Goal: Task Accomplishment & Management: Complete application form

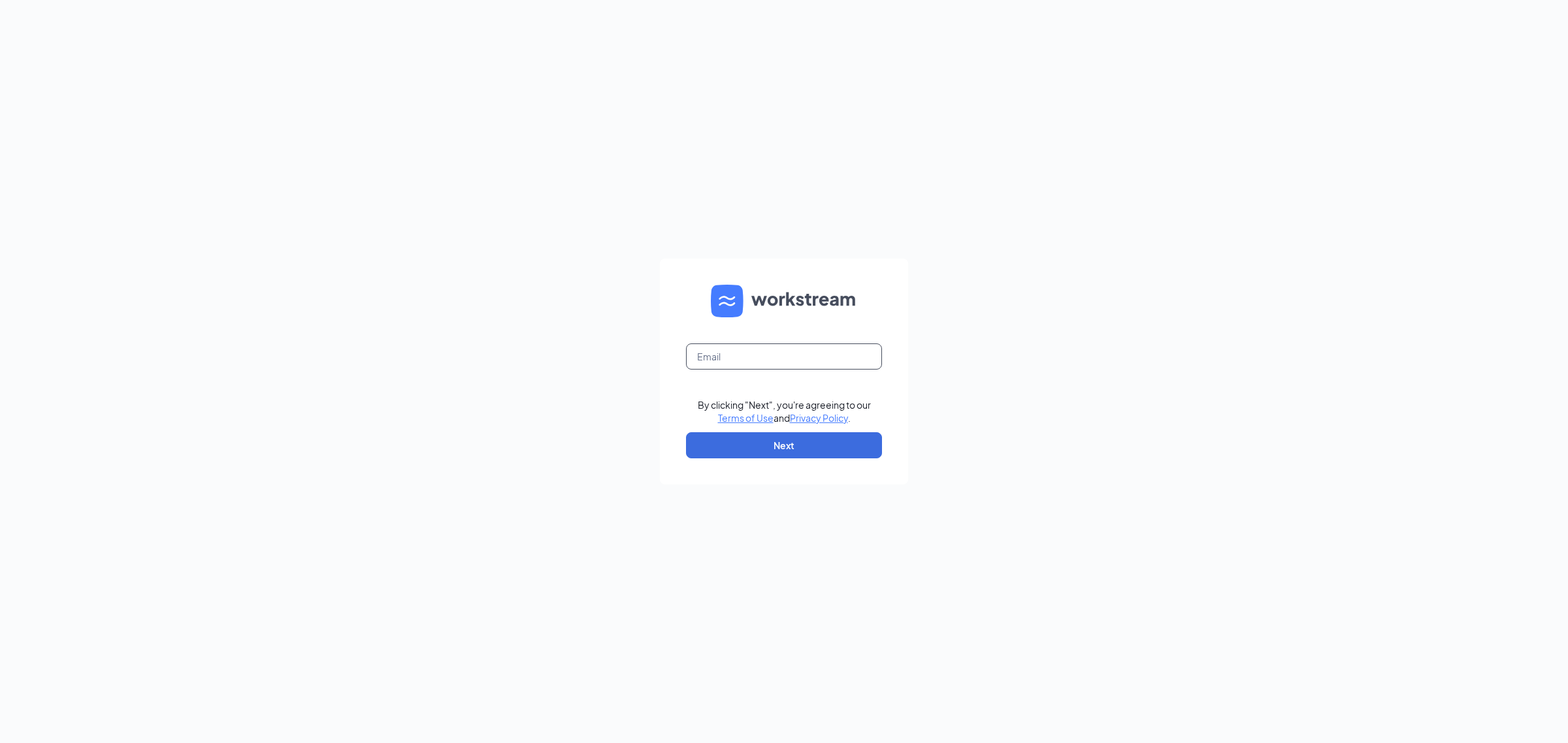
click at [764, 355] on input "text" at bounding box center [783, 356] width 196 height 26
type input "chase.harper@cfafranchisee.com"
click at [788, 454] on button "Next" at bounding box center [783, 446] width 196 height 26
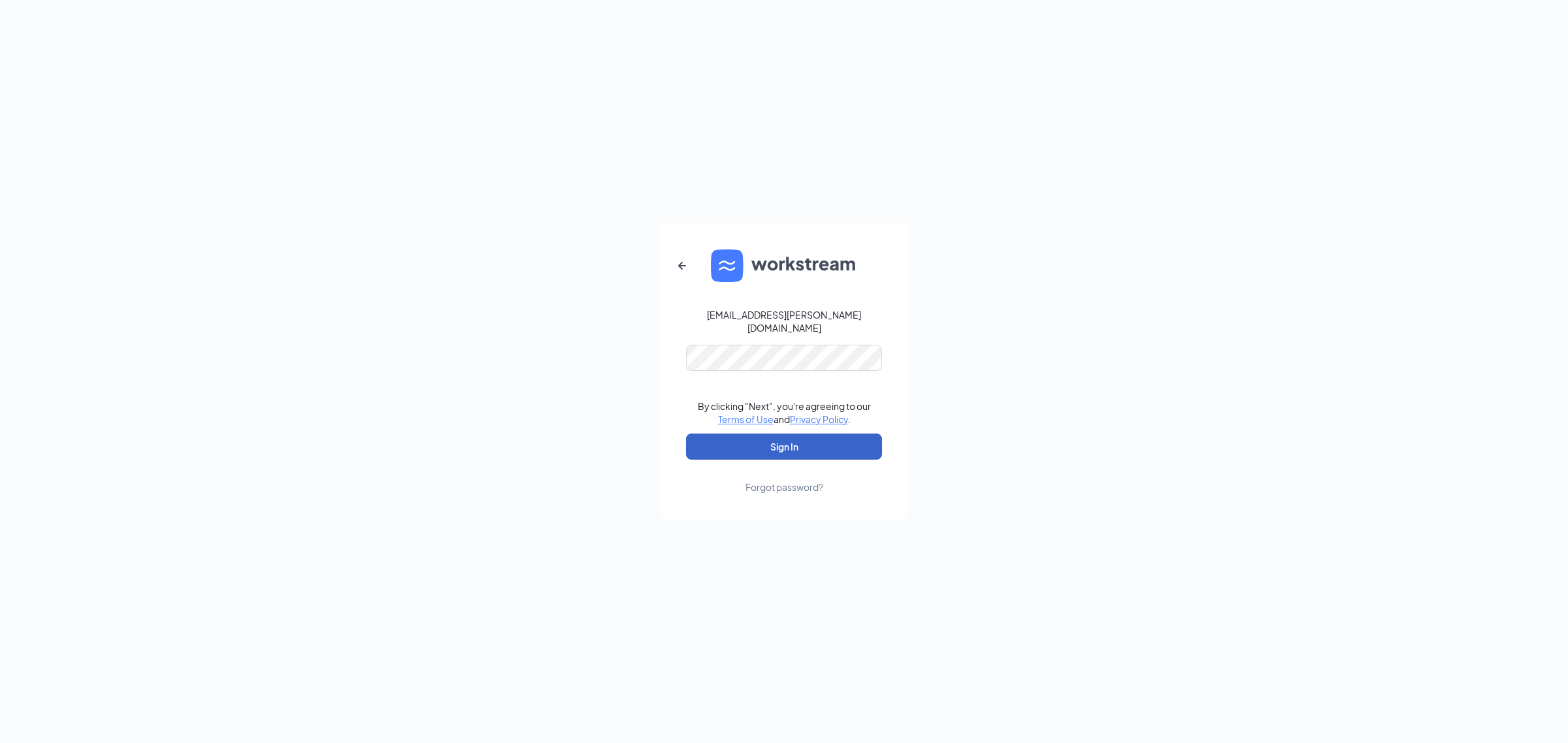
click at [808, 451] on button "Sign In" at bounding box center [783, 446] width 196 height 26
click at [275, 320] on div "chase.harper@cfafranchisee.com Credential mismatches. By clicking "Next", you'r…" at bounding box center [784, 372] width 1568 height 743
click at [686, 434] on button "Sign In" at bounding box center [783, 446] width 196 height 26
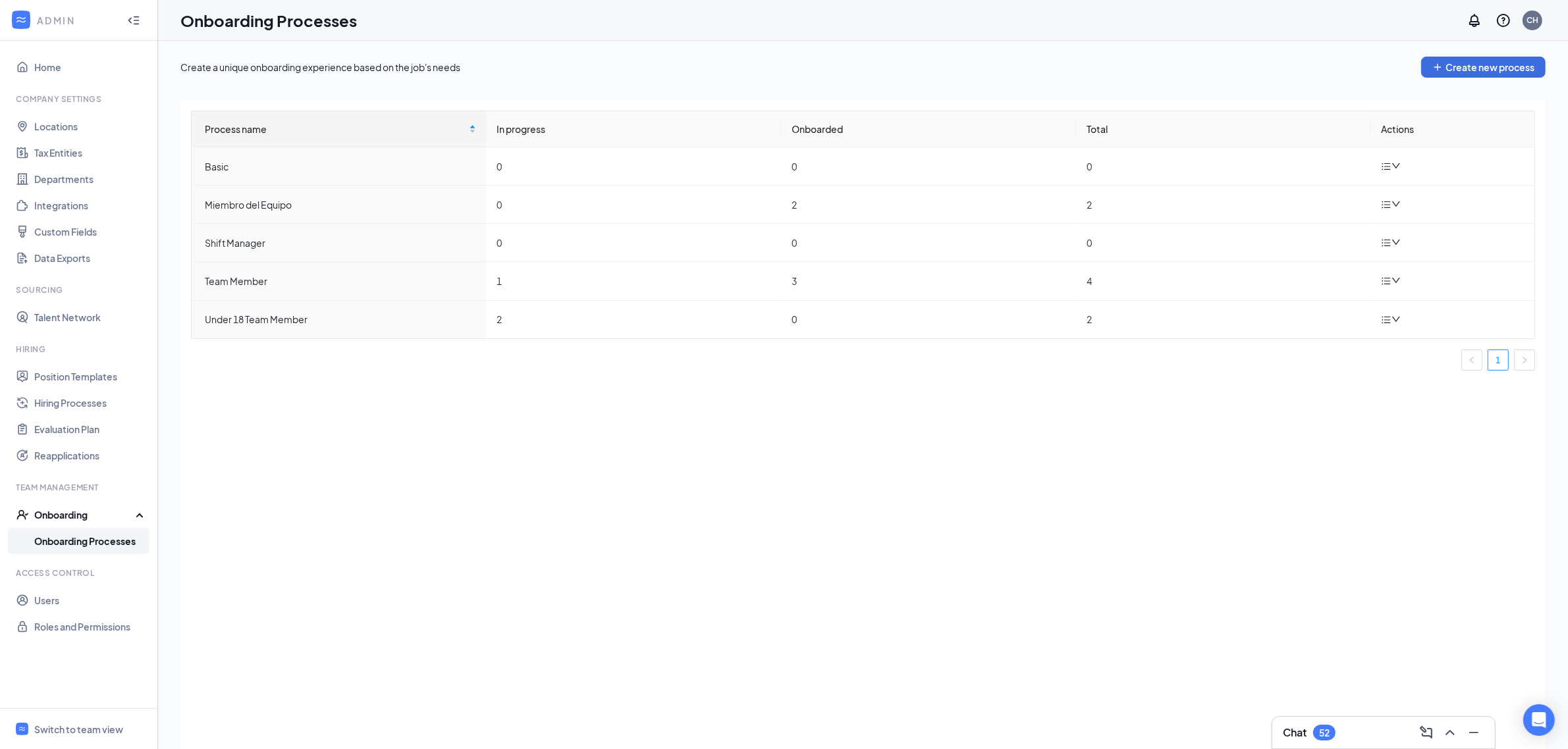
click at [85, 520] on div "Onboarding" at bounding box center [85, 514] width 101 height 13
click at [85, 523] on div "Onboarding" at bounding box center [79, 515] width 158 height 27
click at [104, 725] on div "Switch to team view" at bounding box center [79, 729] width 89 height 13
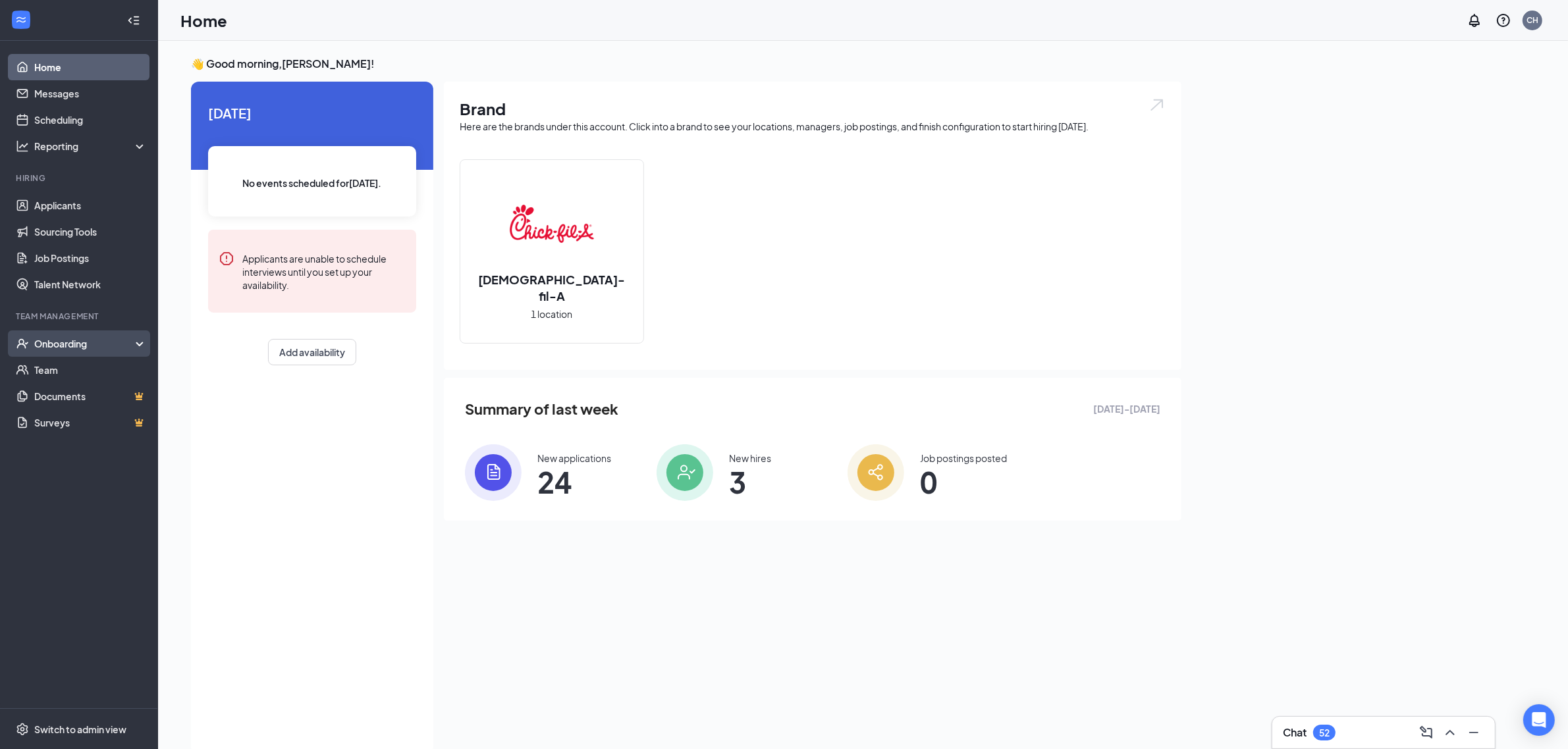
click at [92, 345] on div "Onboarding" at bounding box center [85, 343] width 101 height 13
click at [95, 371] on link "Overview" at bounding box center [91, 370] width 113 height 27
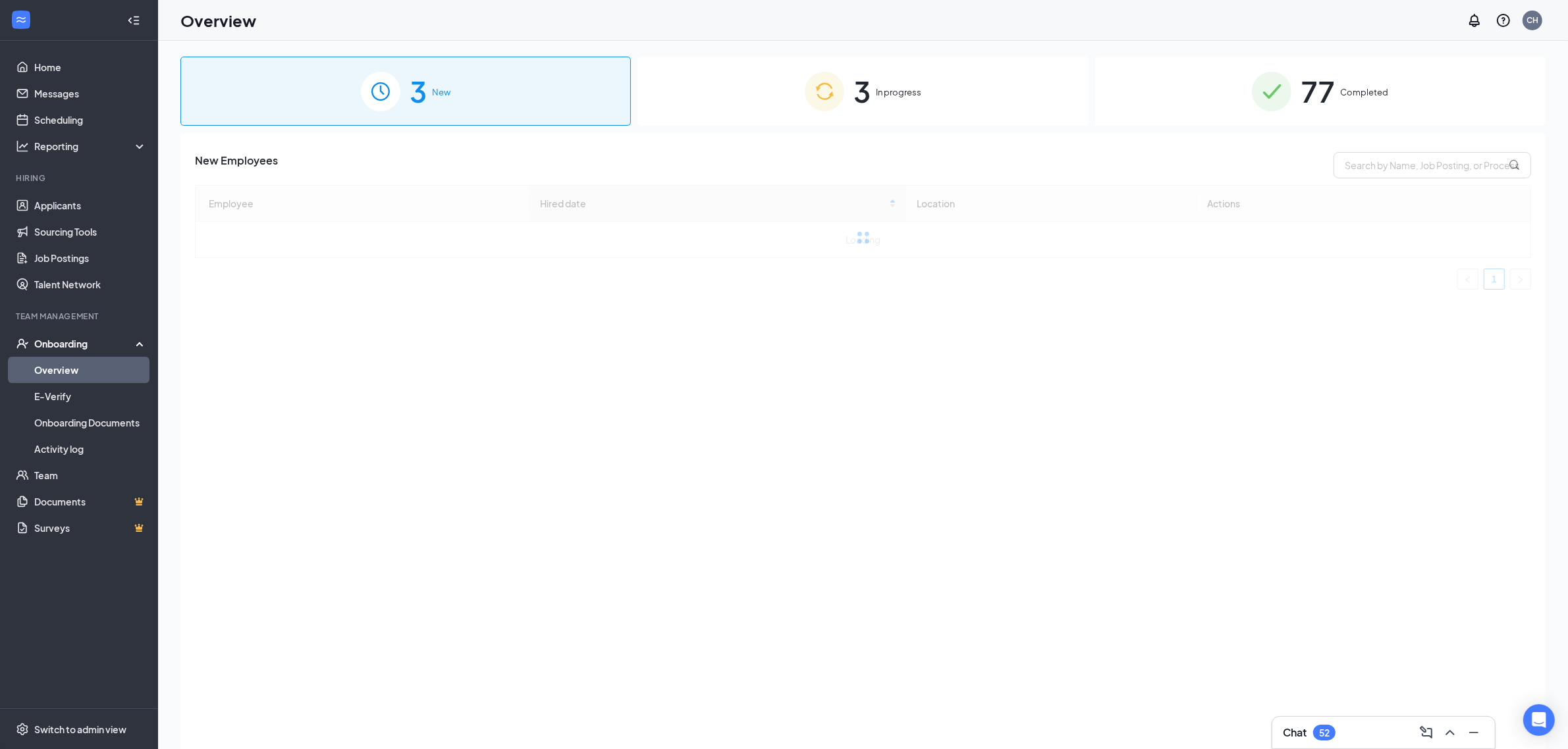
click at [915, 92] on span "In progress" at bounding box center [898, 92] width 46 height 13
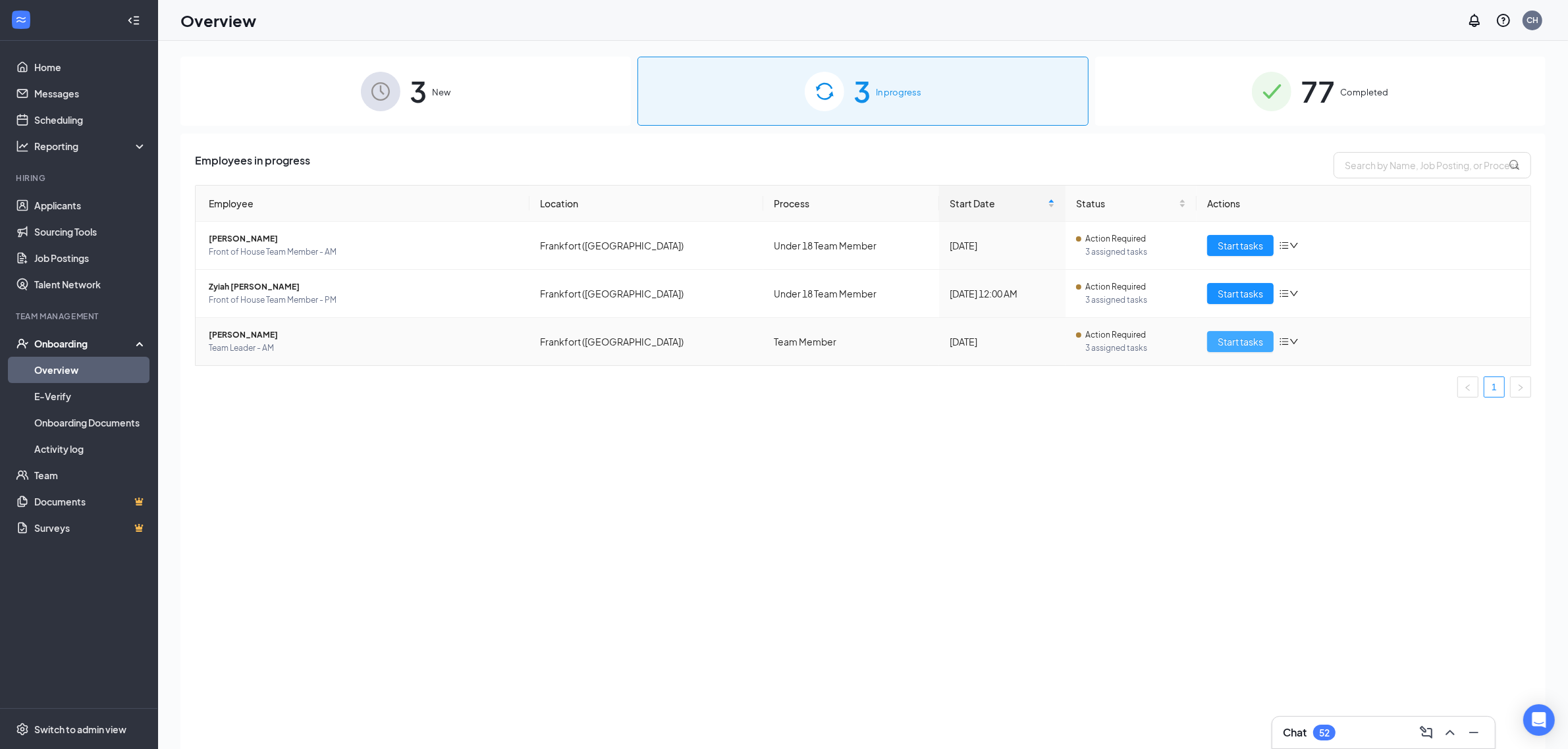
click at [1238, 345] on span "Start tasks" at bounding box center [1240, 342] width 46 height 14
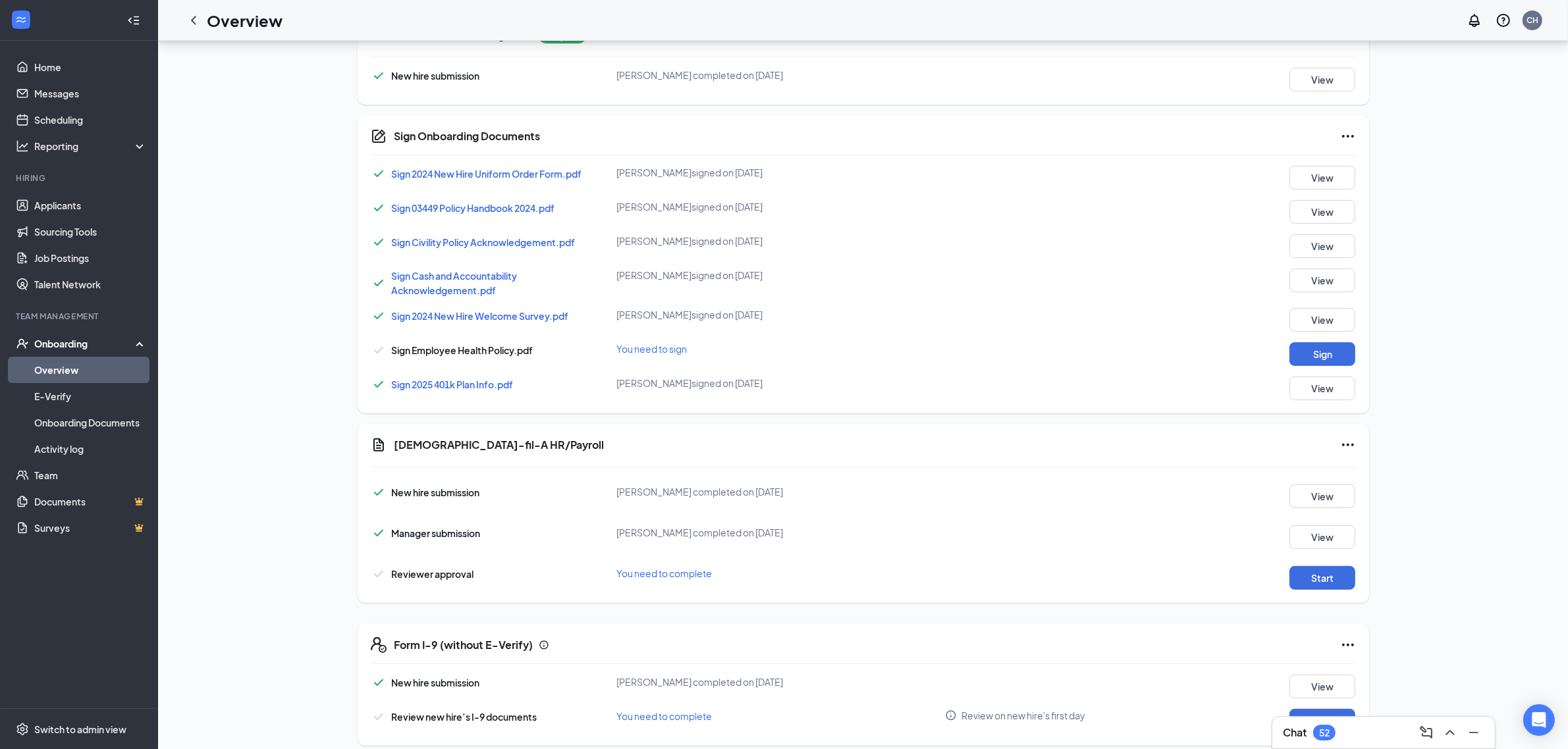
scroll to position [448, 0]
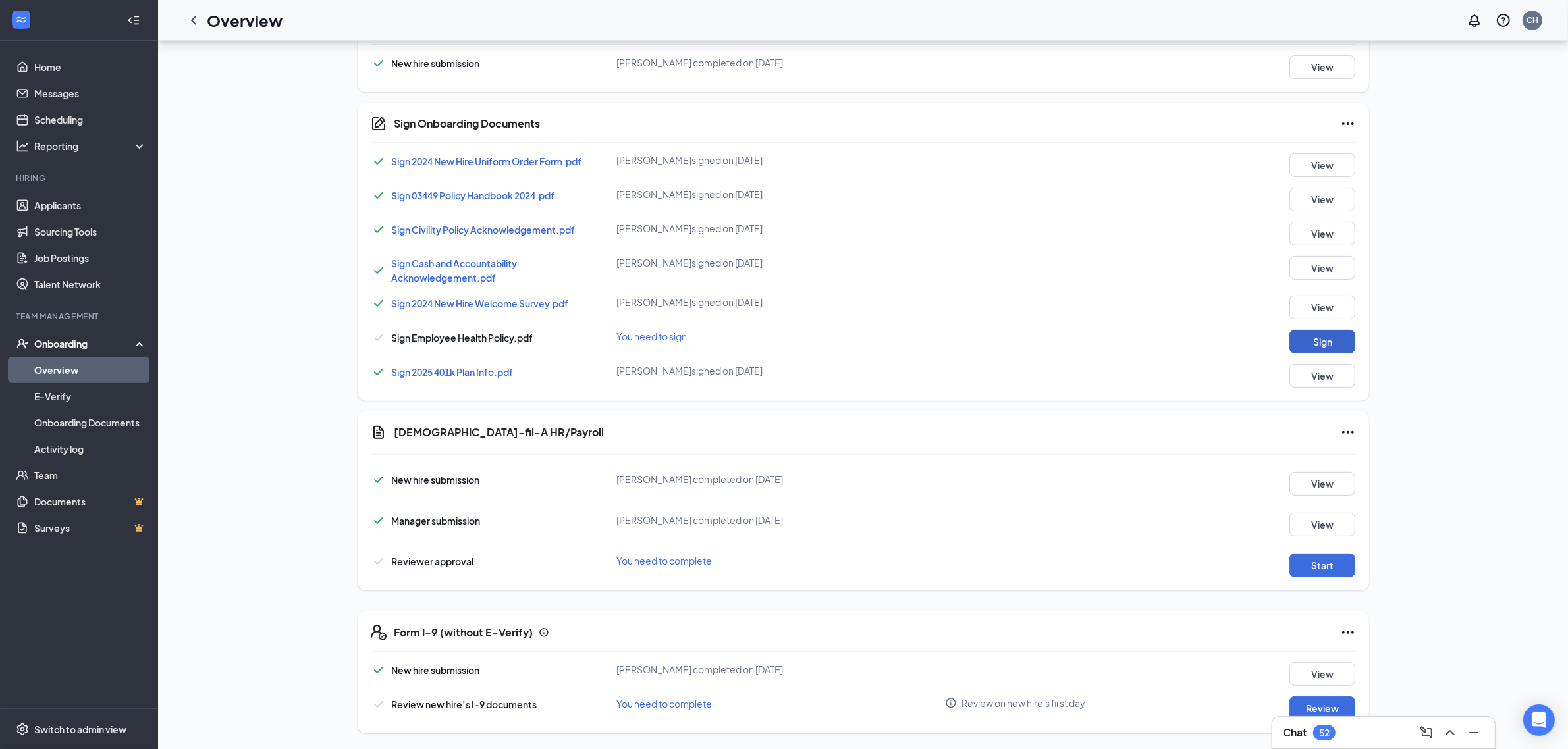
click at [1308, 344] on button "Sign" at bounding box center [1322, 342] width 66 height 24
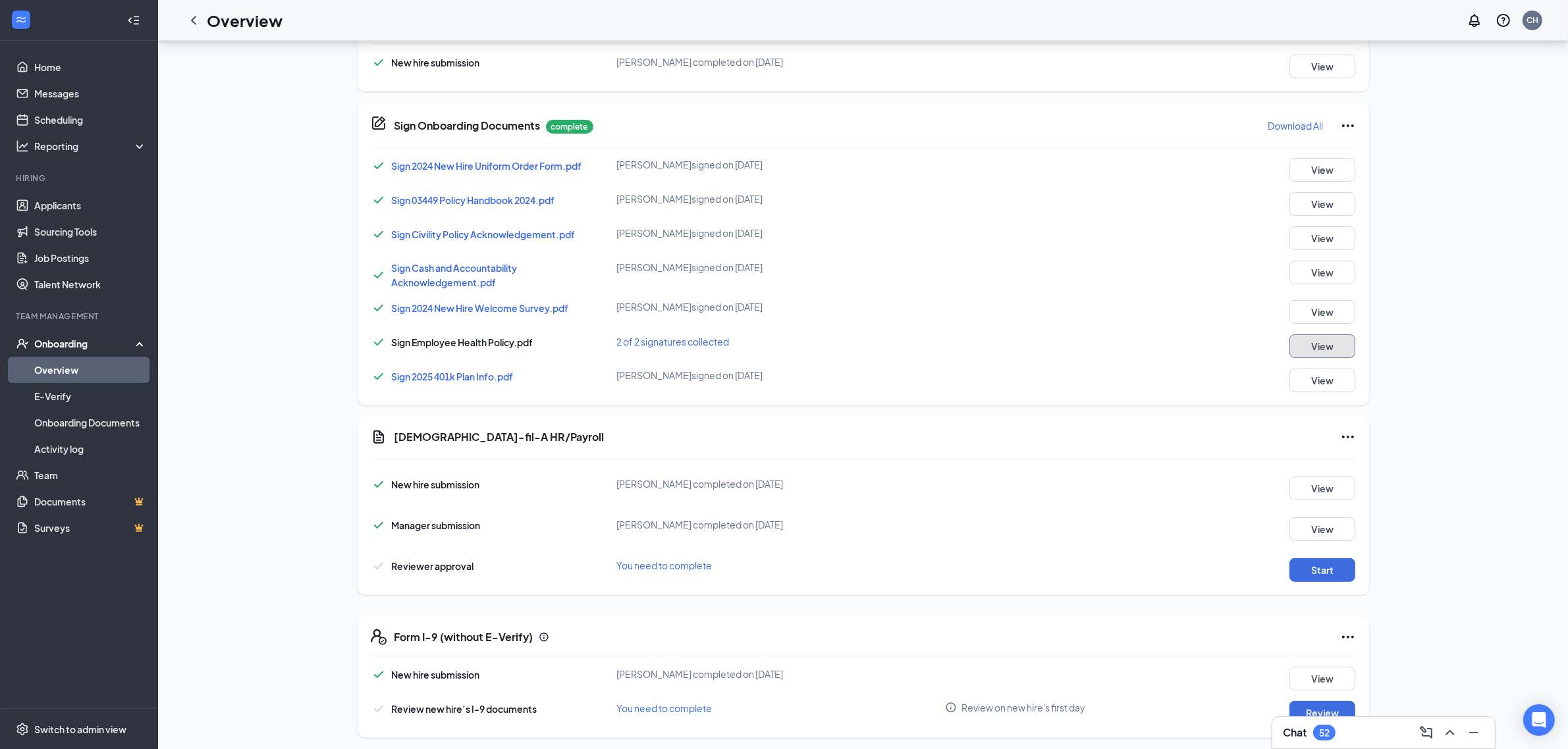
scroll to position [455, 0]
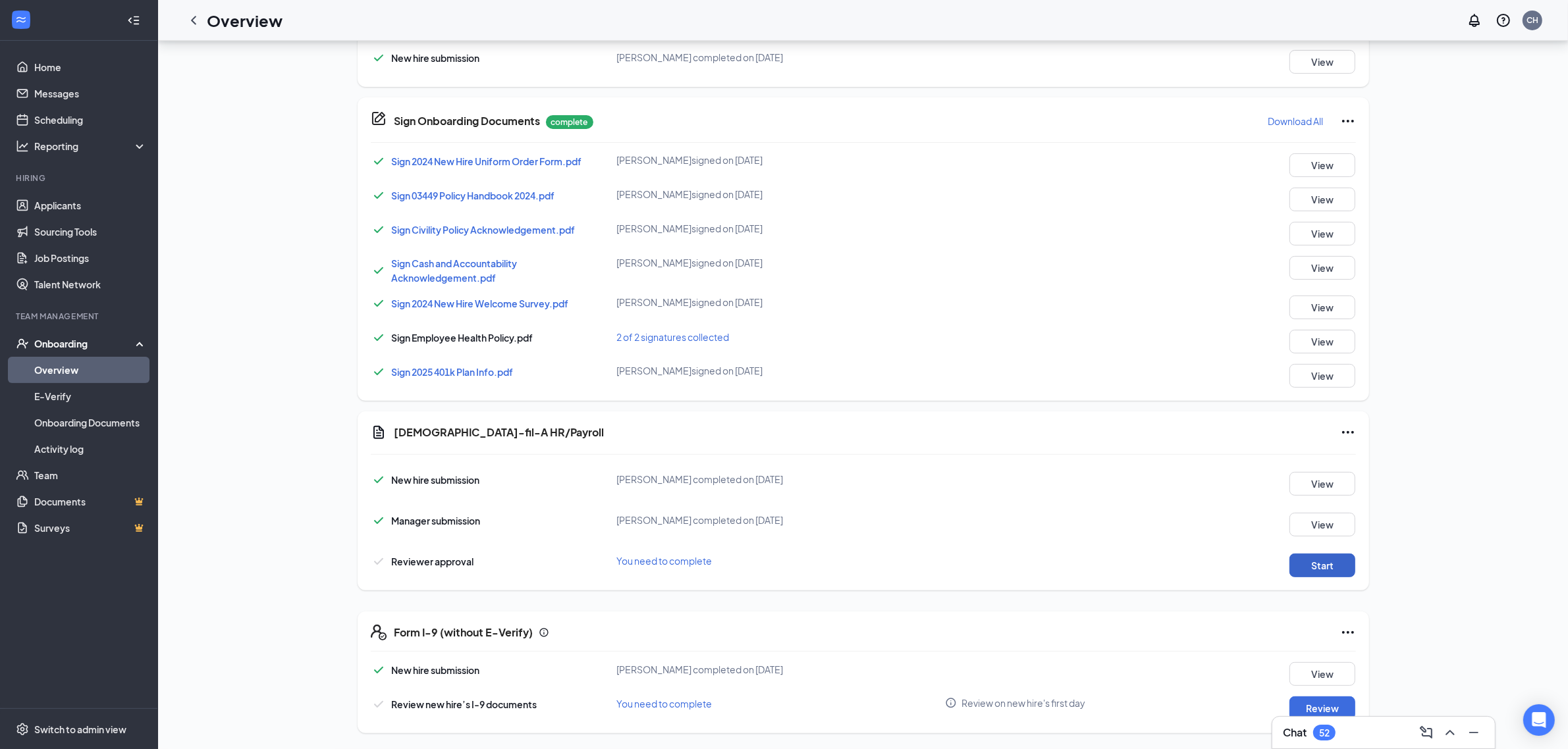
click at [1317, 566] on button "Start" at bounding box center [1322, 565] width 66 height 24
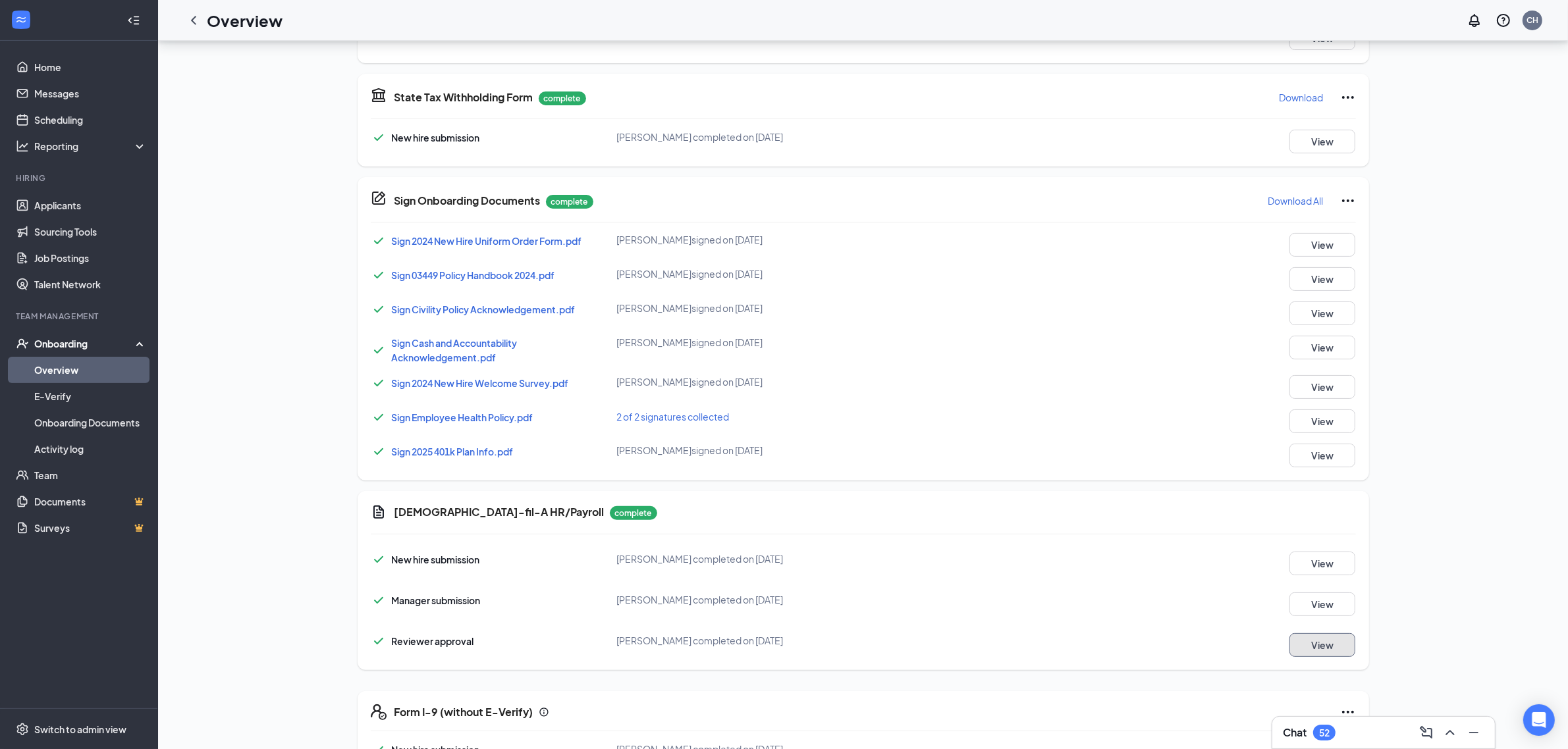
scroll to position [43, 0]
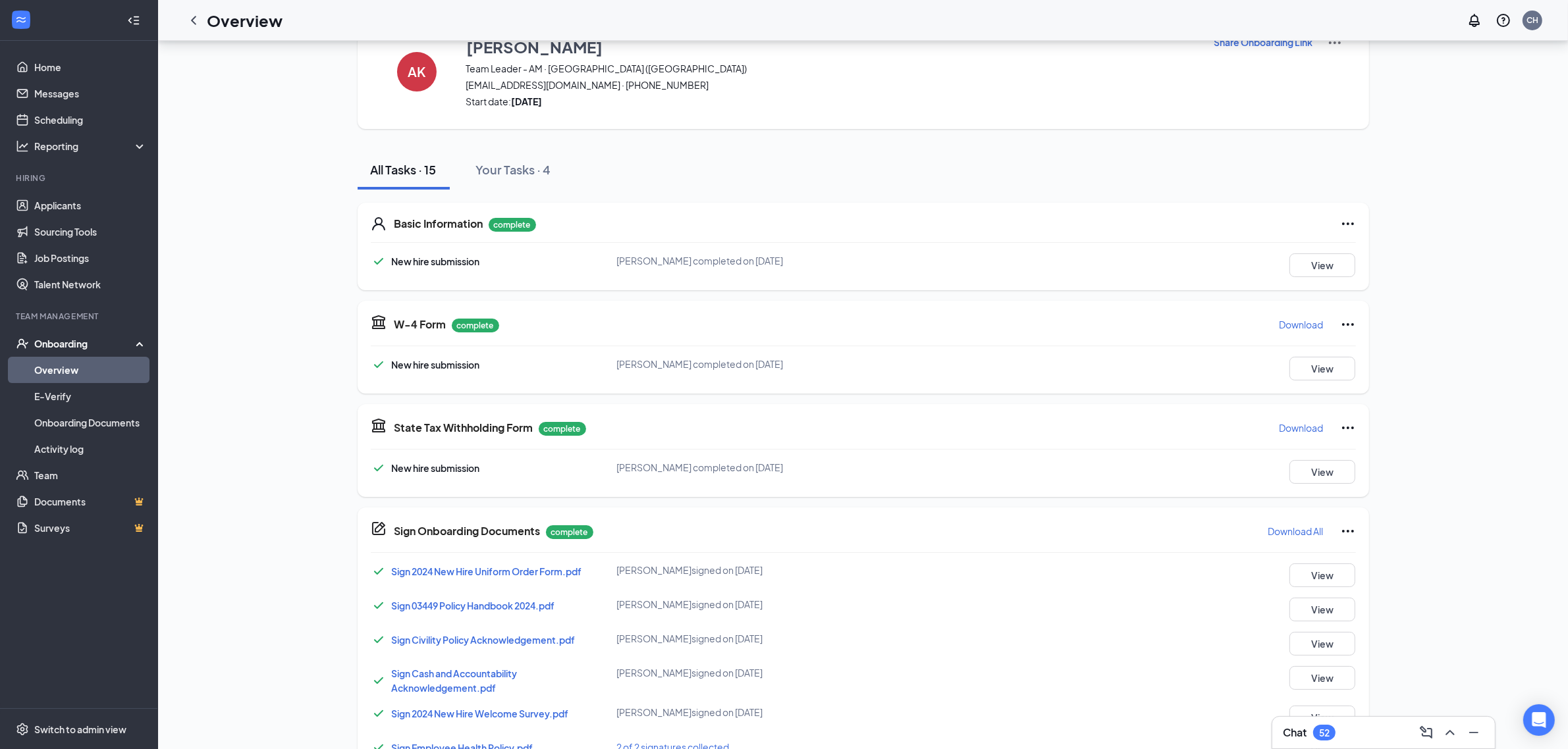
drag, startPoint x: 192, startPoint y: 24, endPoint x: 202, endPoint y: 27, distance: 10.4
click at [193, 24] on icon "ChevronLeft" at bounding box center [193, 20] width 16 height 16
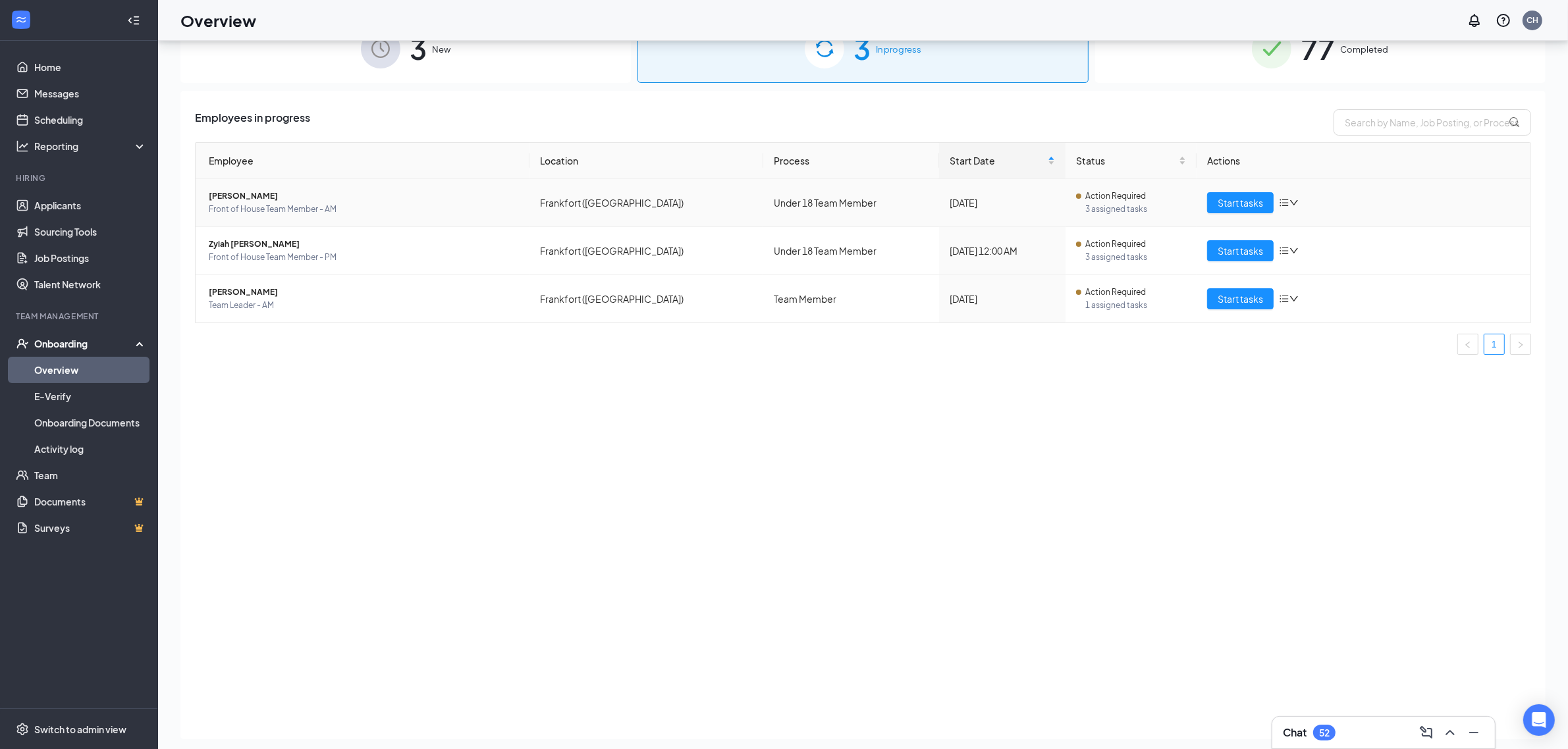
click at [233, 201] on span "[PERSON_NAME]" at bounding box center [364, 196] width 310 height 13
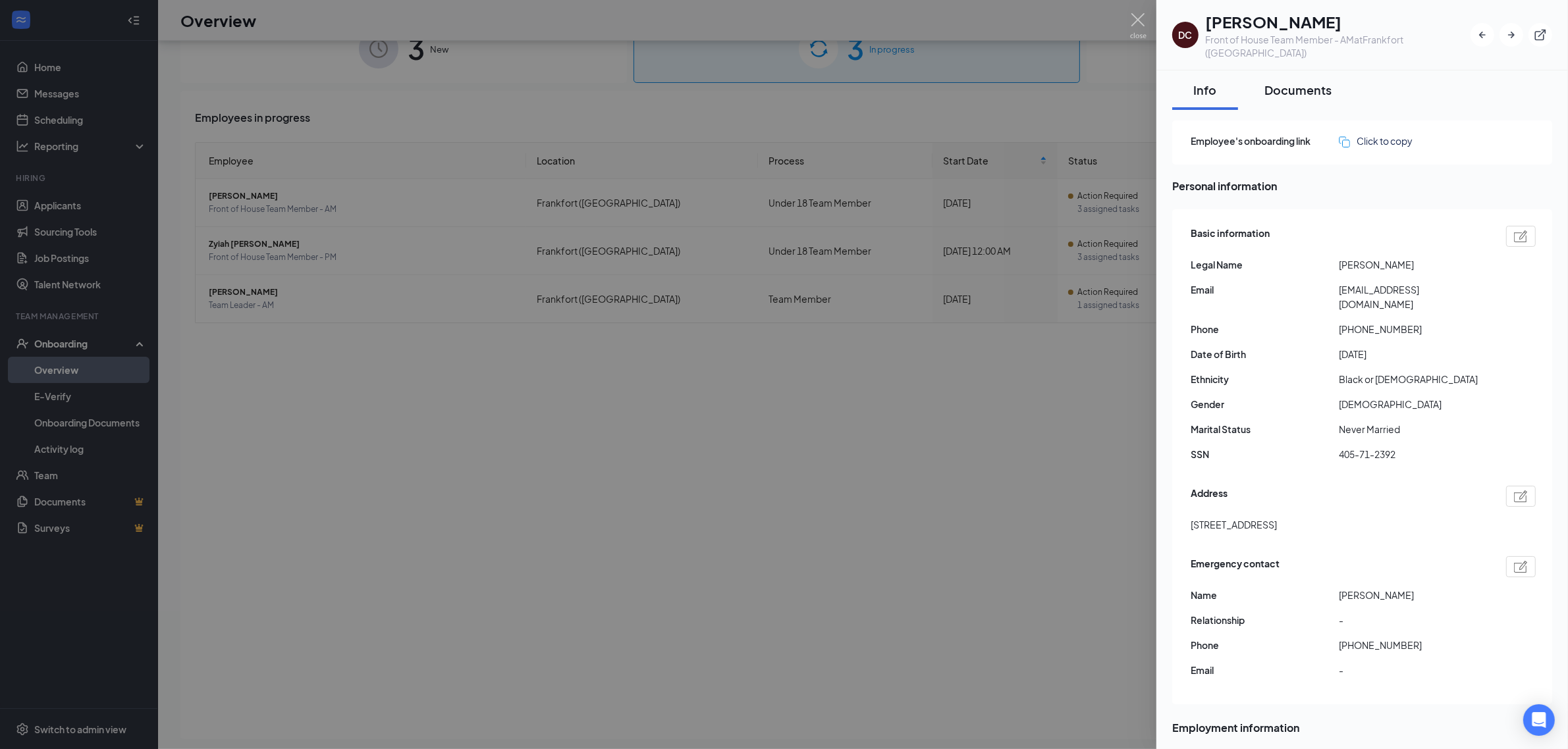
click at [1290, 82] on div "Documents" at bounding box center [1298, 90] width 67 height 17
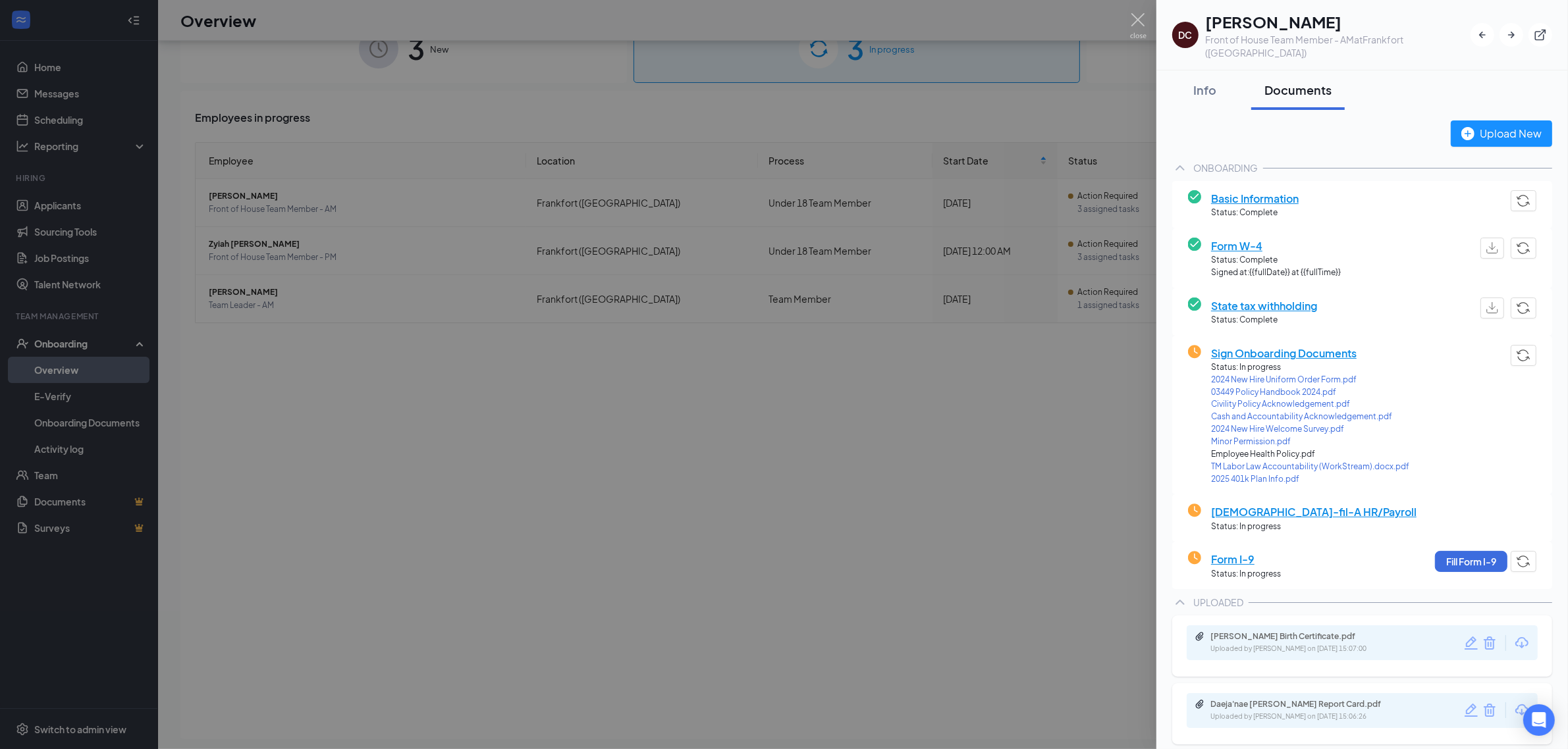
click at [1018, 659] on div at bounding box center [784, 374] width 1568 height 749
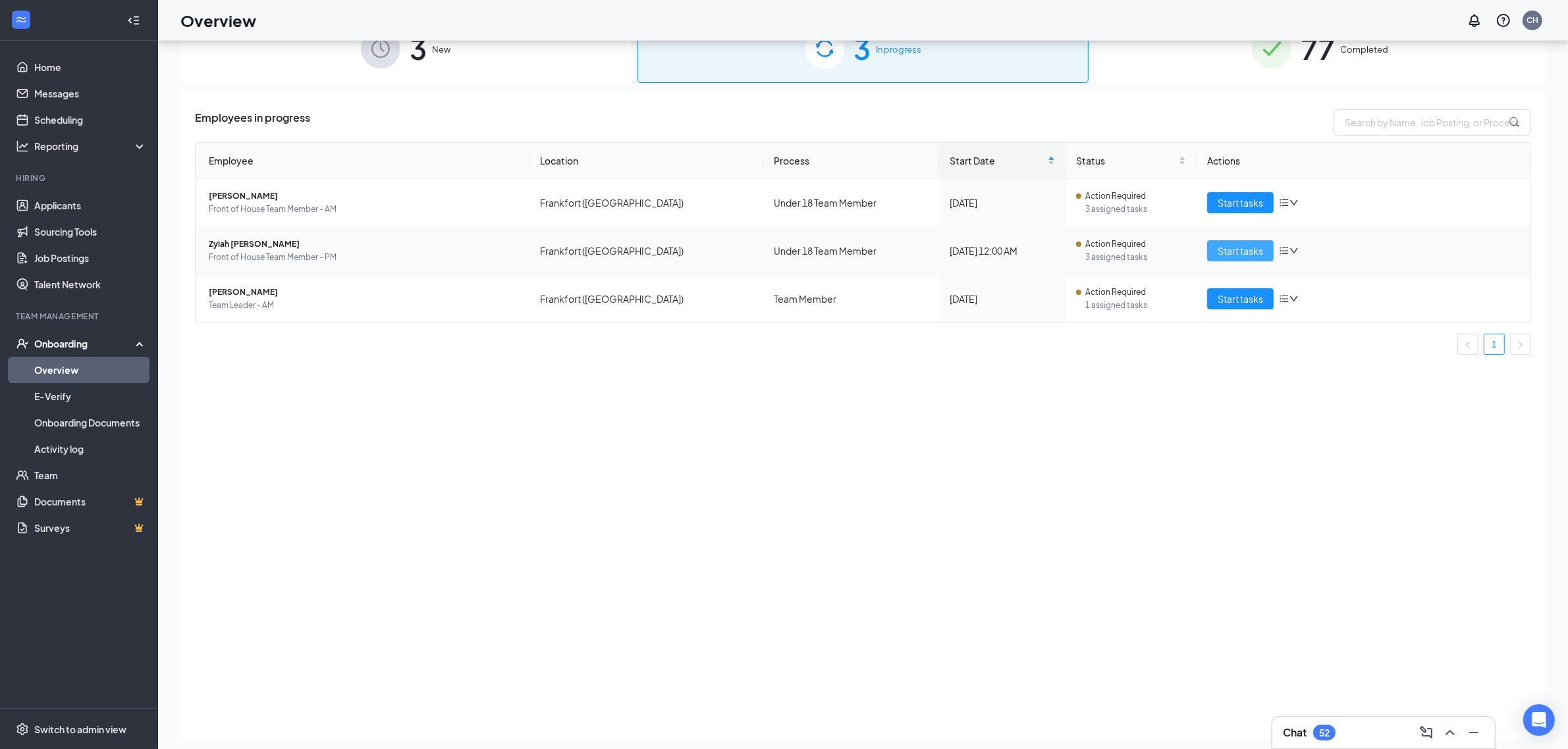
click at [1229, 243] on button "Start tasks" at bounding box center [1239, 251] width 66 height 21
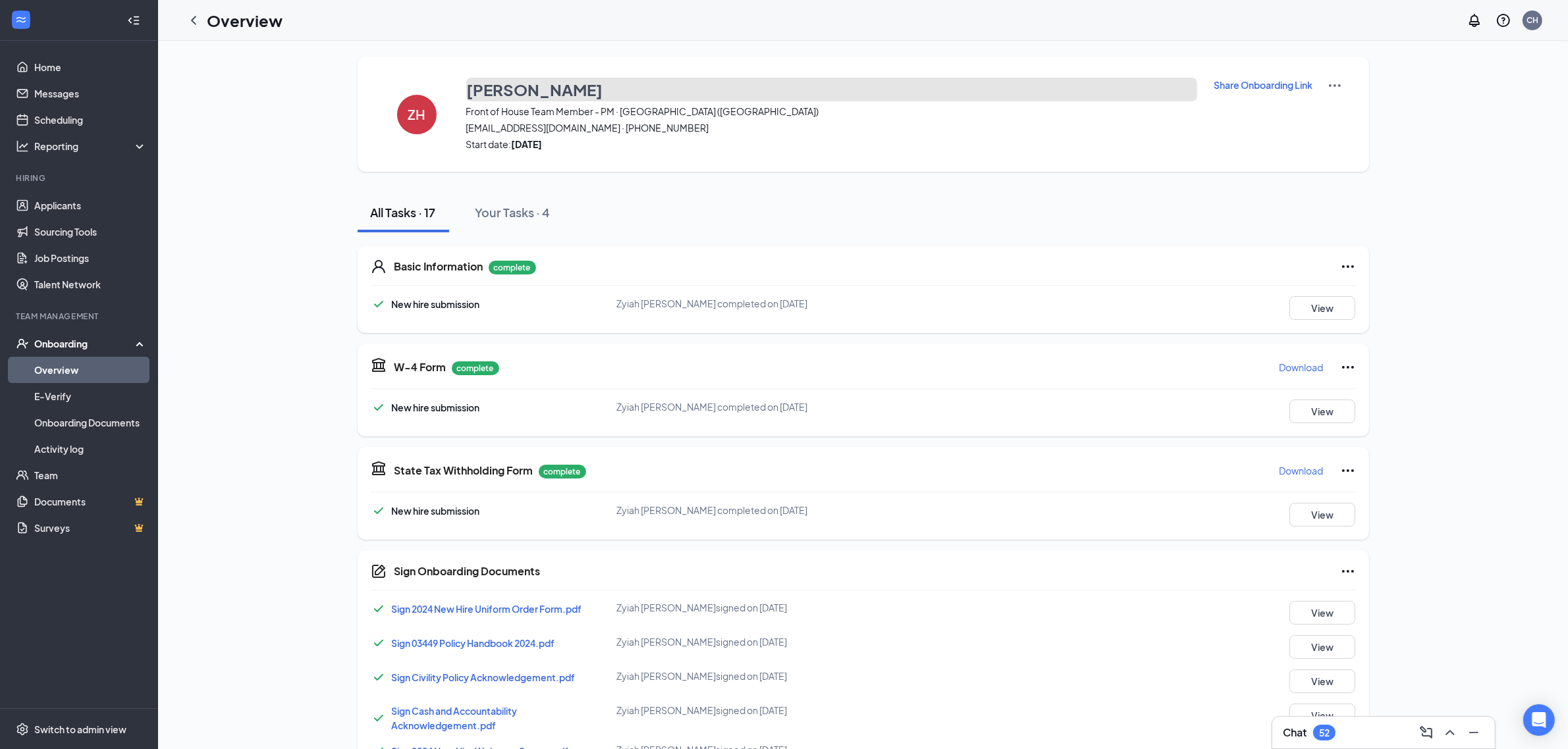
click at [521, 87] on h3 "[PERSON_NAME]" at bounding box center [535, 89] width 137 height 22
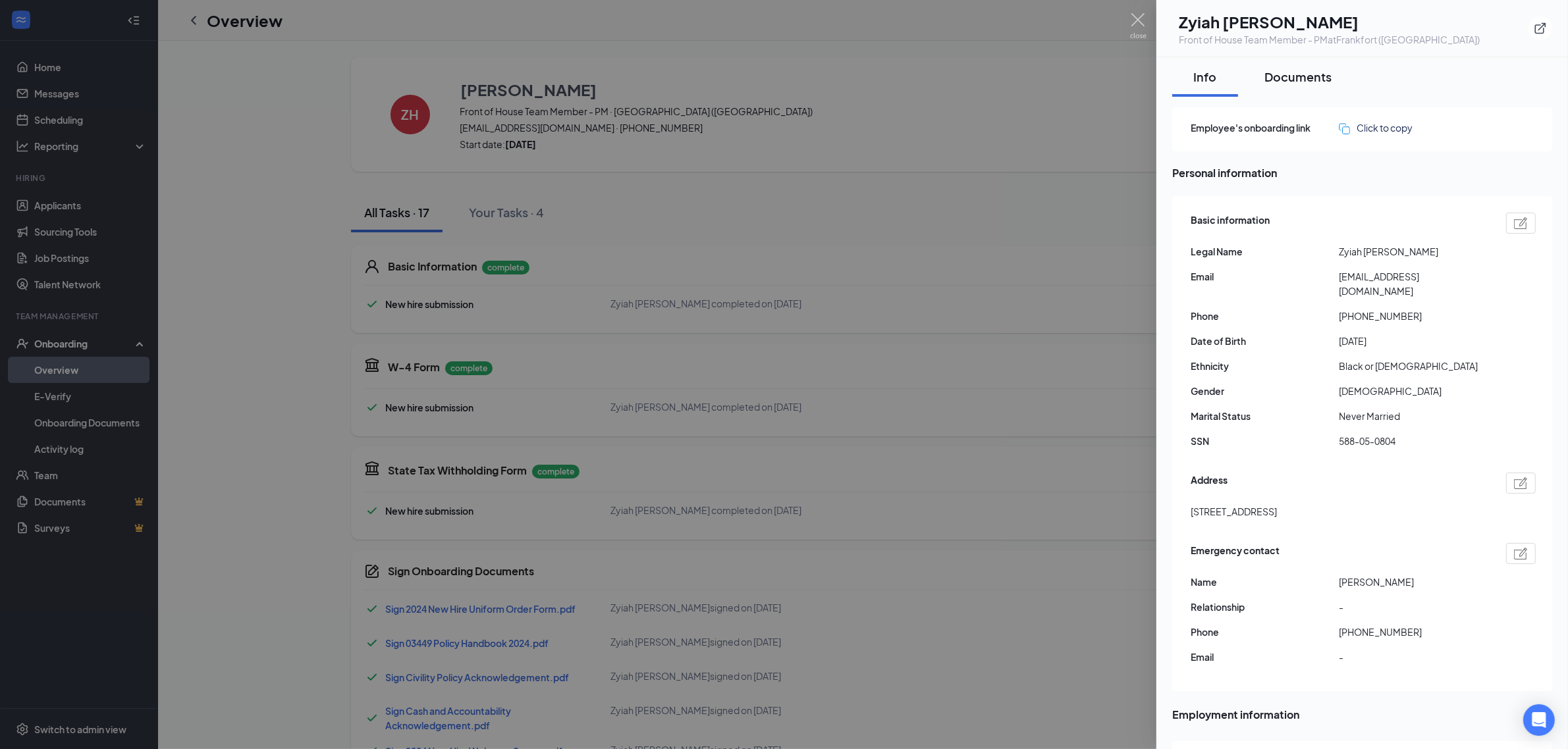
click at [1296, 69] on div "Documents" at bounding box center [1298, 77] width 67 height 17
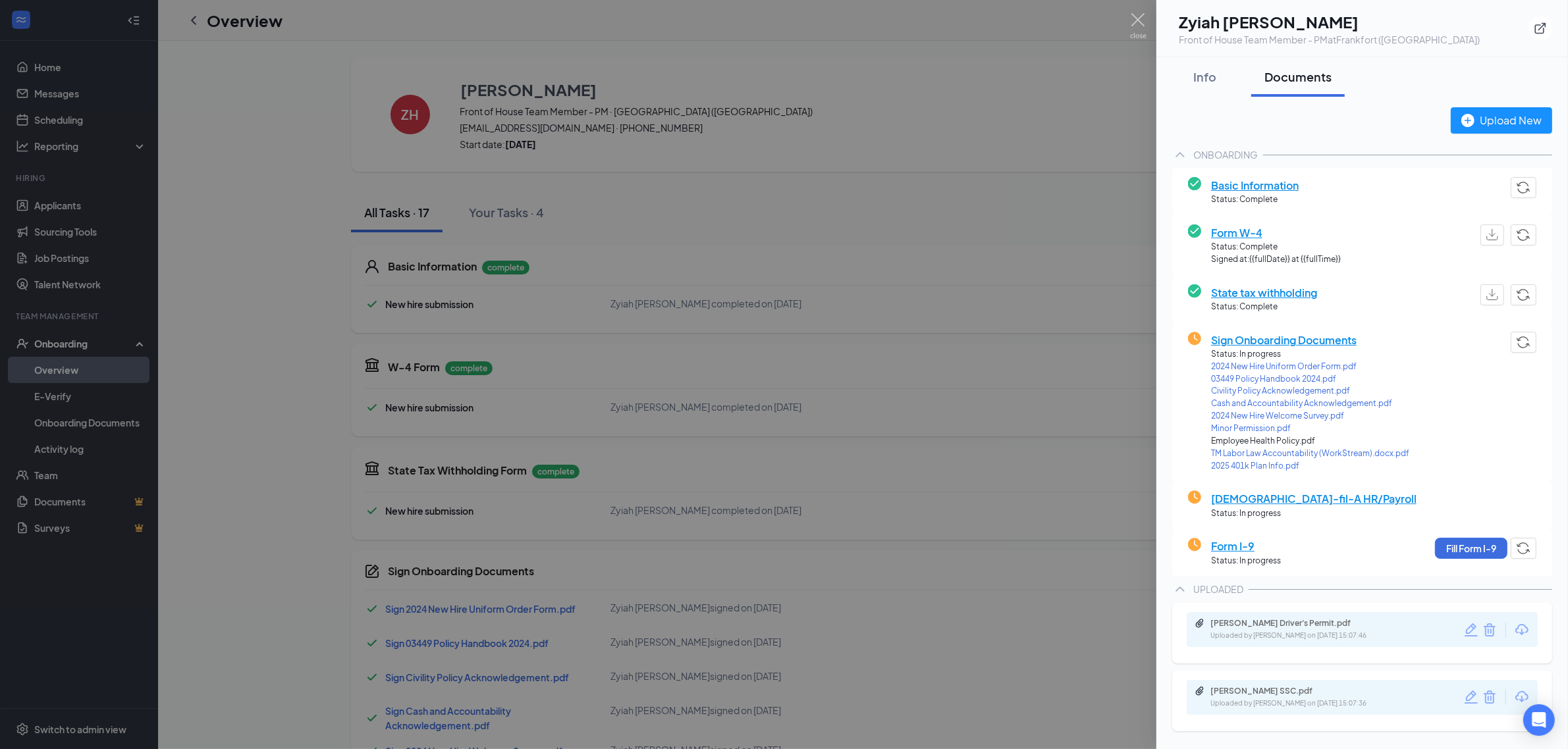
click at [1522, 629] on icon "Download" at bounding box center [1521, 630] width 16 height 16
click at [1521, 696] on icon "Download" at bounding box center [1521, 696] width 13 height 11
click at [966, 242] on div at bounding box center [784, 374] width 1568 height 749
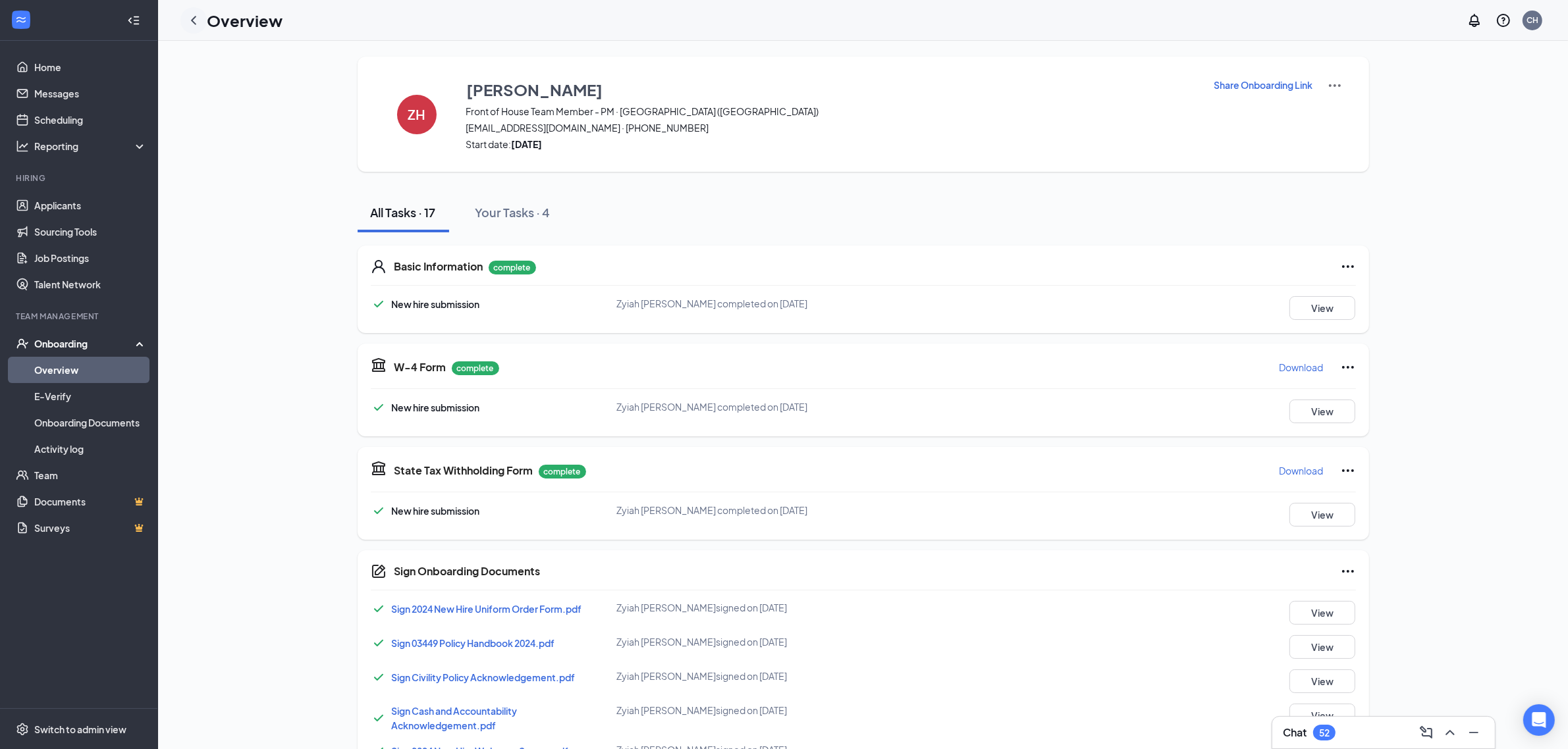
click at [194, 20] on icon "ChevronLeft" at bounding box center [193, 20] width 16 height 16
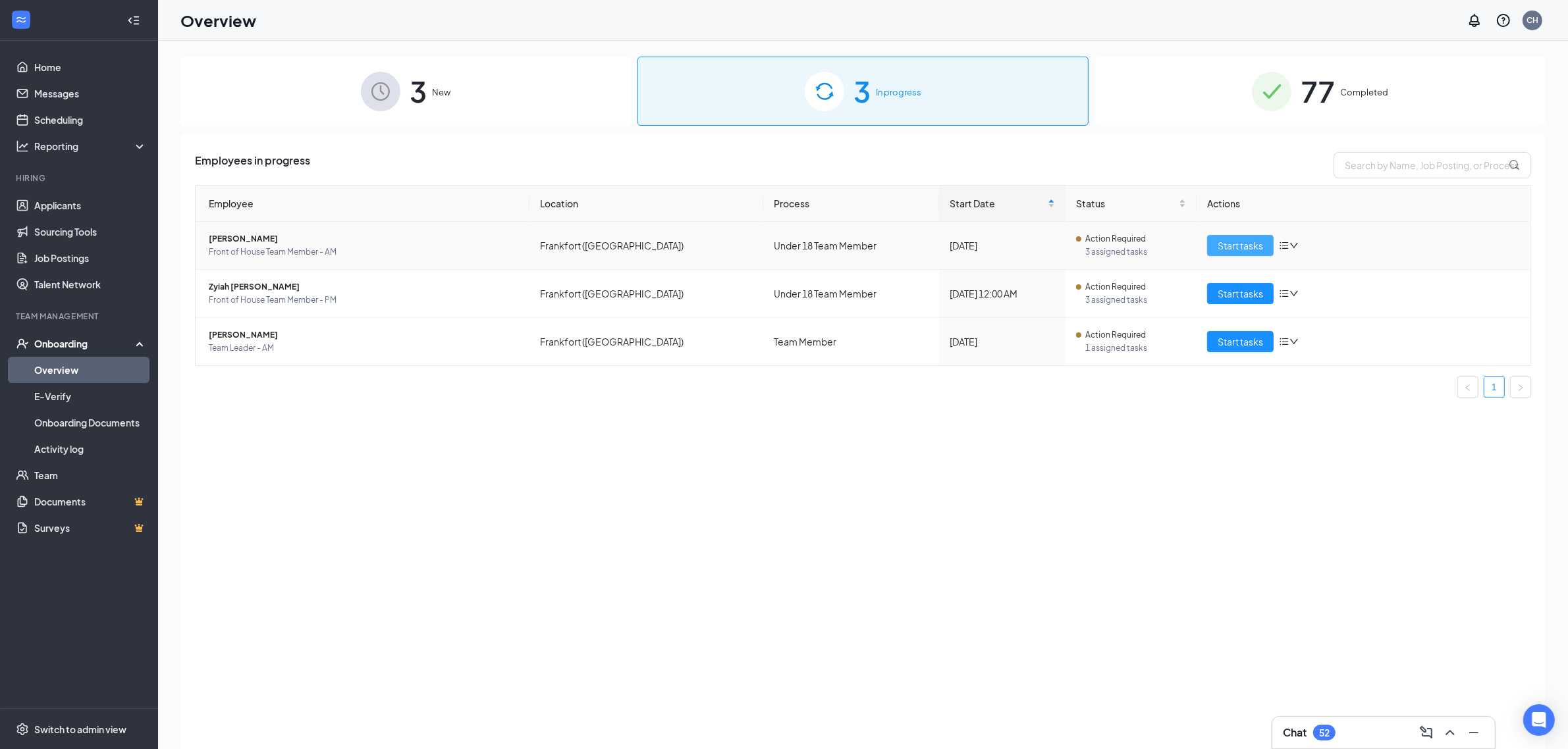
click at [1245, 248] on span "Start tasks" at bounding box center [1240, 246] width 46 height 14
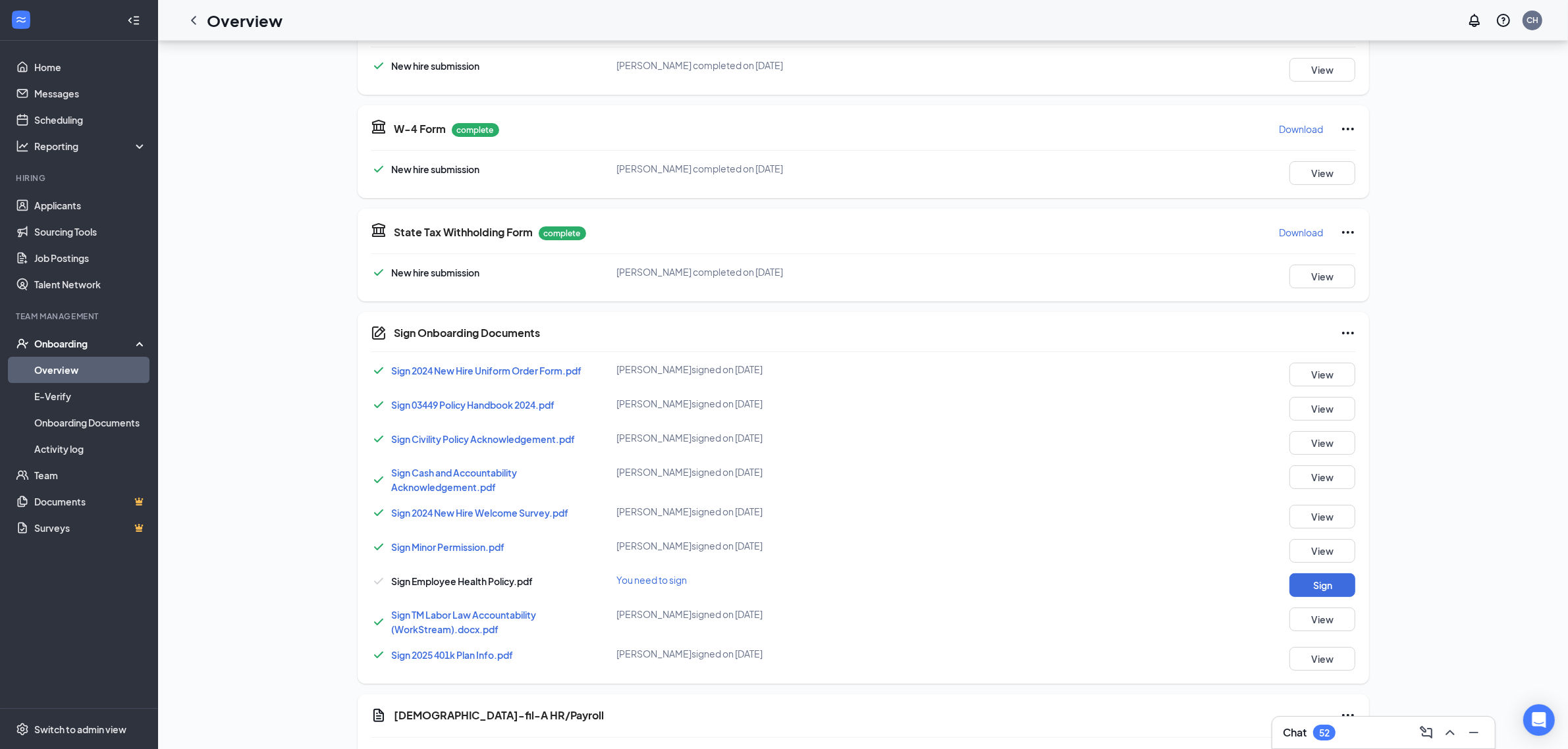
scroll to position [412, 0]
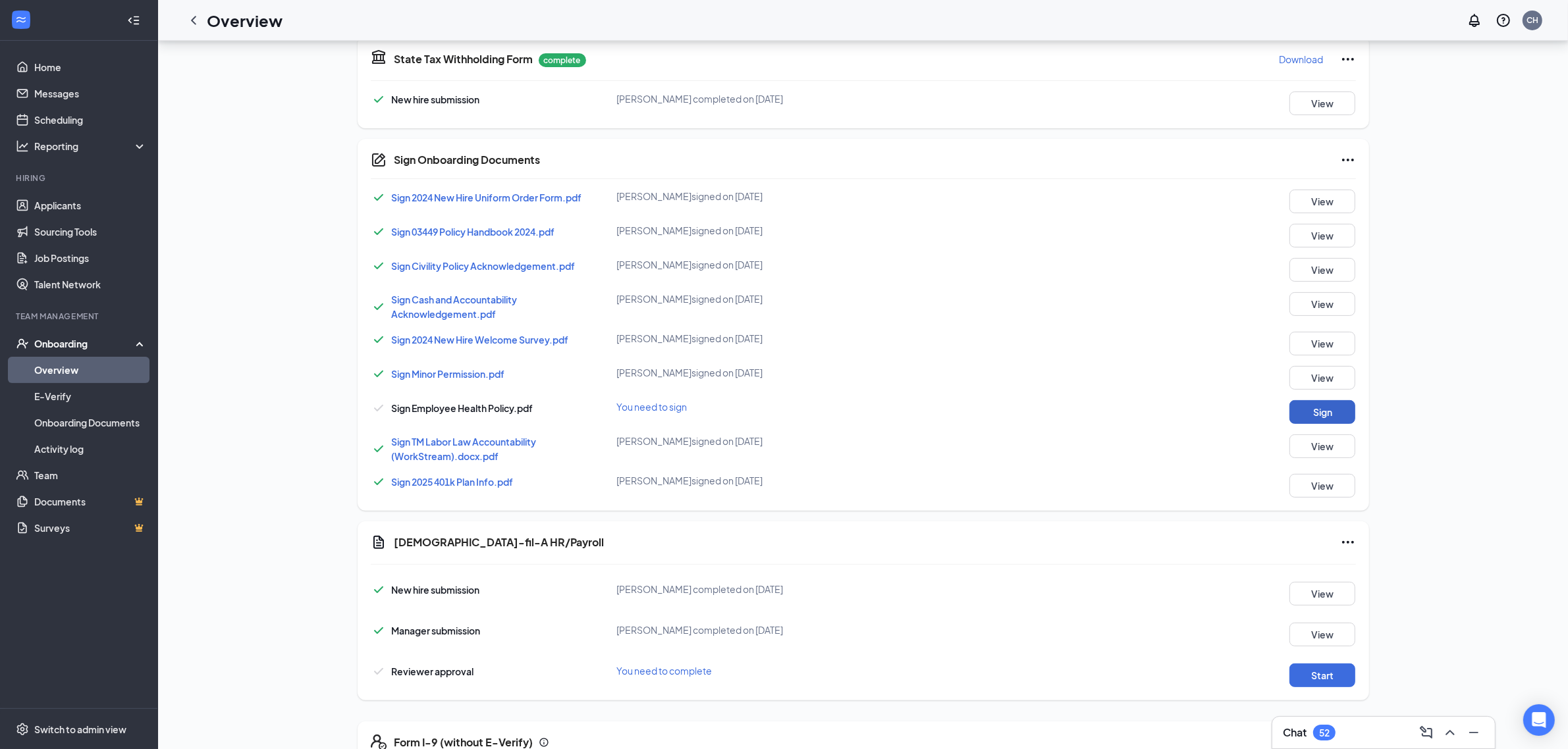
click at [1340, 416] on button "Sign" at bounding box center [1322, 412] width 66 height 24
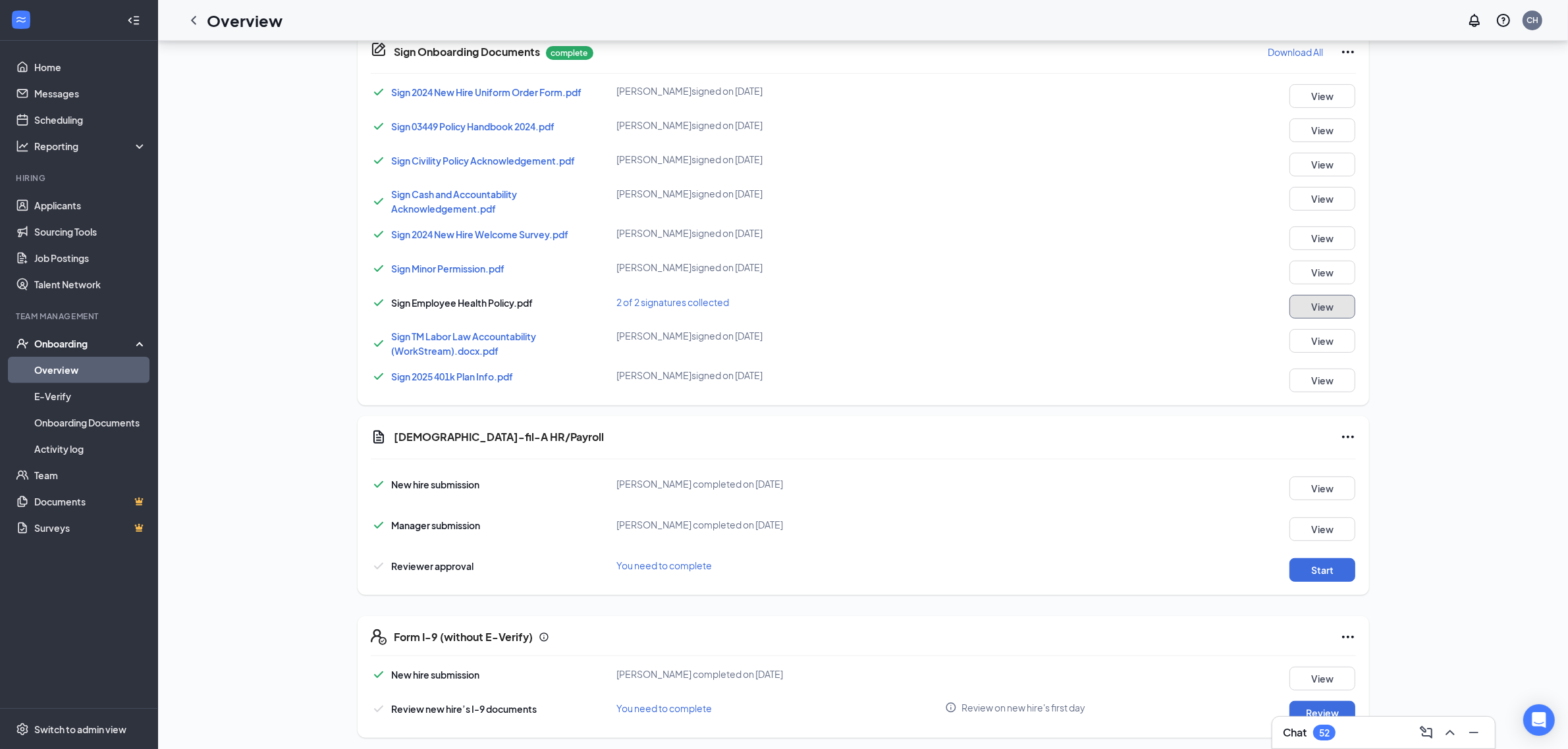
scroll to position [528, 0]
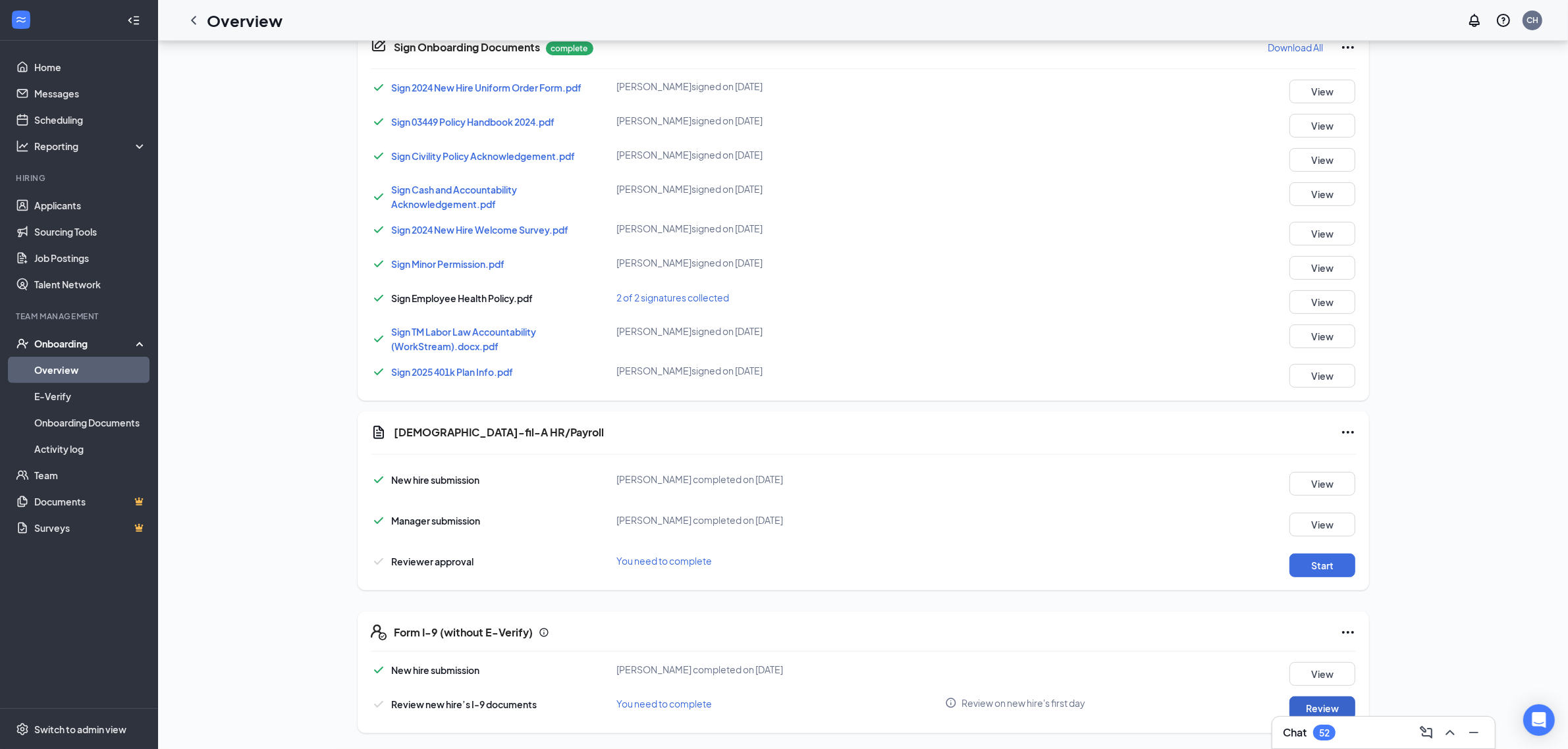
click at [1325, 706] on button "Review" at bounding box center [1322, 708] width 66 height 24
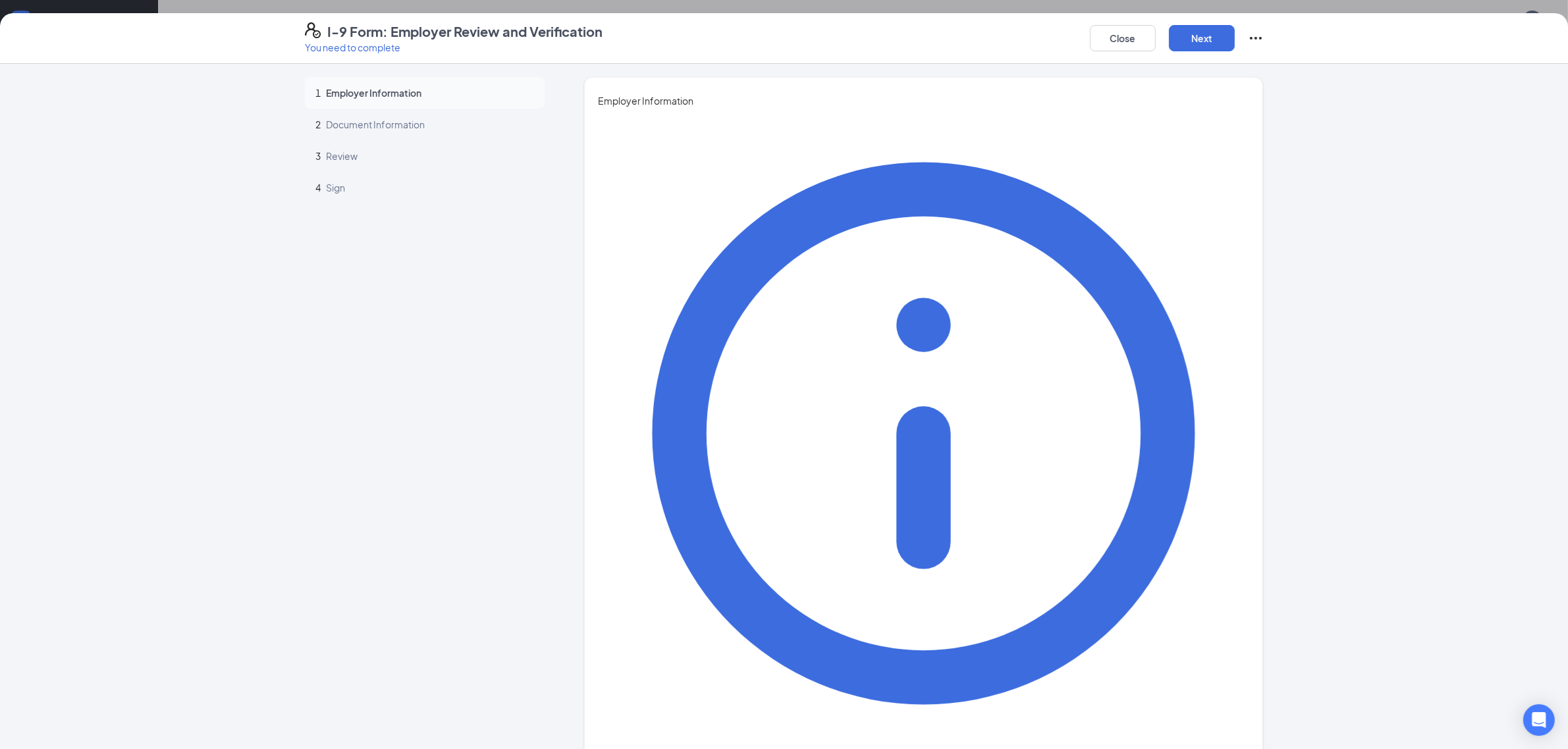
type input "Chase"
type input "[PERSON_NAME]"
type input "Hiring Manager"
click at [761, 503] on div "1 Employer Information 2 Document Information 3 Review 4 Sign Employer Informat…" at bounding box center [784, 407] width 1568 height 686
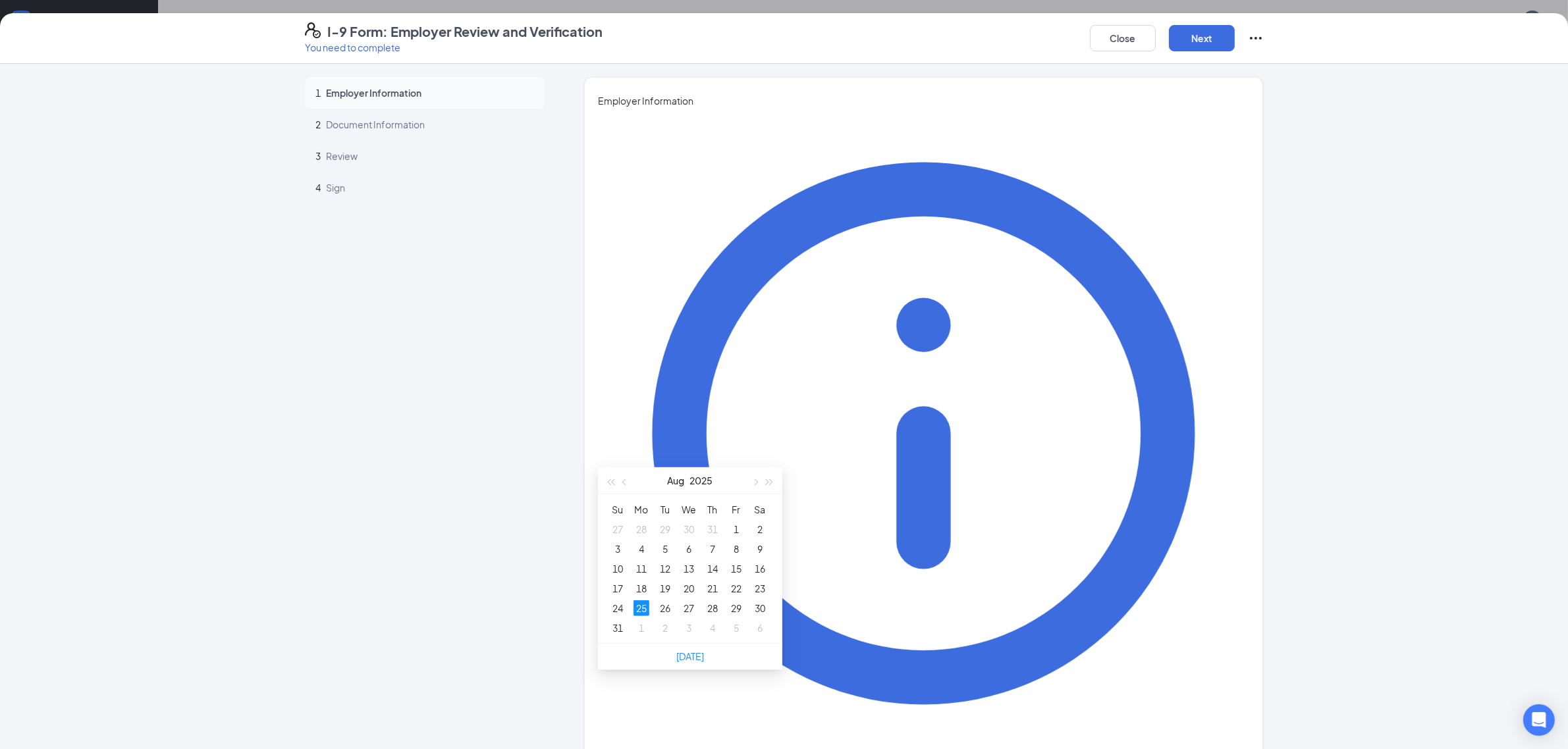
click at [639, 600] on div "25" at bounding box center [641, 608] width 16 height 16
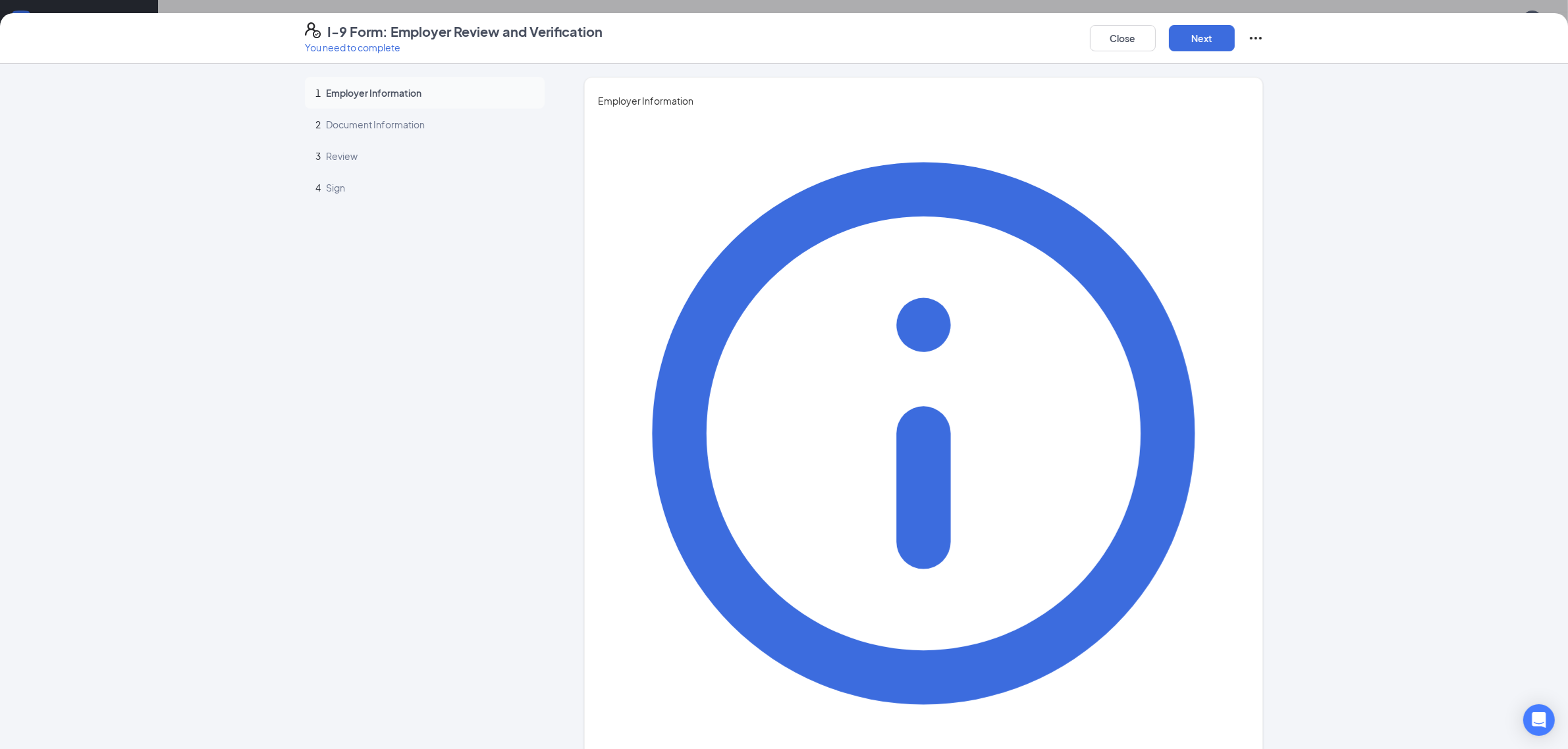
click at [750, 600] on div "1 Employer Information 2 Document Information 3 Review 4 Sign Employer Informat…" at bounding box center [784, 407] width 1568 height 686
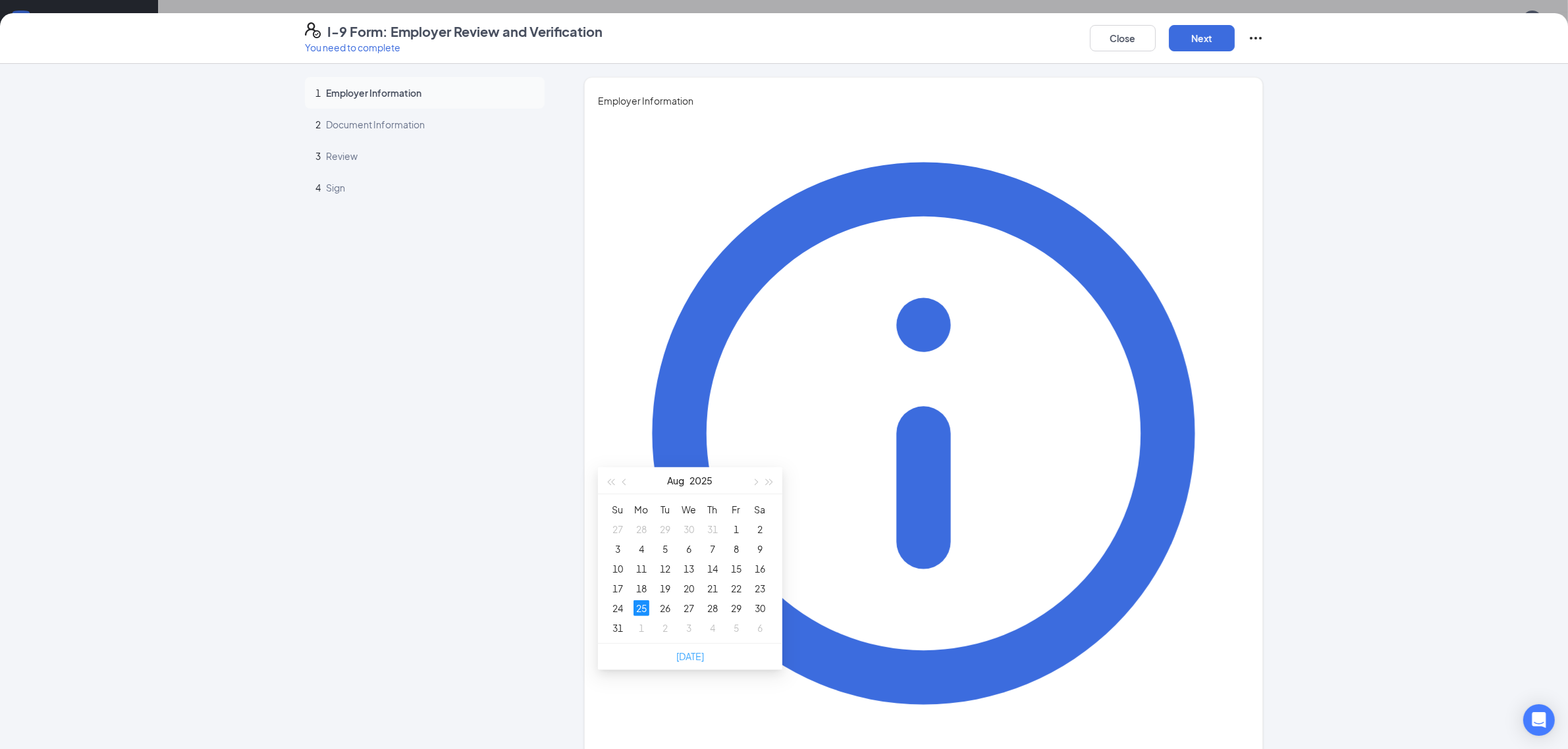
click at [696, 651] on link "[DATE]" at bounding box center [690, 657] width 27 height 12
type input "[DATE]"
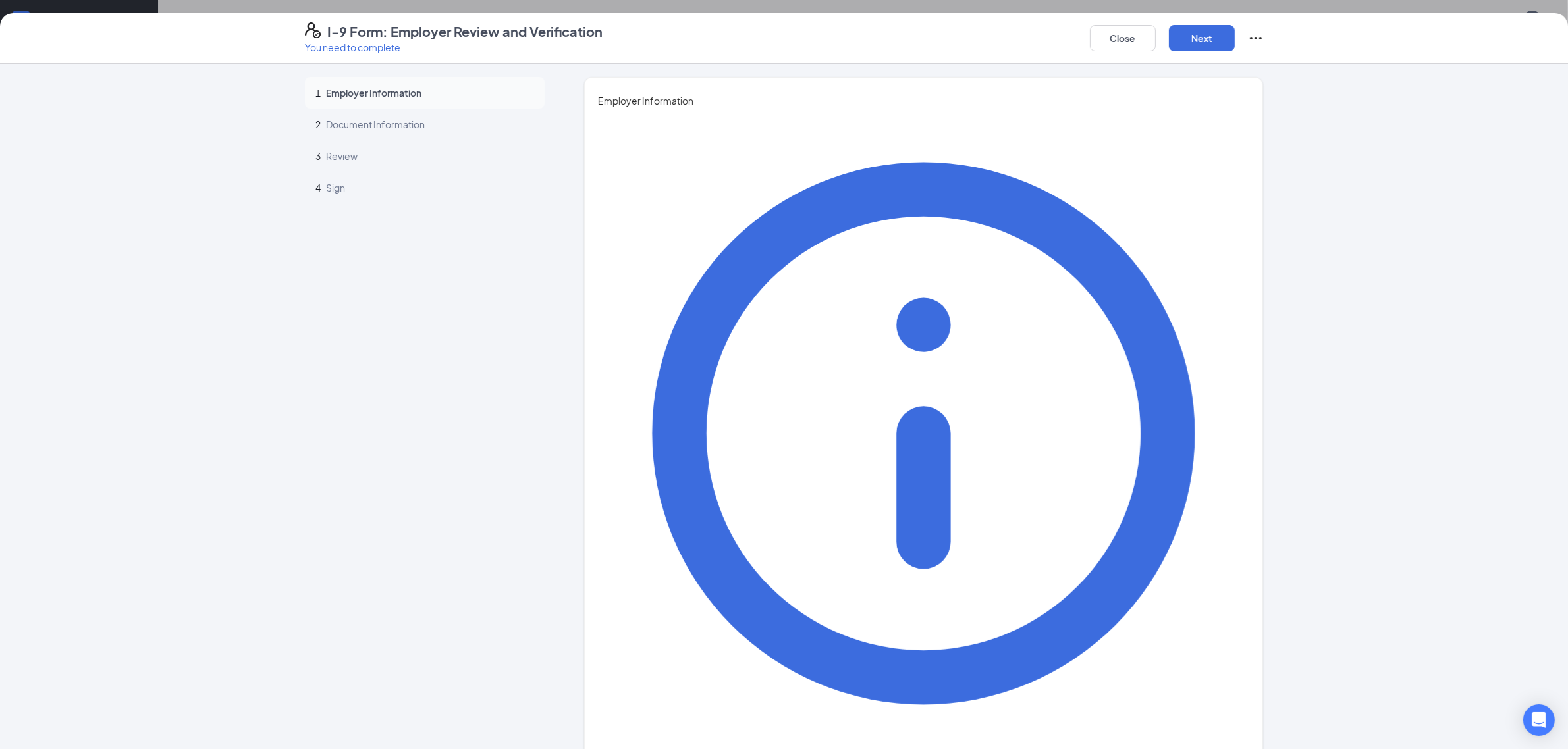
click at [850, 530] on div "1 Employer Information 2 Document Information 3 Review 4 Sign Employer Informat…" at bounding box center [784, 407] width 1568 height 686
click at [1216, 40] on button "Next" at bounding box center [1201, 38] width 66 height 27
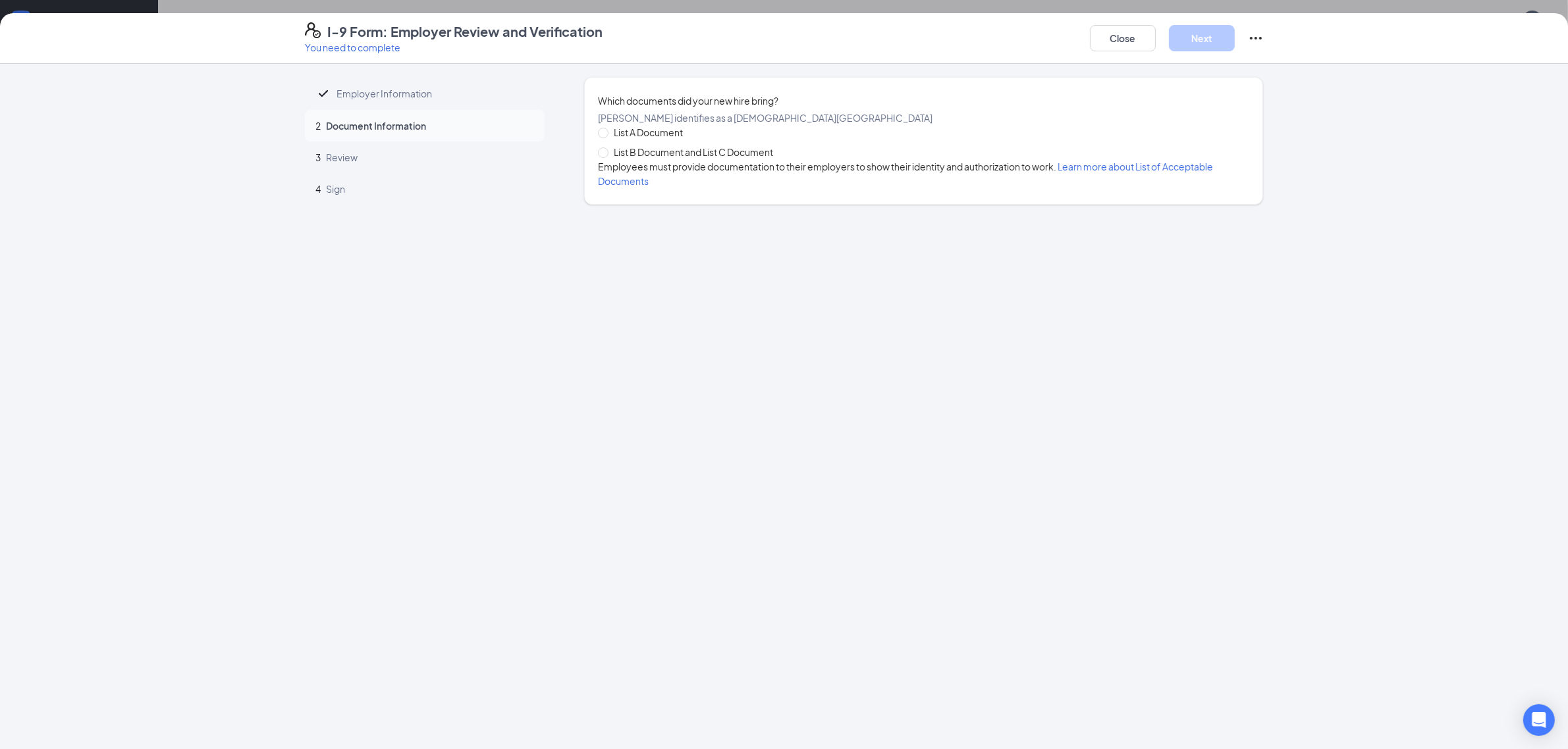
click at [649, 159] on span "List B Document and List C Document" at bounding box center [693, 152] width 170 height 14
click at [607, 156] on input "List B Document and List C Document" at bounding box center [602, 152] width 9 height 9
radio input "true"
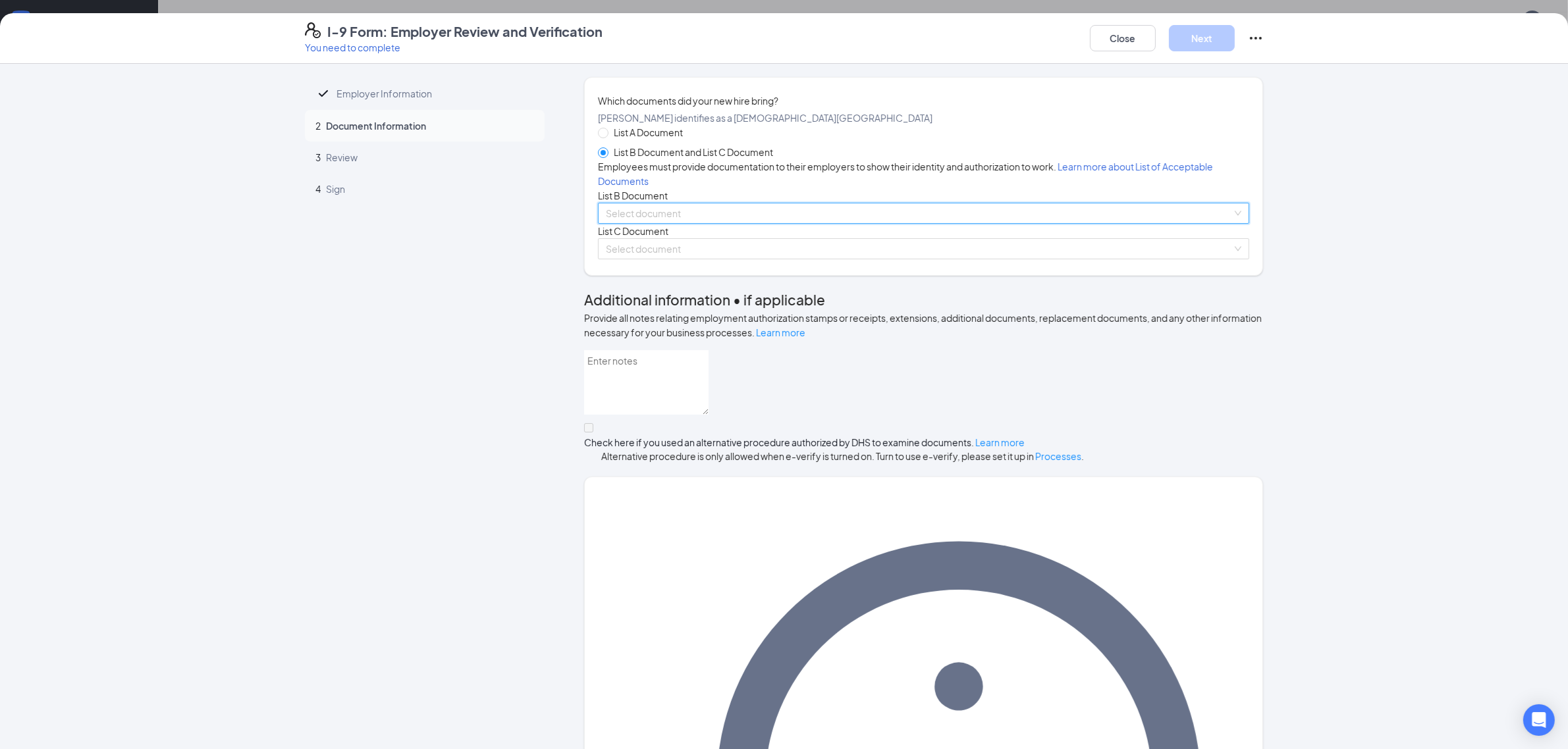
click at [672, 223] on input "search" at bounding box center [918, 214] width 626 height 20
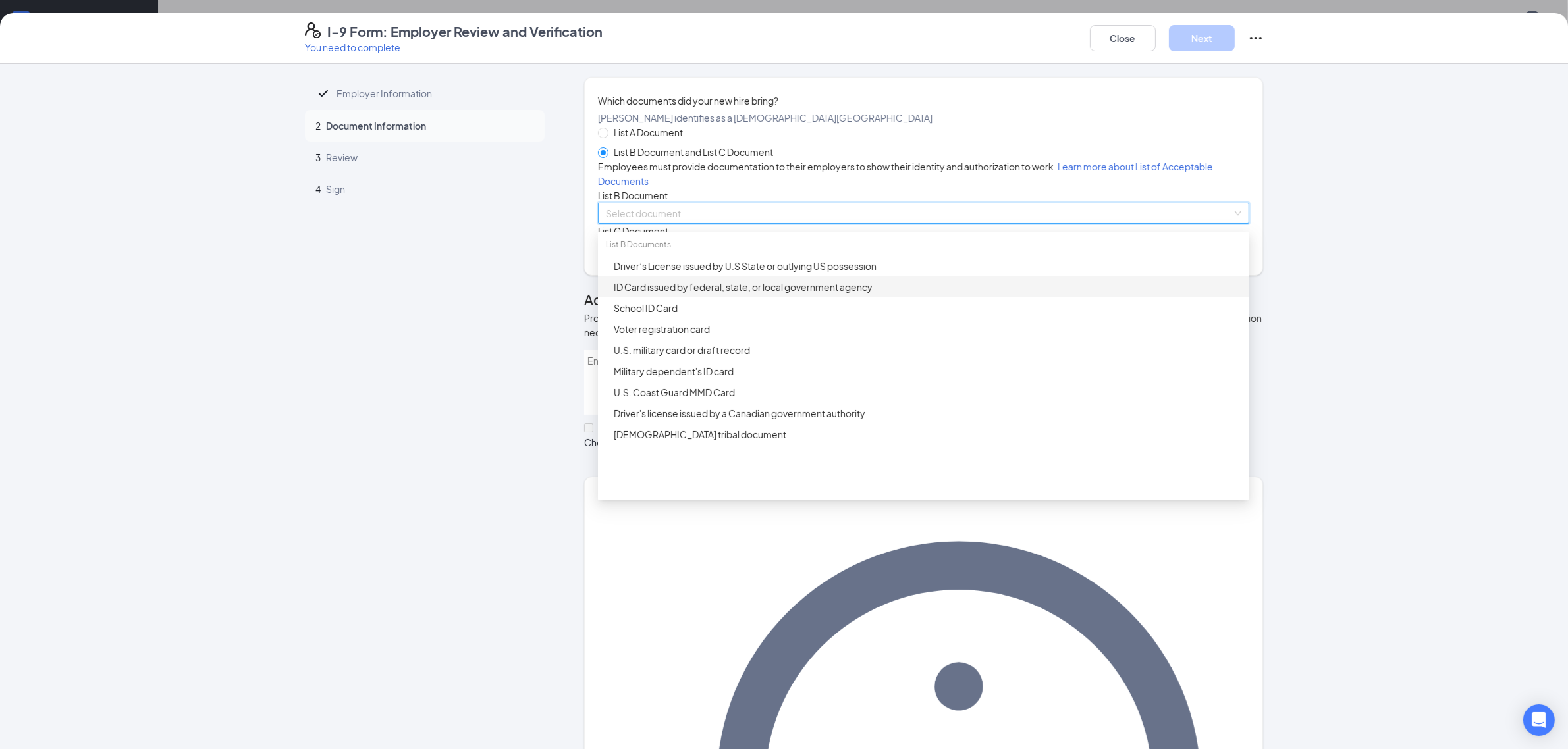
click at [662, 294] on div "ID Card issued by federal, state, or local government agency" at bounding box center [927, 287] width 628 height 14
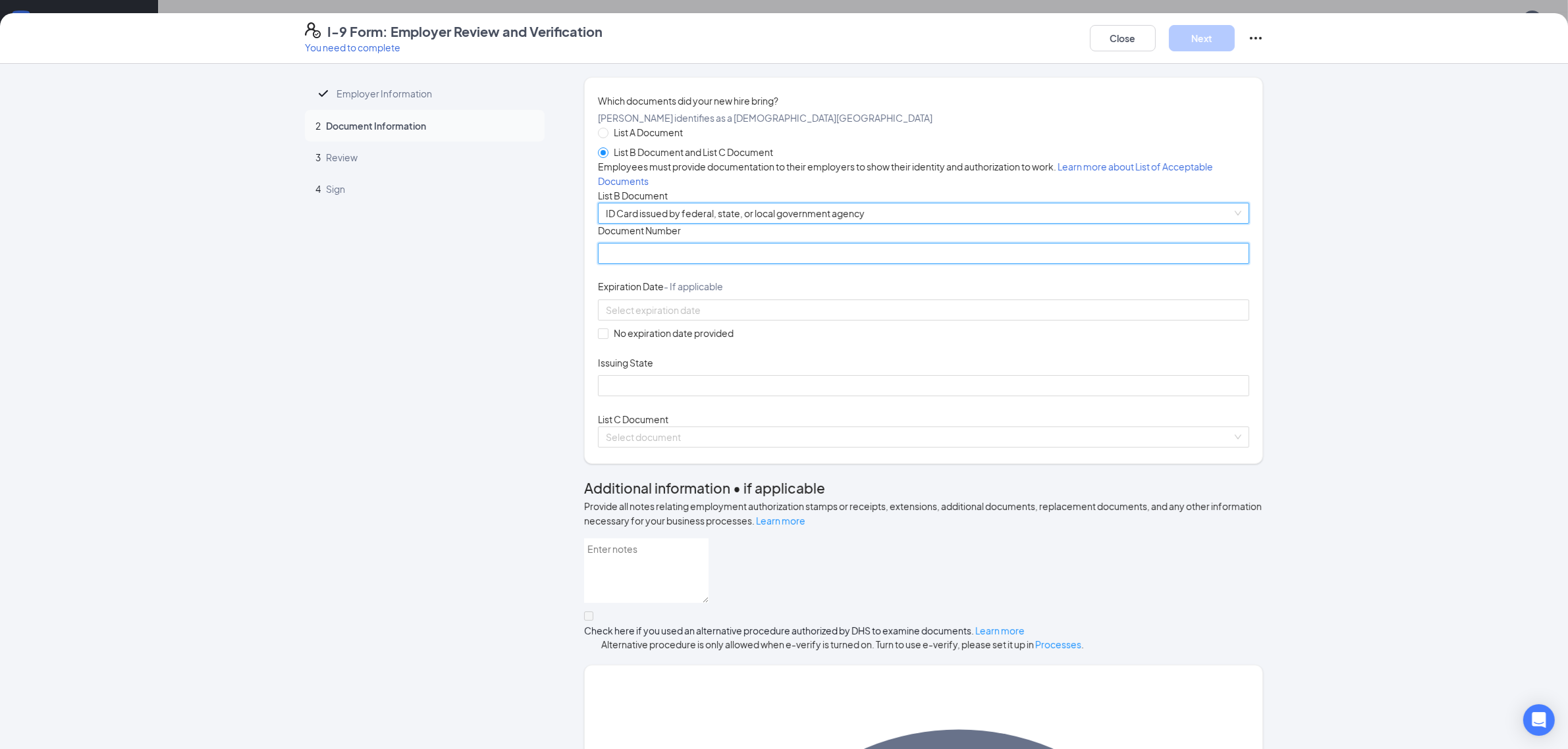
click at [647, 264] on input "Document Number" at bounding box center [924, 254] width 651 height 21
paste input "H25-002-859"
type input "H25-002-859"
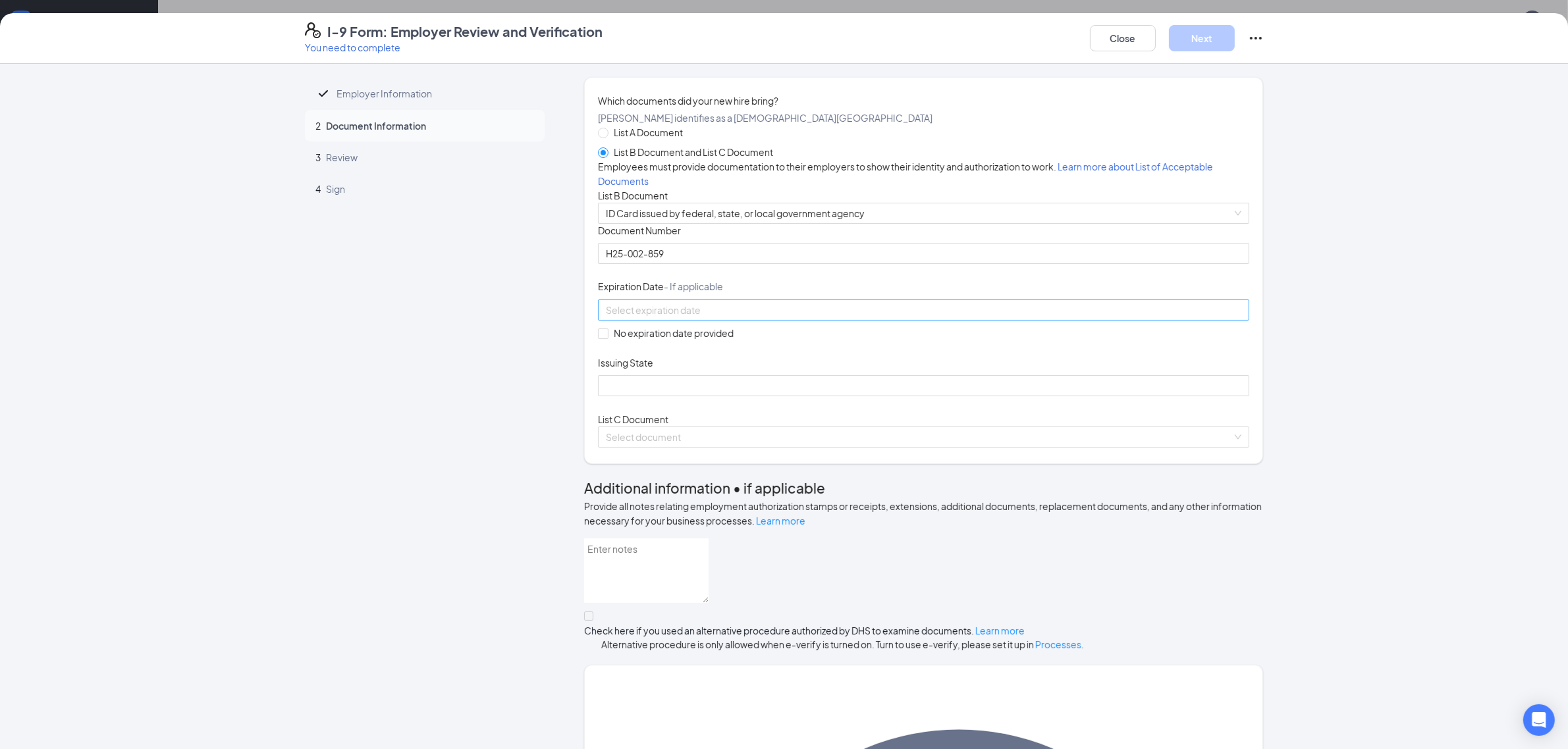
click at [721, 317] on input at bounding box center [922, 310] width 633 height 14
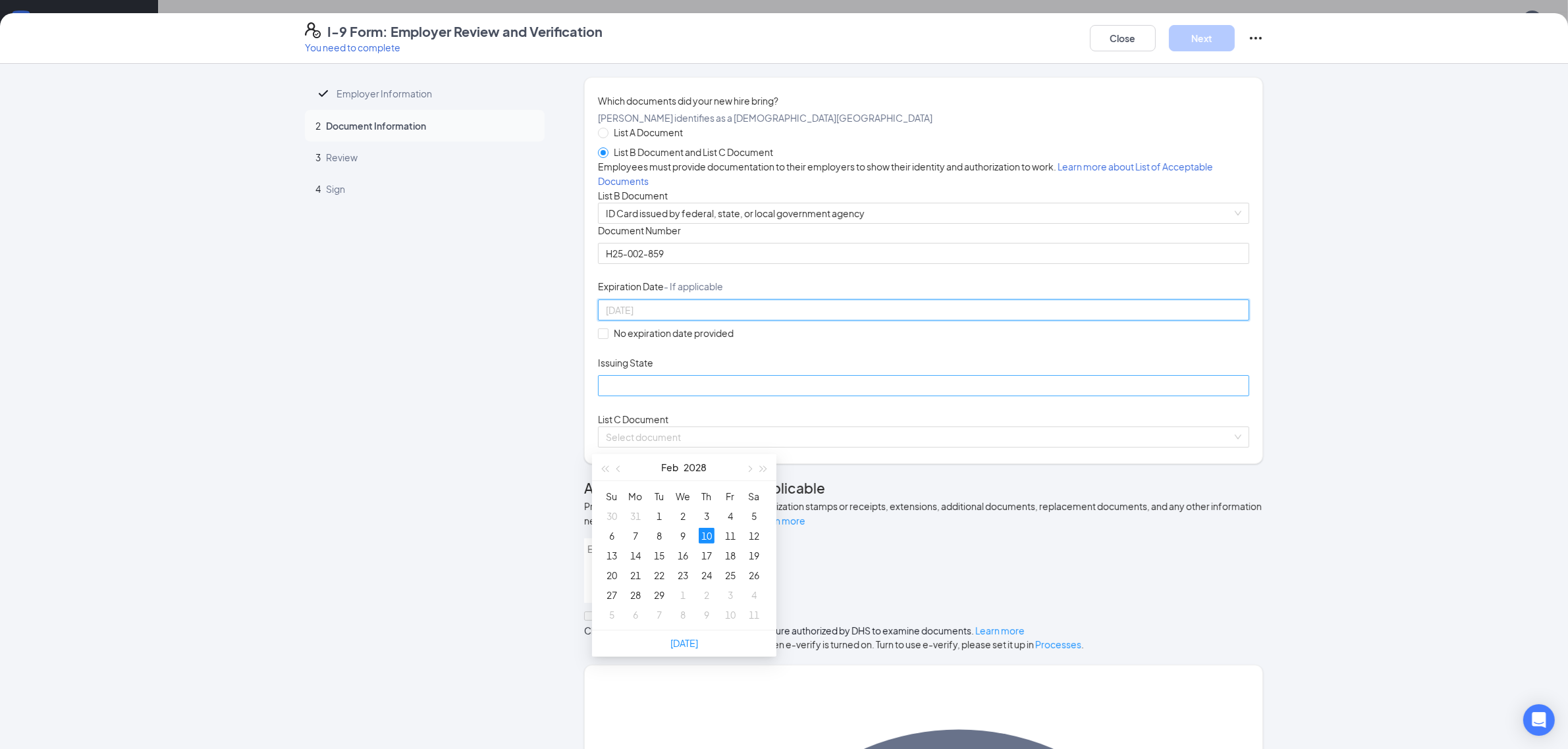
click at [705, 528] on div "10" at bounding box center [706, 535] width 16 height 16
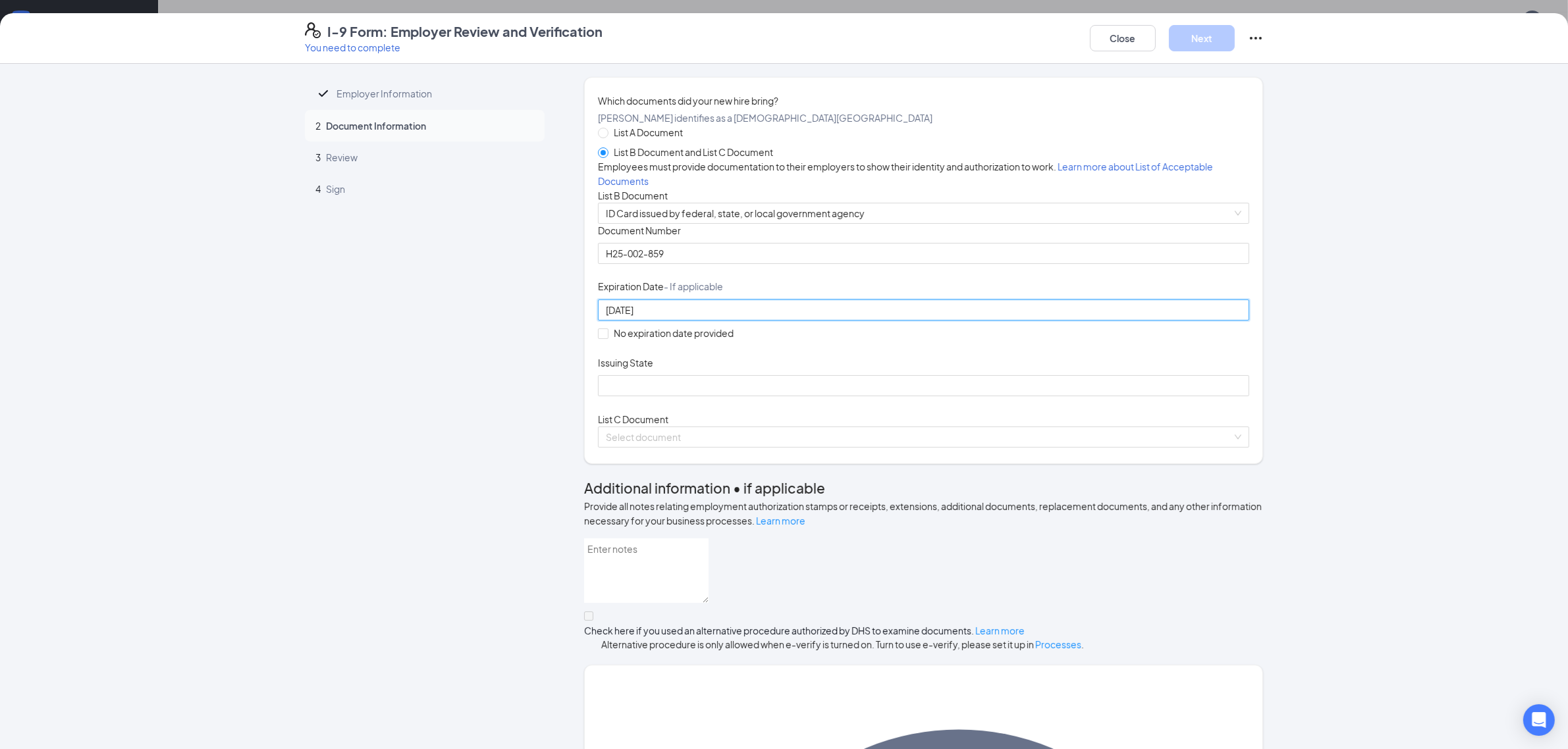
type input "[DATE]"
click at [885, 397] on div "Document Title ID Card issued by federal, state, or local government agency Doc…" at bounding box center [924, 310] width 651 height 172
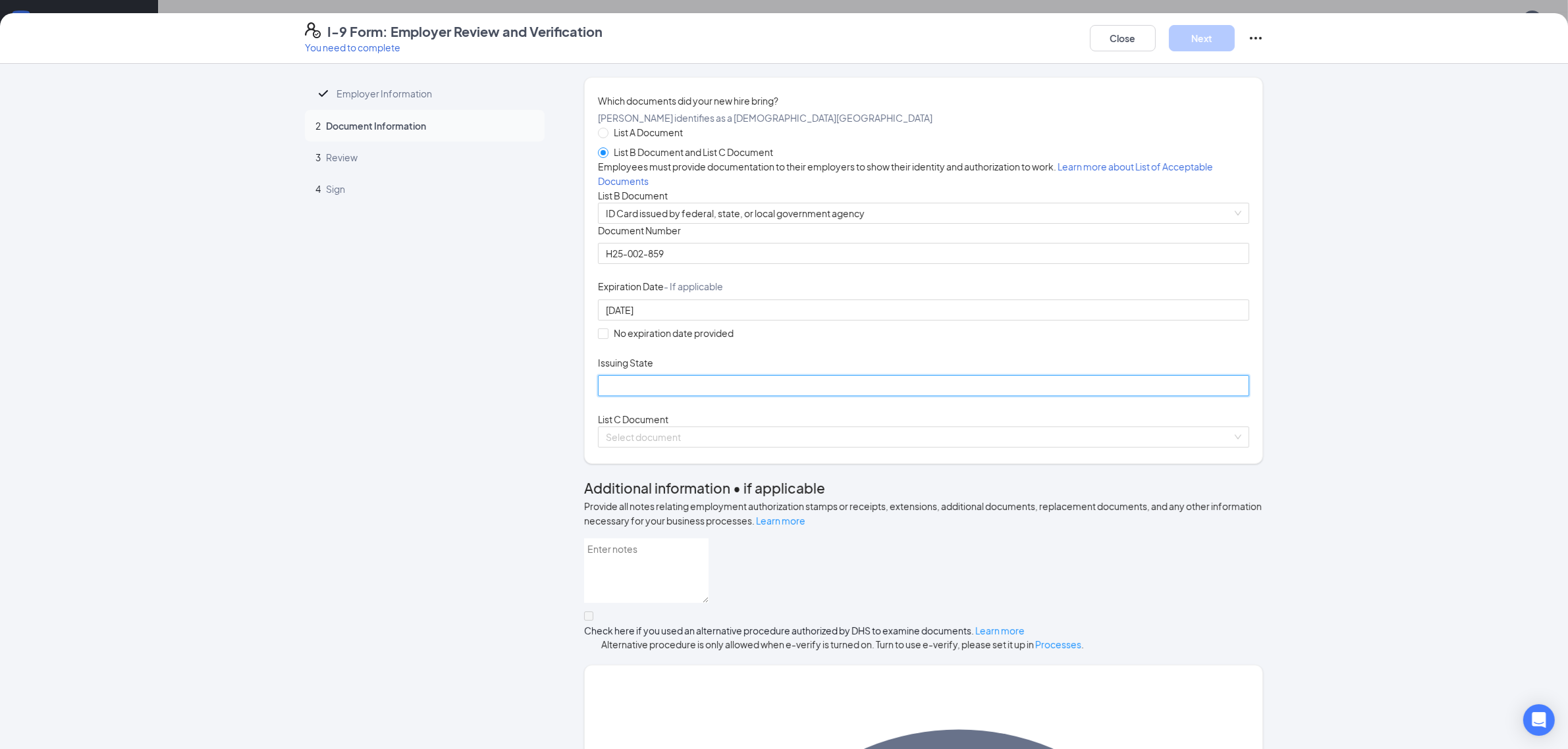
click at [603, 397] on input "Issuing State" at bounding box center [924, 386] width 651 height 21
type input "Commonweath of [US_STATE]"
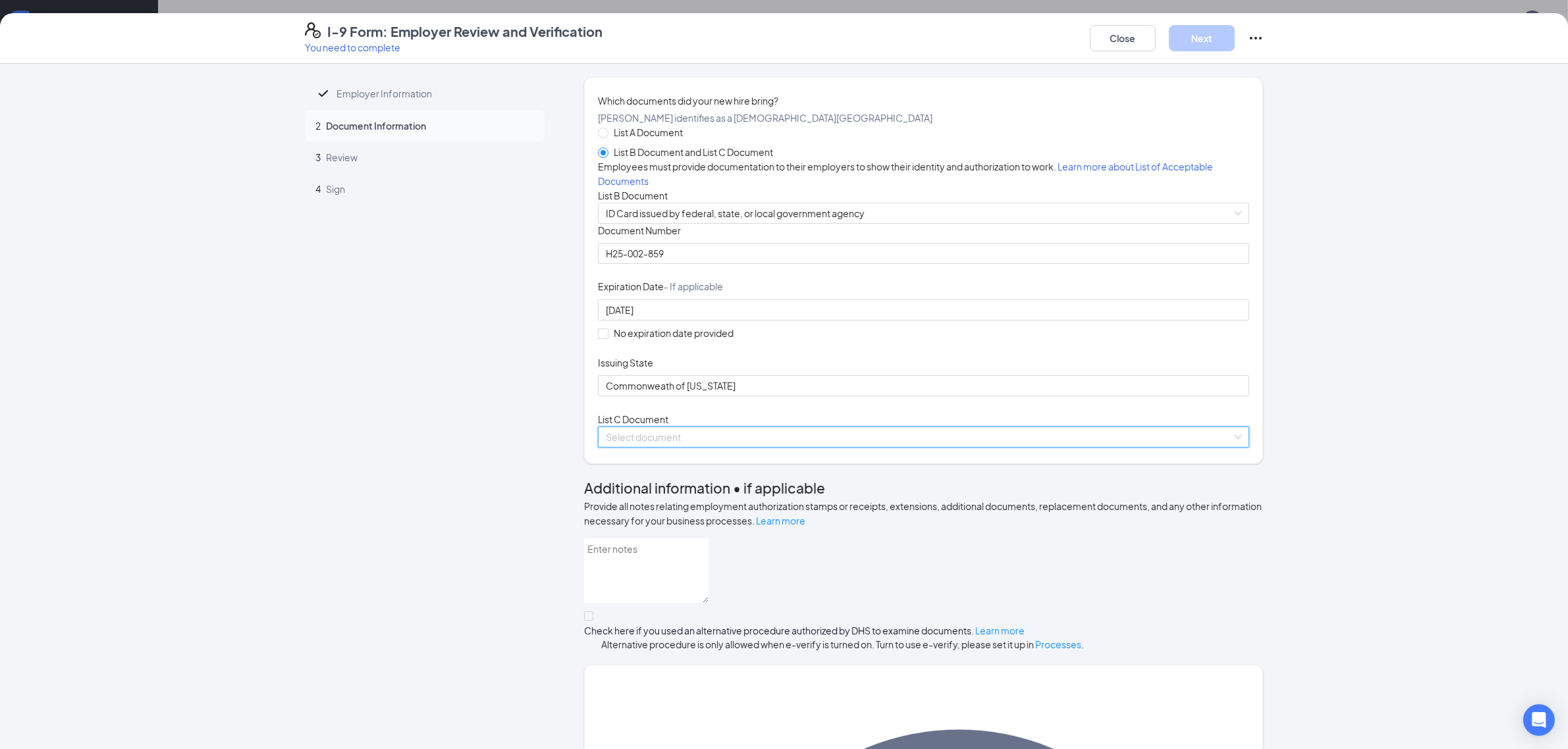
click at [742, 447] on input "search" at bounding box center [918, 437] width 626 height 20
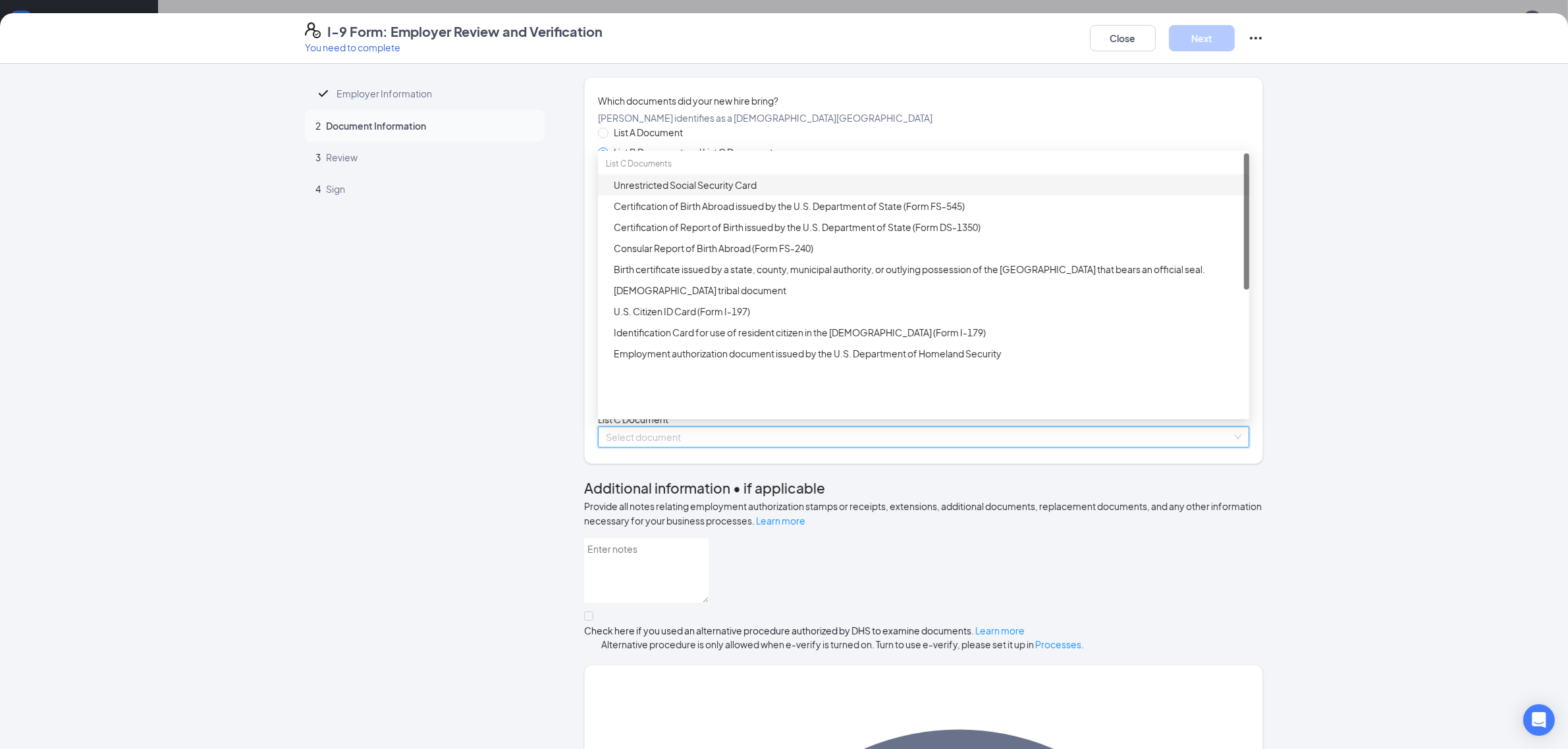
click at [693, 192] on div "Unrestricted Social Security Card" at bounding box center [927, 185] width 628 height 14
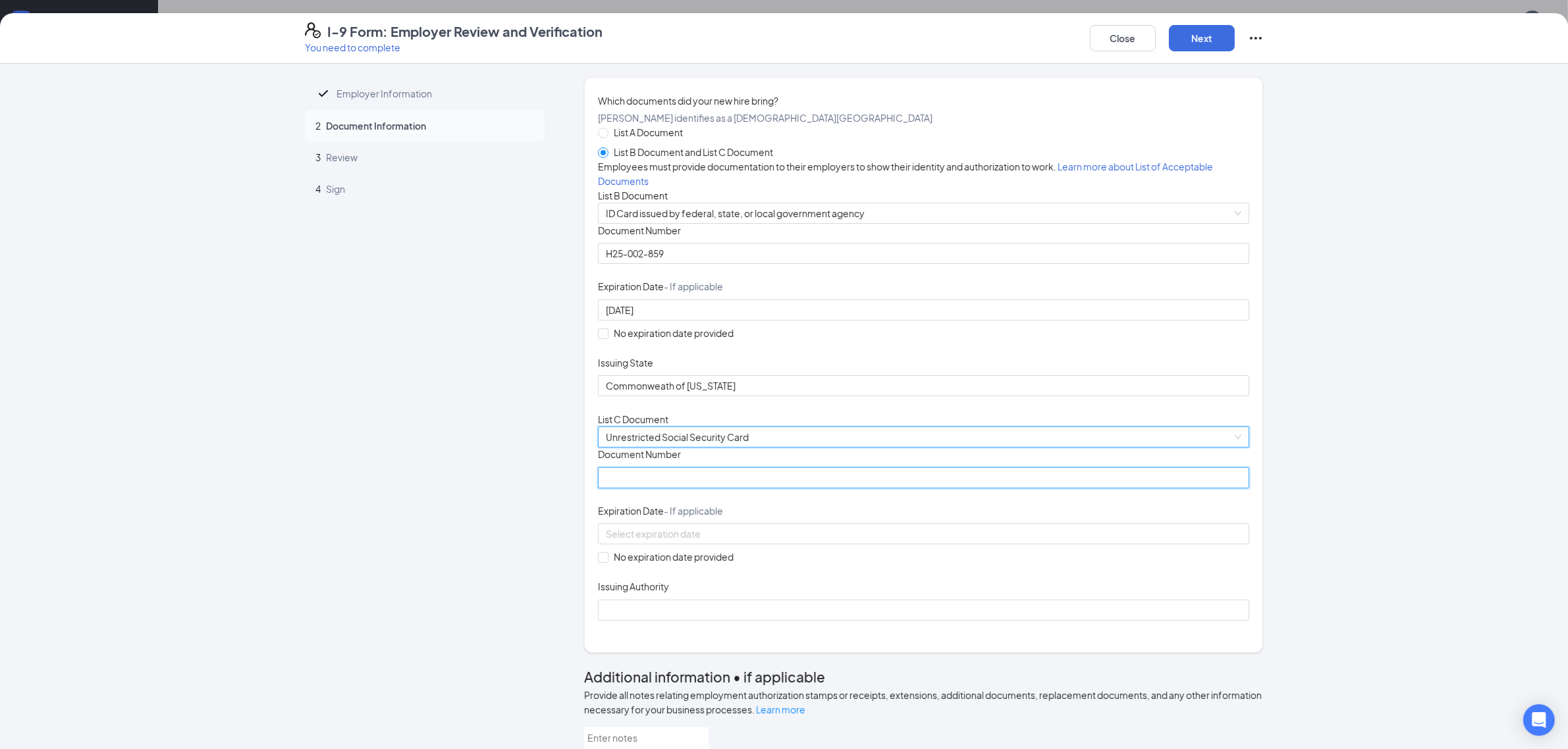
click at [646, 489] on input "Document Number" at bounding box center [924, 478] width 651 height 21
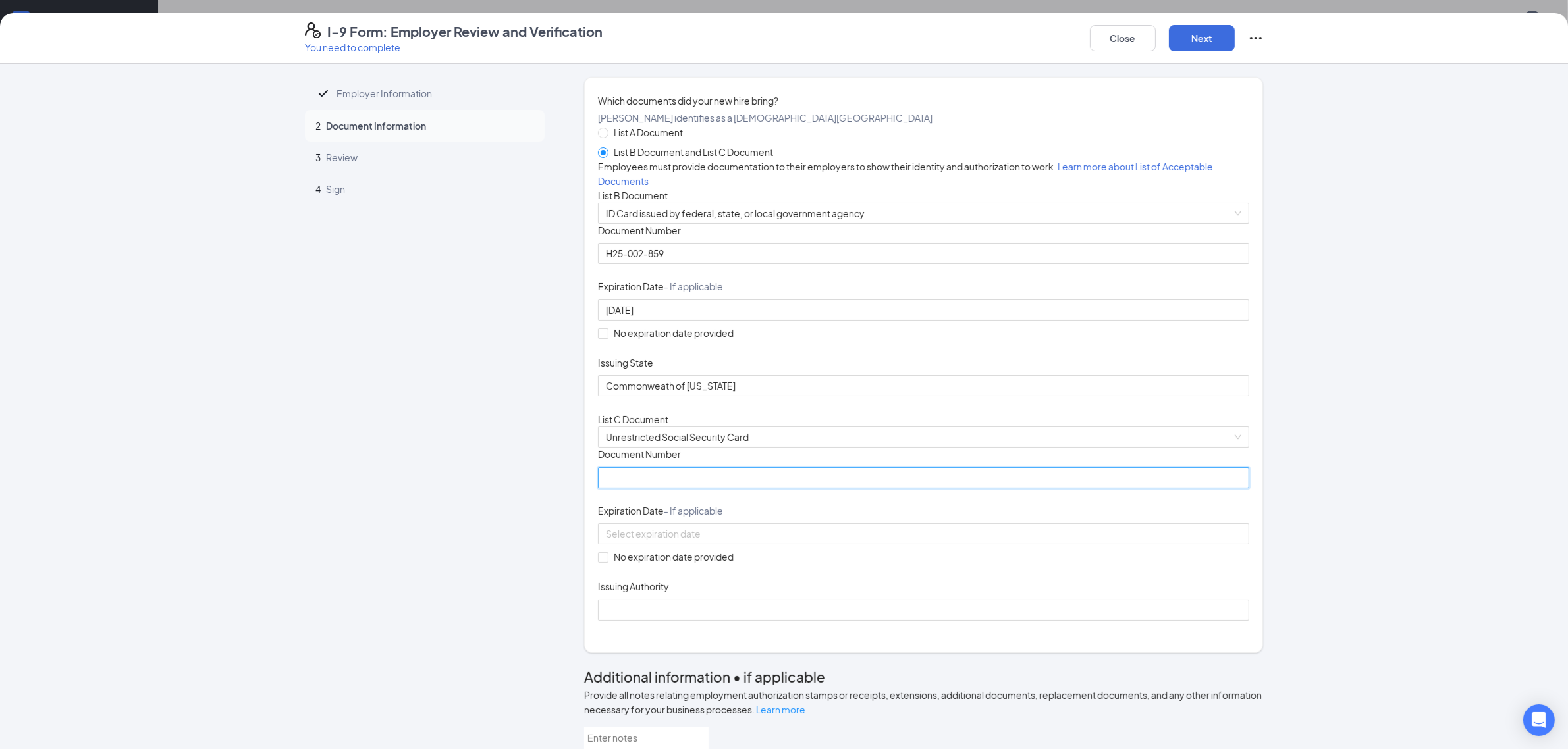
paste input "588-05-0804"
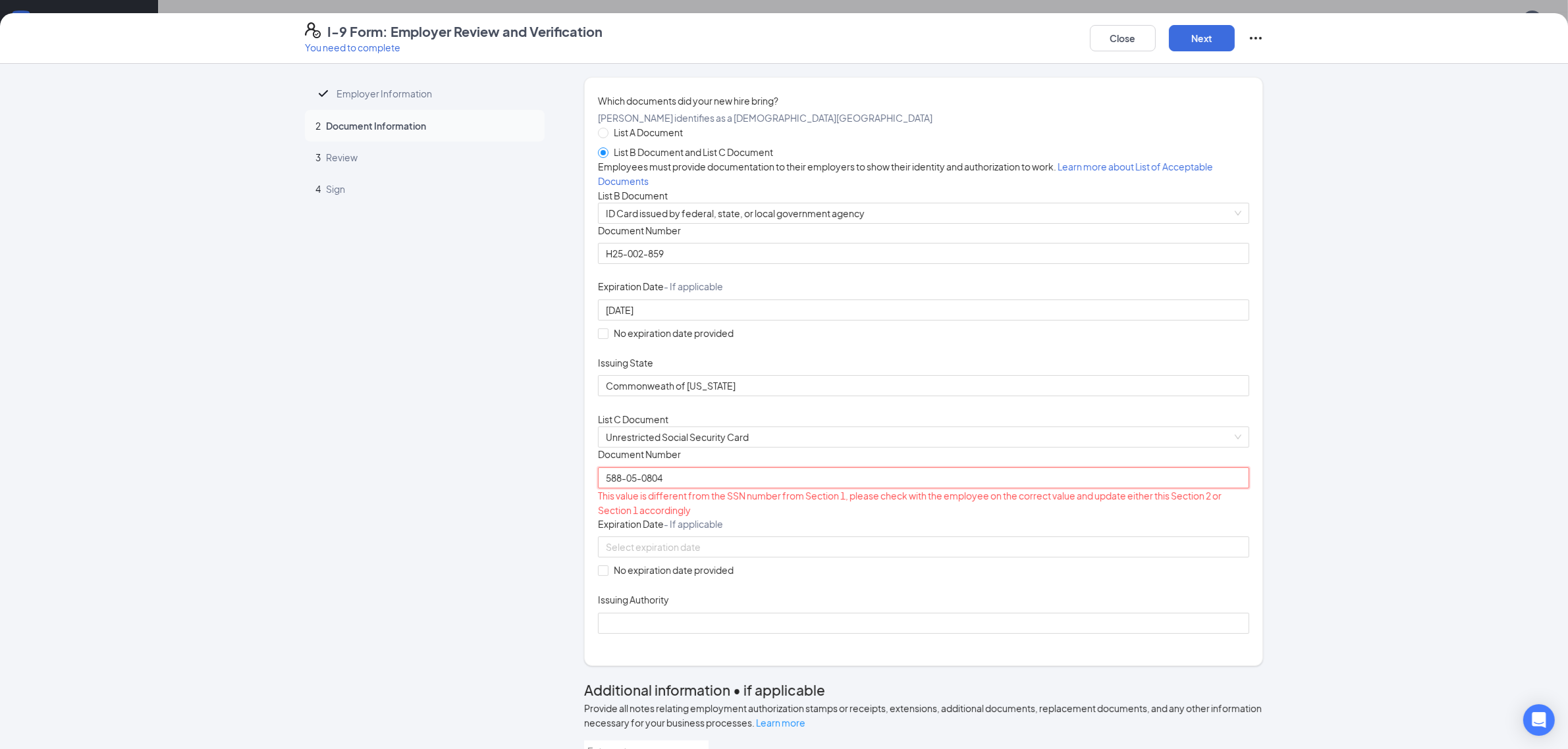
click at [619, 489] on input "588-05-0804" at bounding box center [924, 478] width 651 height 21
click at [629, 489] on input "58805-0804" at bounding box center [924, 478] width 651 height 21
click at [971, 634] on div "Document Title Unrestricted Social Security Card Document Number 588050804 This…" at bounding box center [924, 540] width 651 height 185
click at [725, 489] on input "588050804" at bounding box center [924, 478] width 651 height 21
drag, startPoint x: 897, startPoint y: 678, endPoint x: 821, endPoint y: 660, distance: 78.1
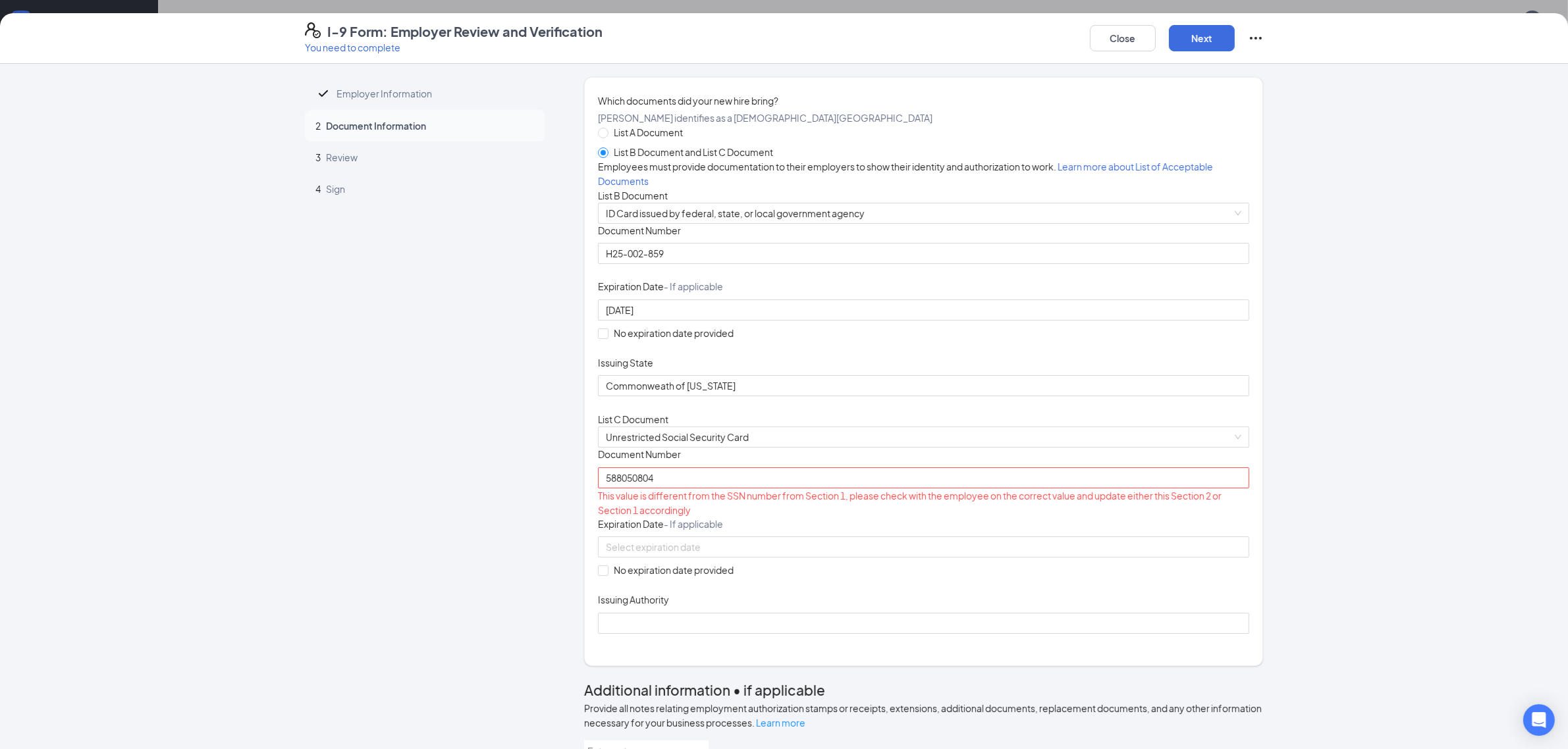
click at [897, 634] on div "Document Title Unrestricted Social Security Card Document Number 588050804 This…" at bounding box center [924, 540] width 651 height 185
drag, startPoint x: 624, startPoint y: 640, endPoint x: 524, endPoint y: 637, distance: 100.0
click at [991, 447] on span "Unrestricted Social Security Card" at bounding box center [923, 437] width 635 height 20
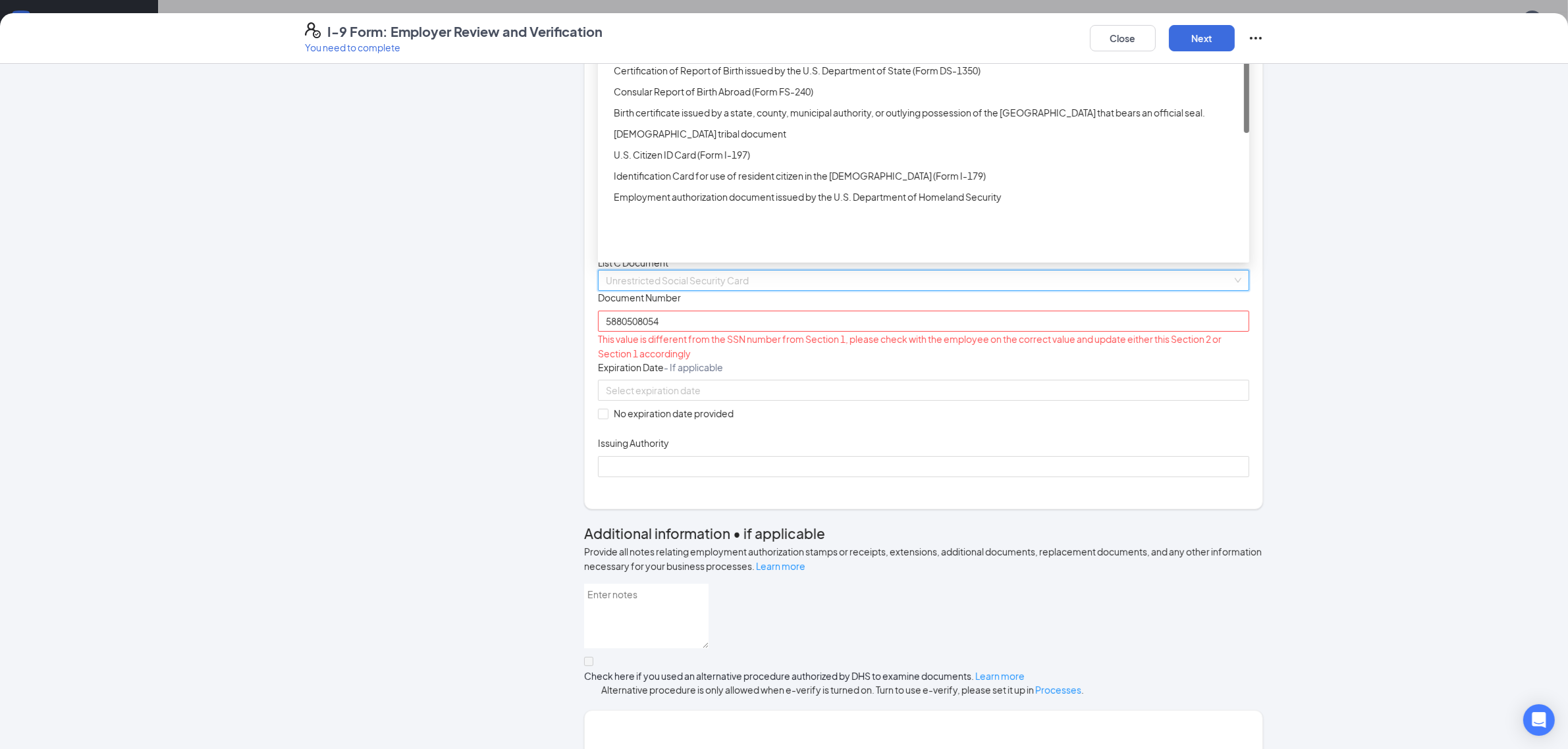
scroll to position [165, 0]
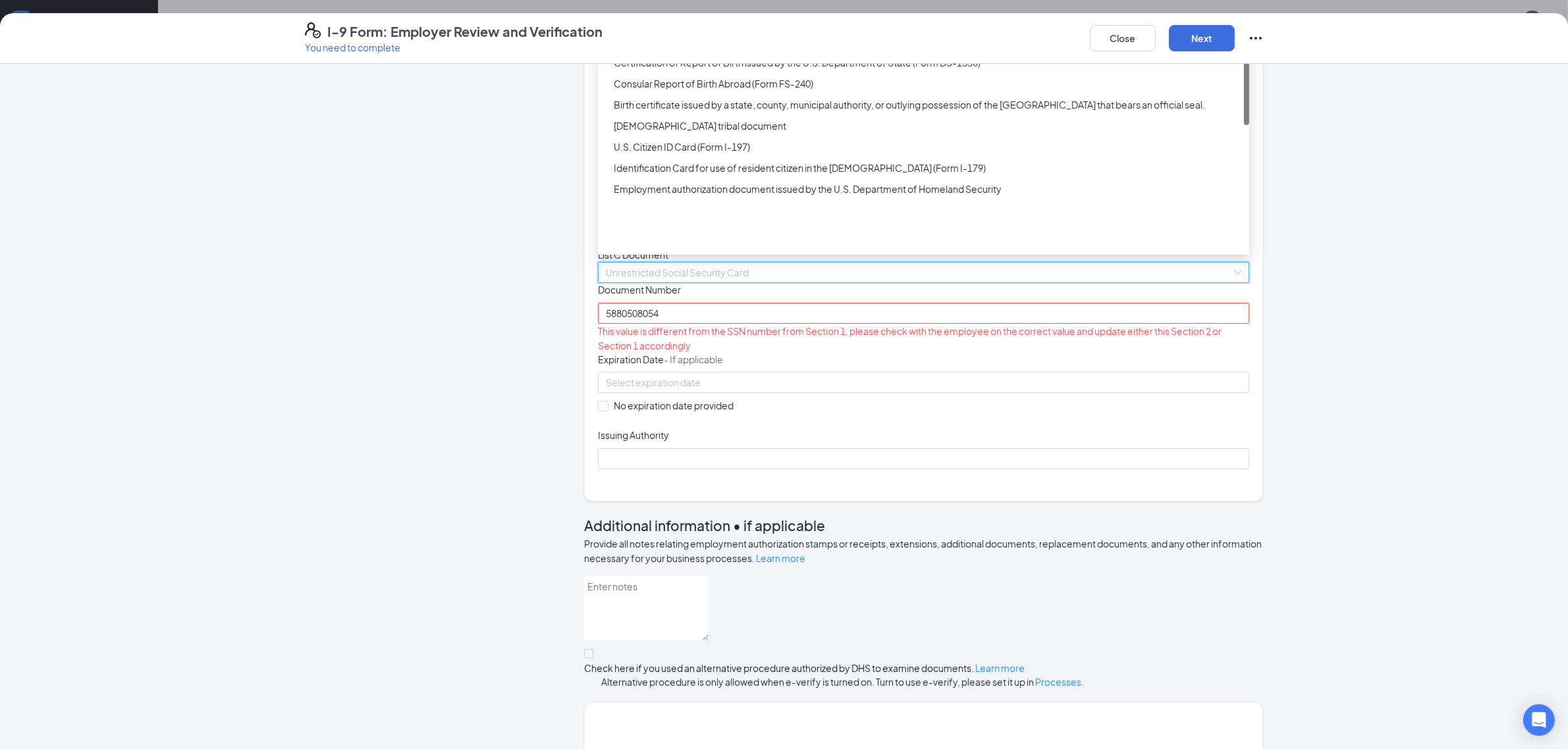
click at [983, 469] on div "Document Title Unrestricted Social Security Card Document Number 5880508054 Thi…" at bounding box center [924, 375] width 651 height 185
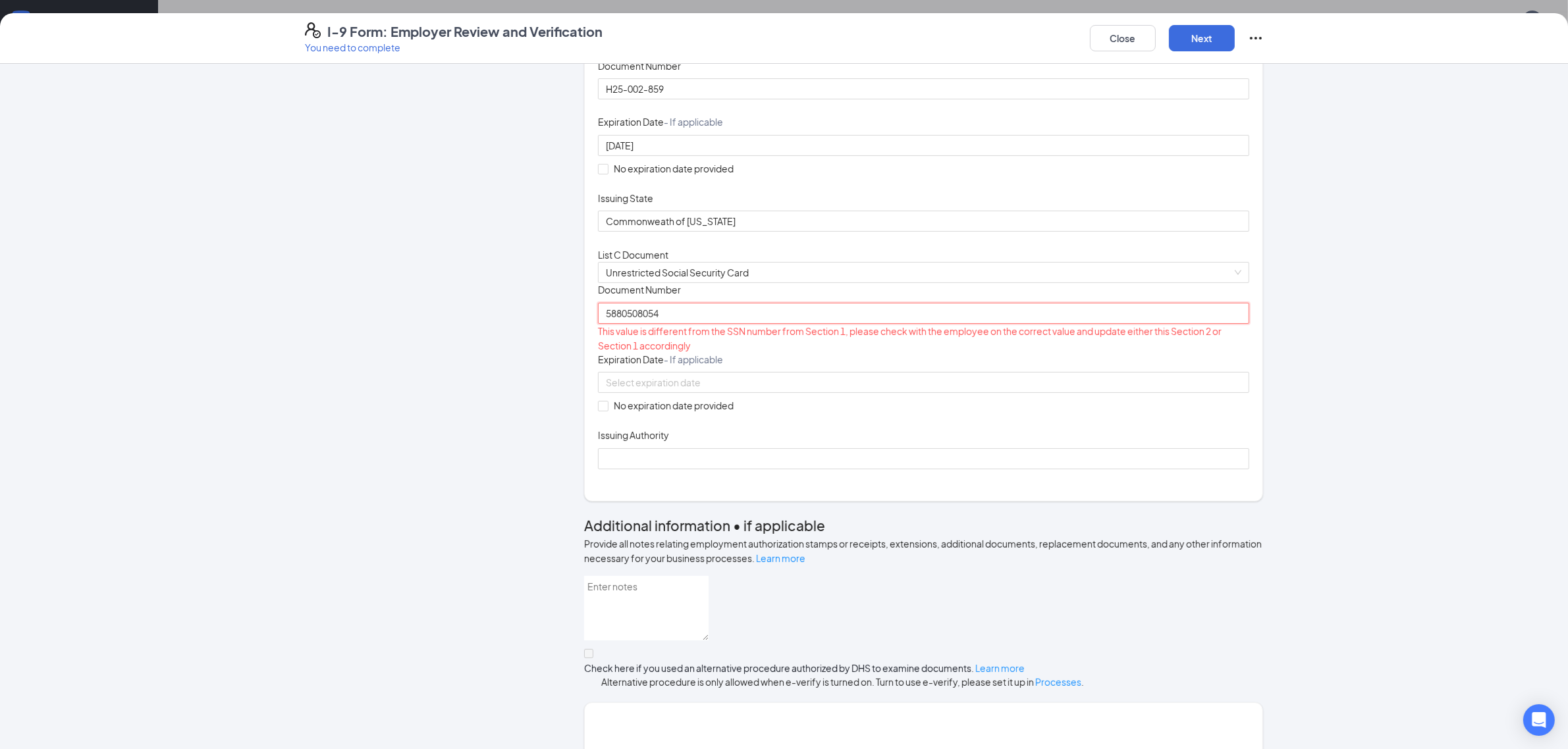
drag, startPoint x: 651, startPoint y: 478, endPoint x: 638, endPoint y: 479, distance: 13.0
click at [638, 324] on input "5880508054" at bounding box center [924, 313] width 651 height 21
click at [655, 324] on input "5880508054" at bounding box center [924, 313] width 651 height 21
click at [645, 324] on input "5880508054" at bounding box center [924, 313] width 651 height 21
click at [647, 324] on input "5880508054" at bounding box center [924, 313] width 651 height 21
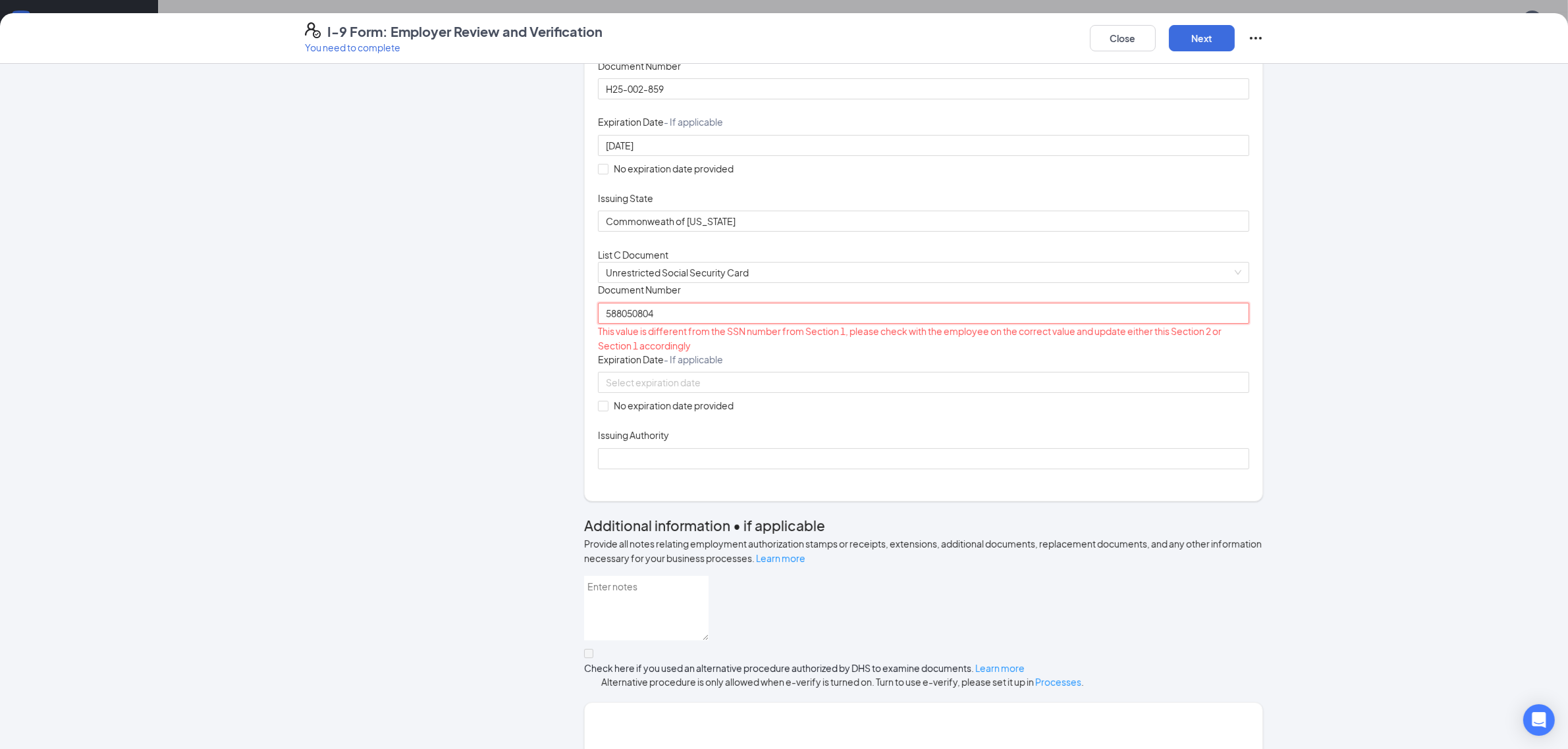
click at [686, 324] on input "588050804" at bounding box center [924, 313] width 651 height 21
type input "588050804"
click at [963, 469] on div "Document Title Unrestricted Social Security Card Document Number 588050804 This…" at bounding box center [924, 375] width 651 height 185
click at [614, 324] on input "588050804" at bounding box center [924, 313] width 651 height 21
click at [626, 324] on input "588050804" at bounding box center [924, 313] width 651 height 21
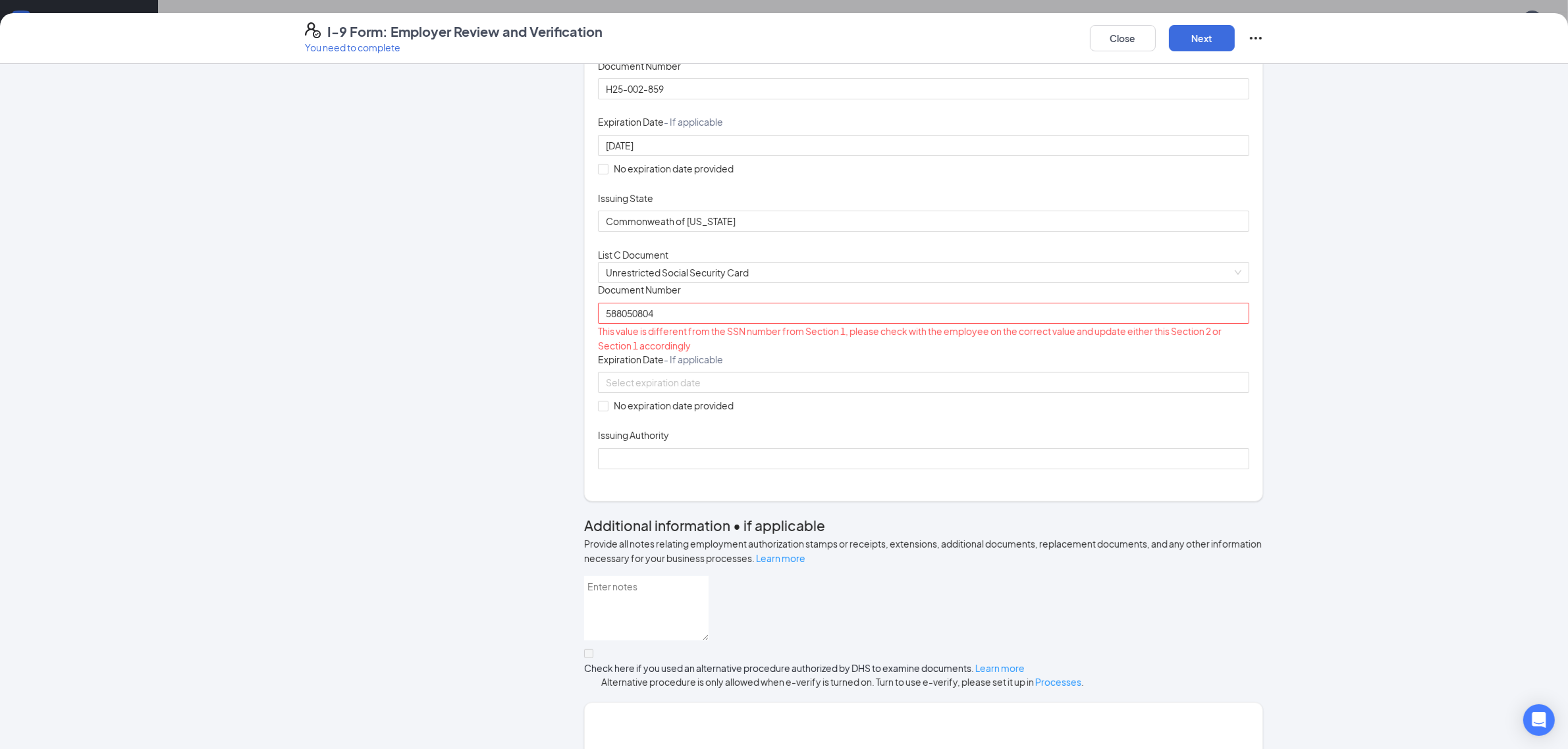
click at [877, 469] on div "Document Title Unrestricted Social Security Card Document Number 588050804 This…" at bounding box center [924, 375] width 651 height 185
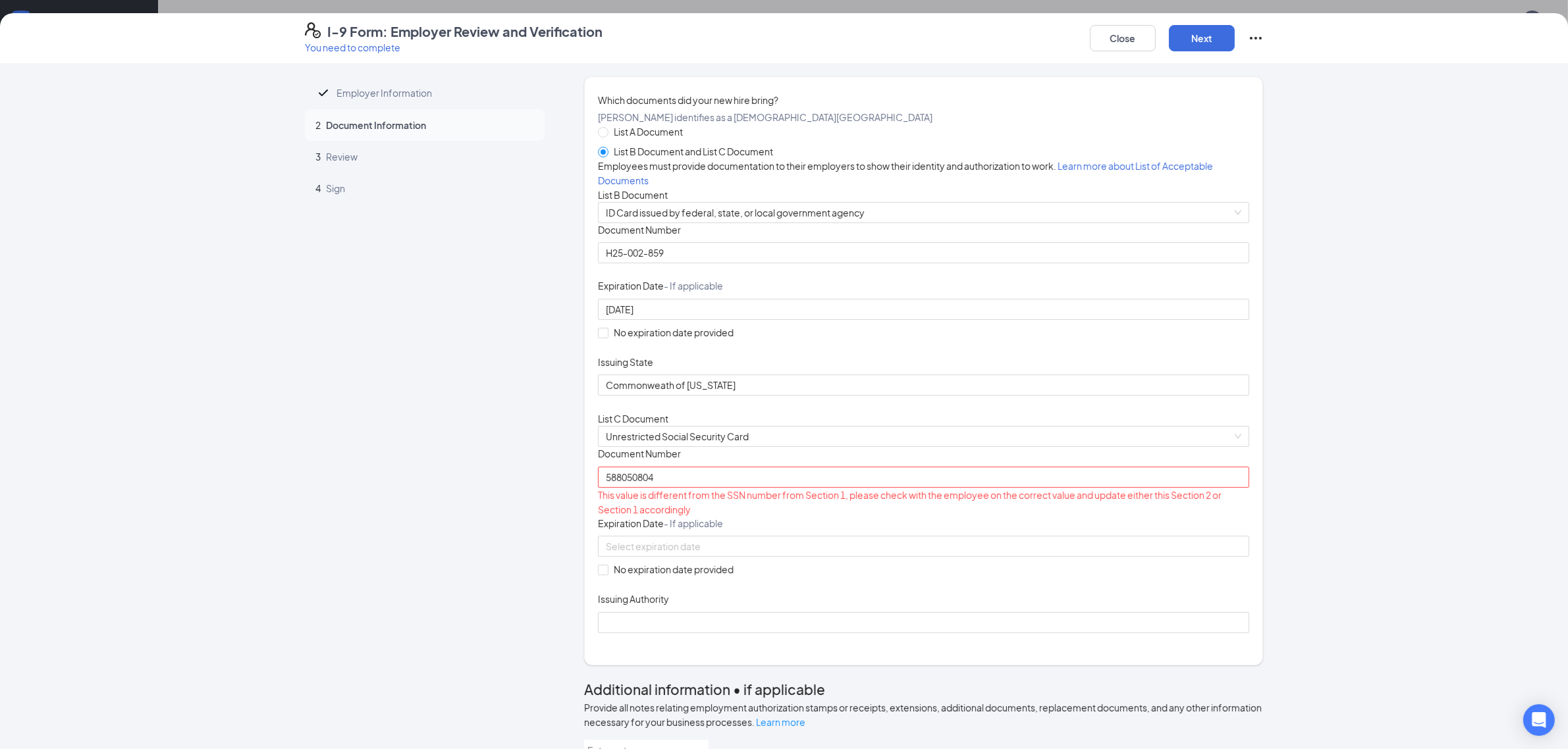
scroll to position [0, 0]
click at [1110, 41] on button "Close" at bounding box center [1123, 38] width 66 height 27
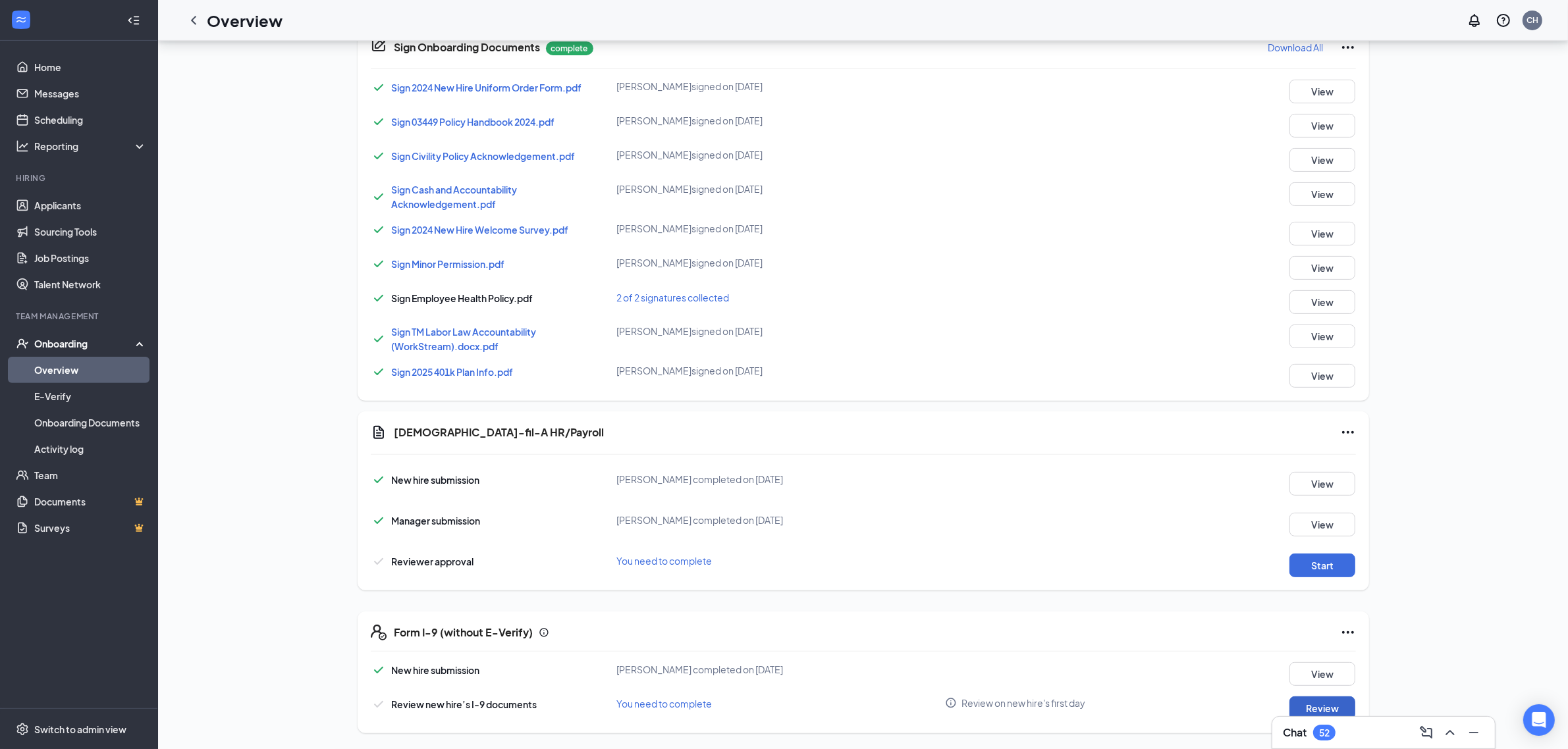
scroll to position [528, 0]
click at [1332, 708] on button "Review" at bounding box center [1322, 708] width 66 height 24
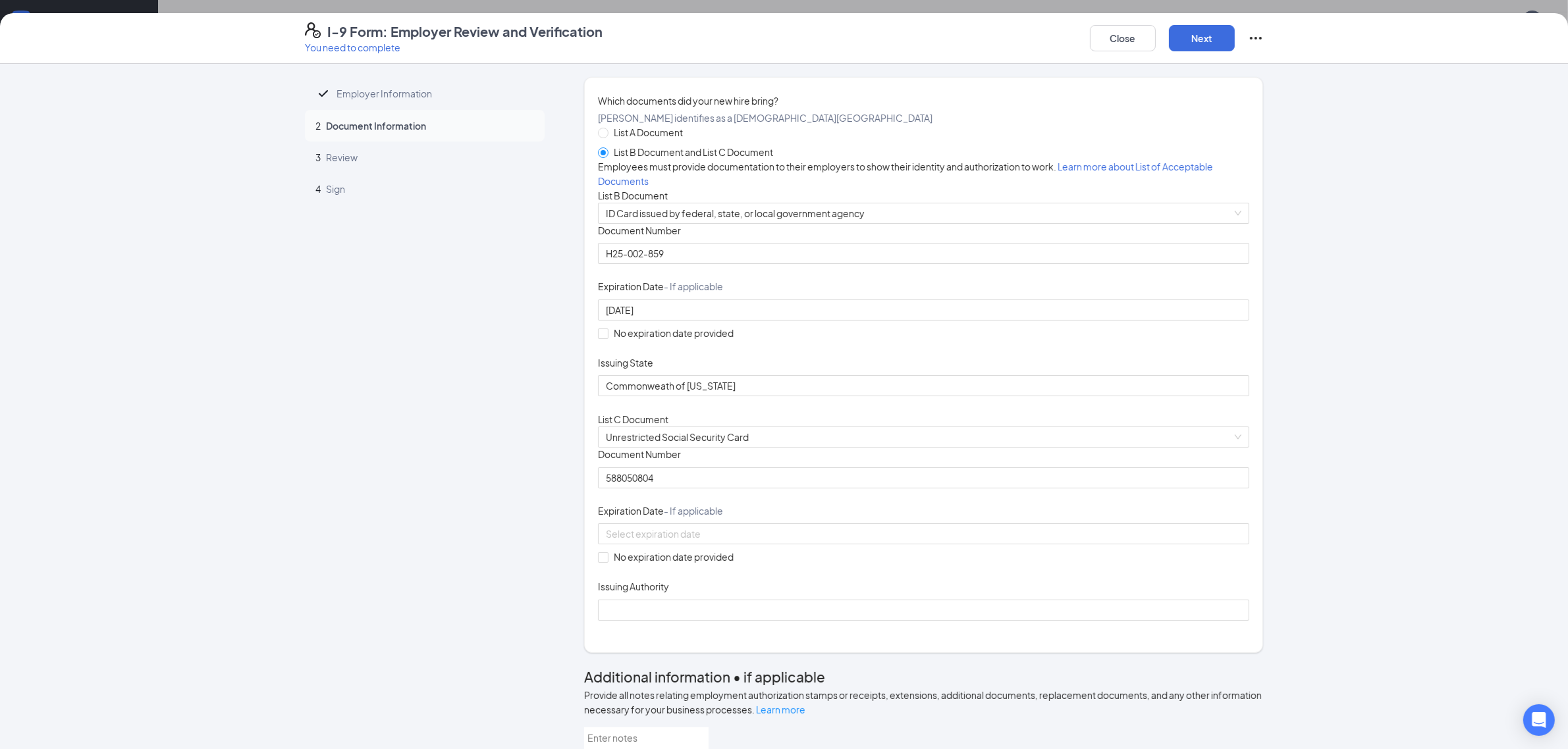
click at [1256, 40] on icon "Ellipses" at bounding box center [1255, 38] width 16 height 16
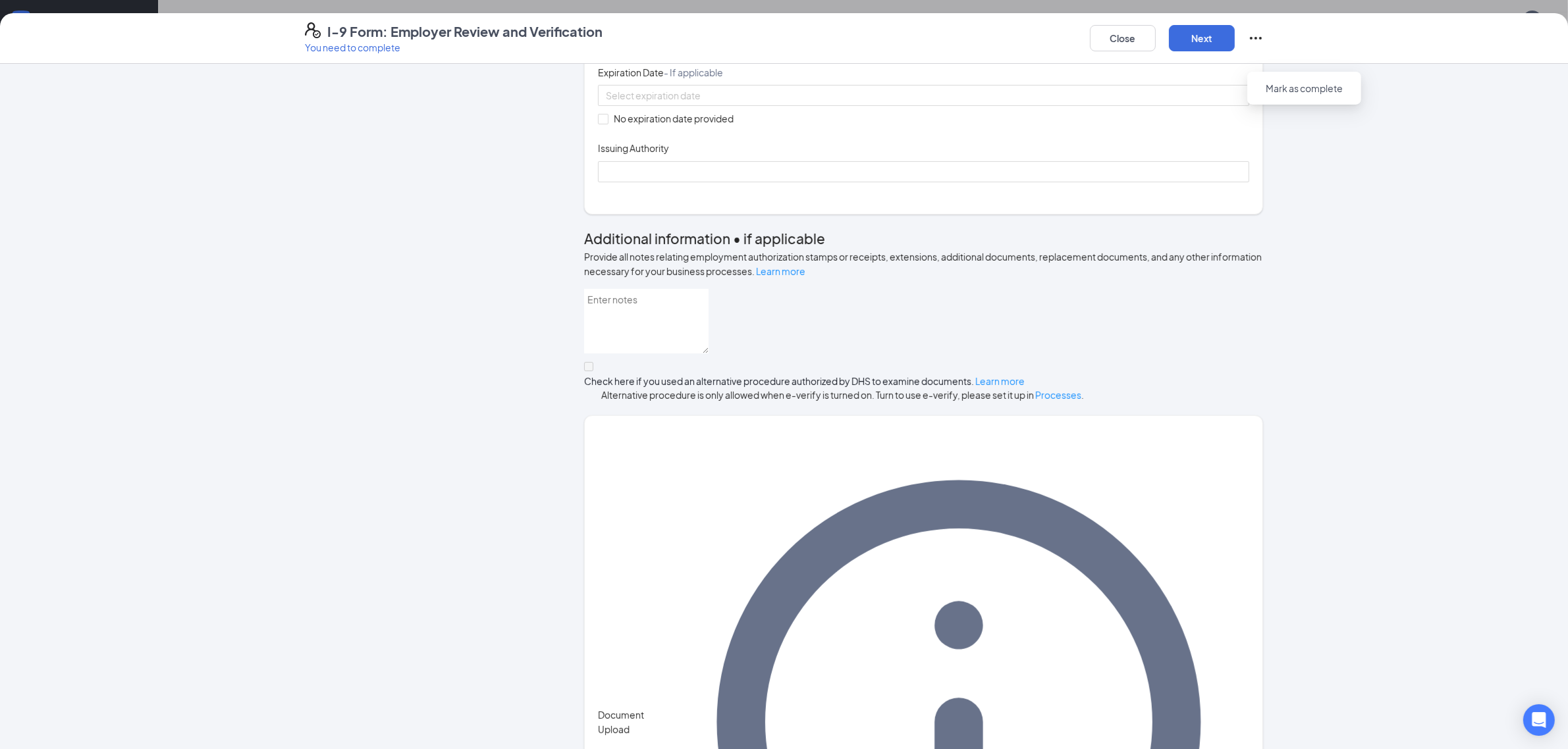
scroll to position [0, 0]
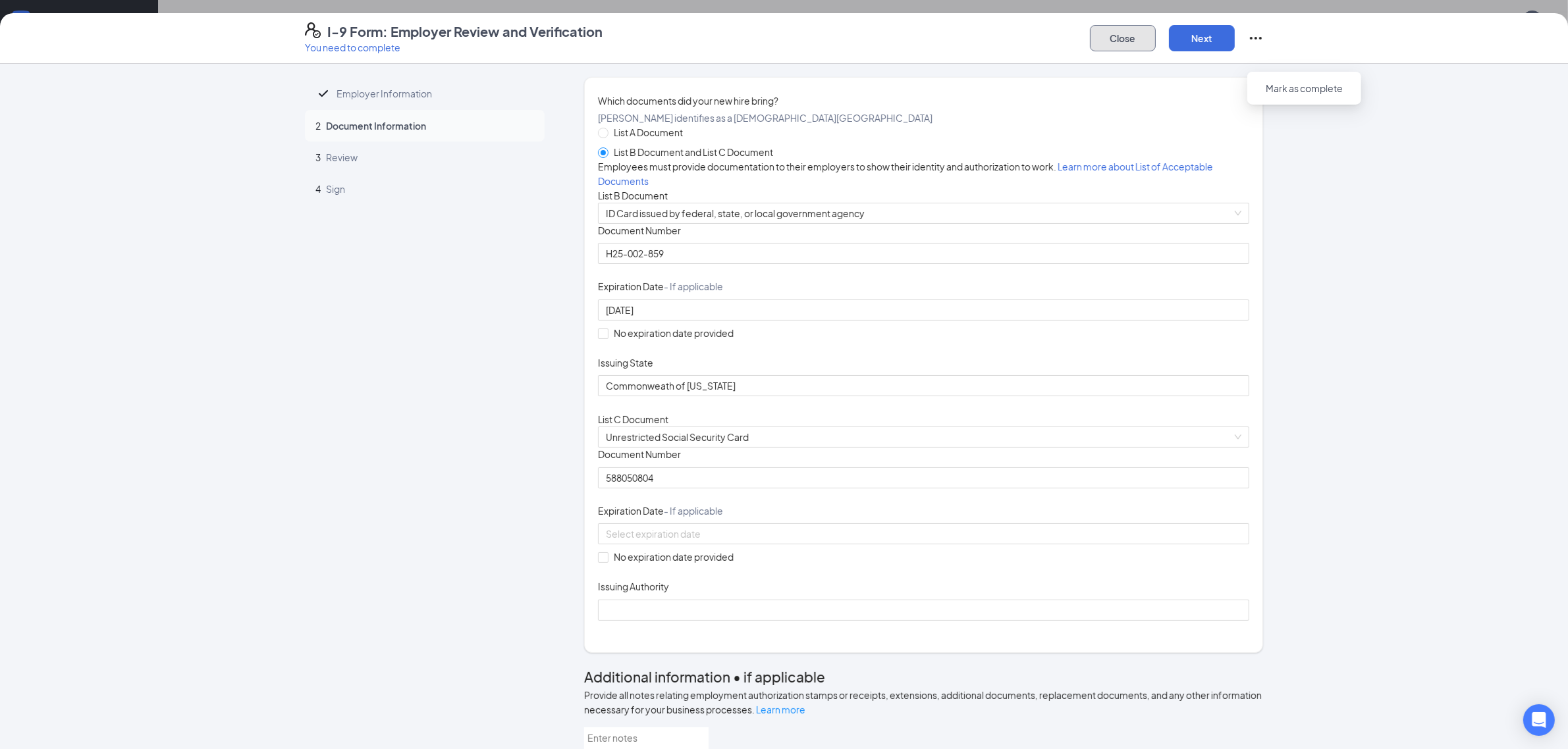
click at [1110, 40] on button "Close" at bounding box center [1123, 38] width 66 height 27
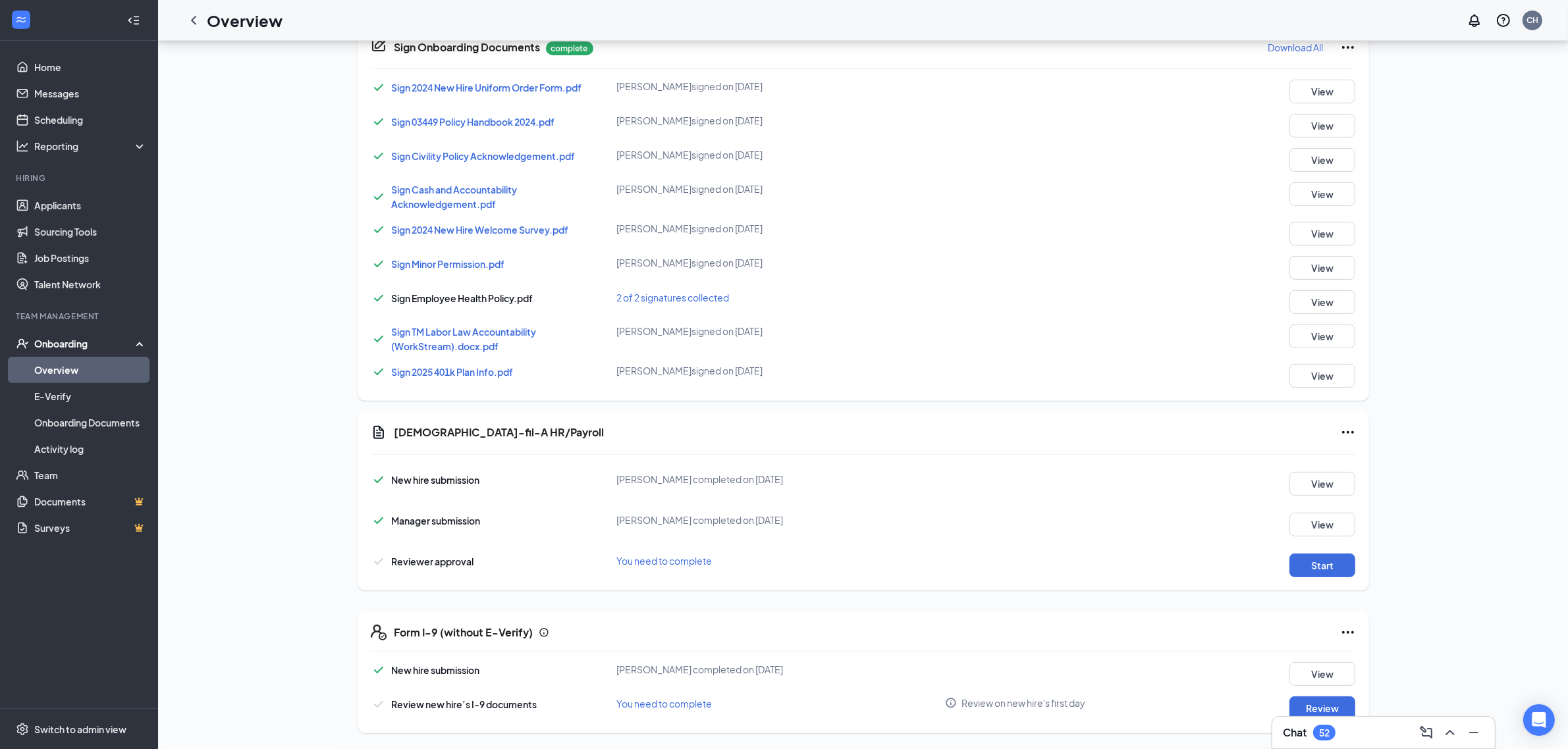
click at [709, 668] on span "[PERSON_NAME] completed on [DATE]" at bounding box center [700, 670] width 166 height 12
drag, startPoint x: 709, startPoint y: 668, endPoint x: 1072, endPoint y: 699, distance: 364.3
click at [712, 669] on span "[PERSON_NAME] completed on [DATE]" at bounding box center [700, 670] width 166 height 12
click at [1313, 670] on button "View" at bounding box center [1322, 673] width 66 height 24
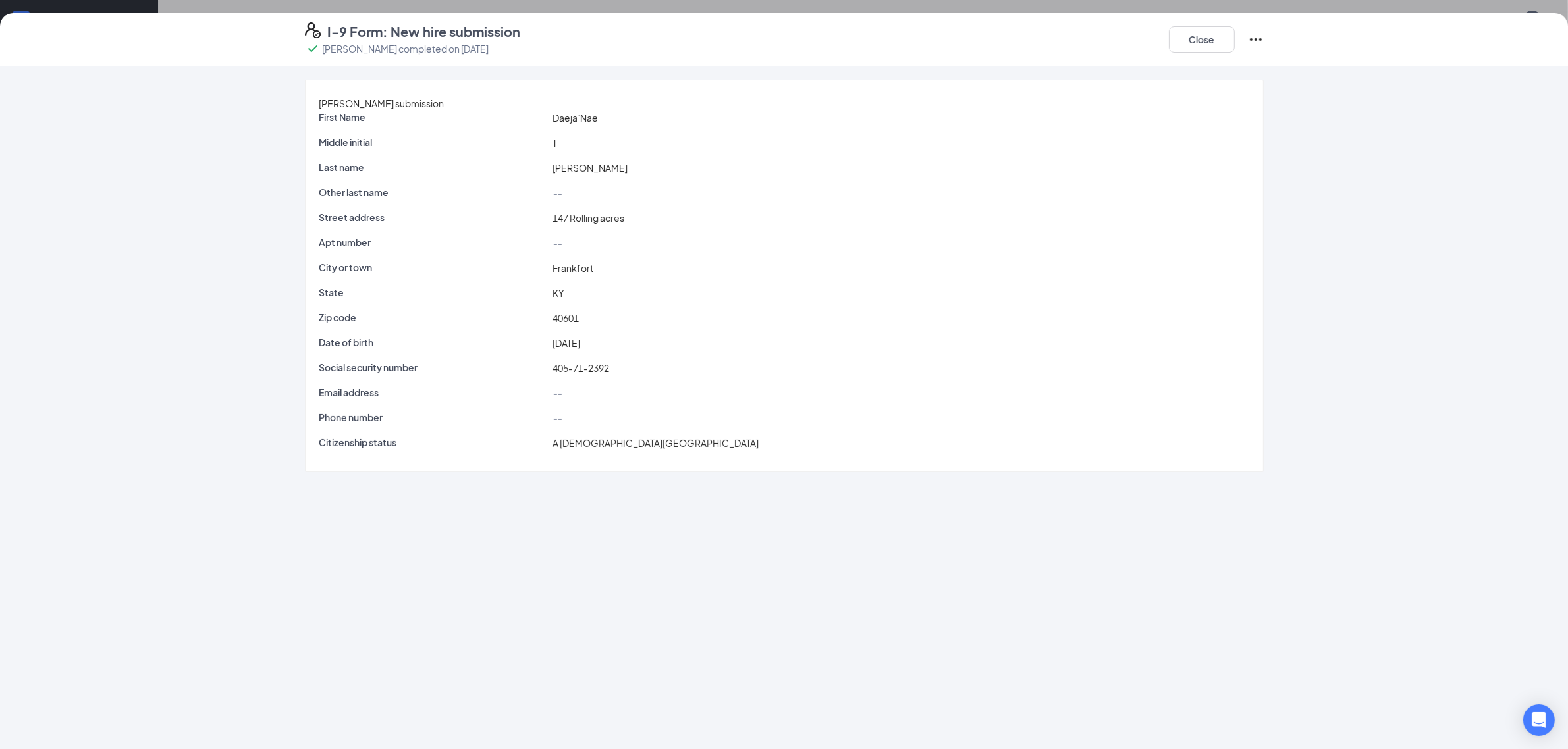
scroll to position [198, 0]
click at [1185, 46] on button "Close" at bounding box center [1201, 40] width 66 height 27
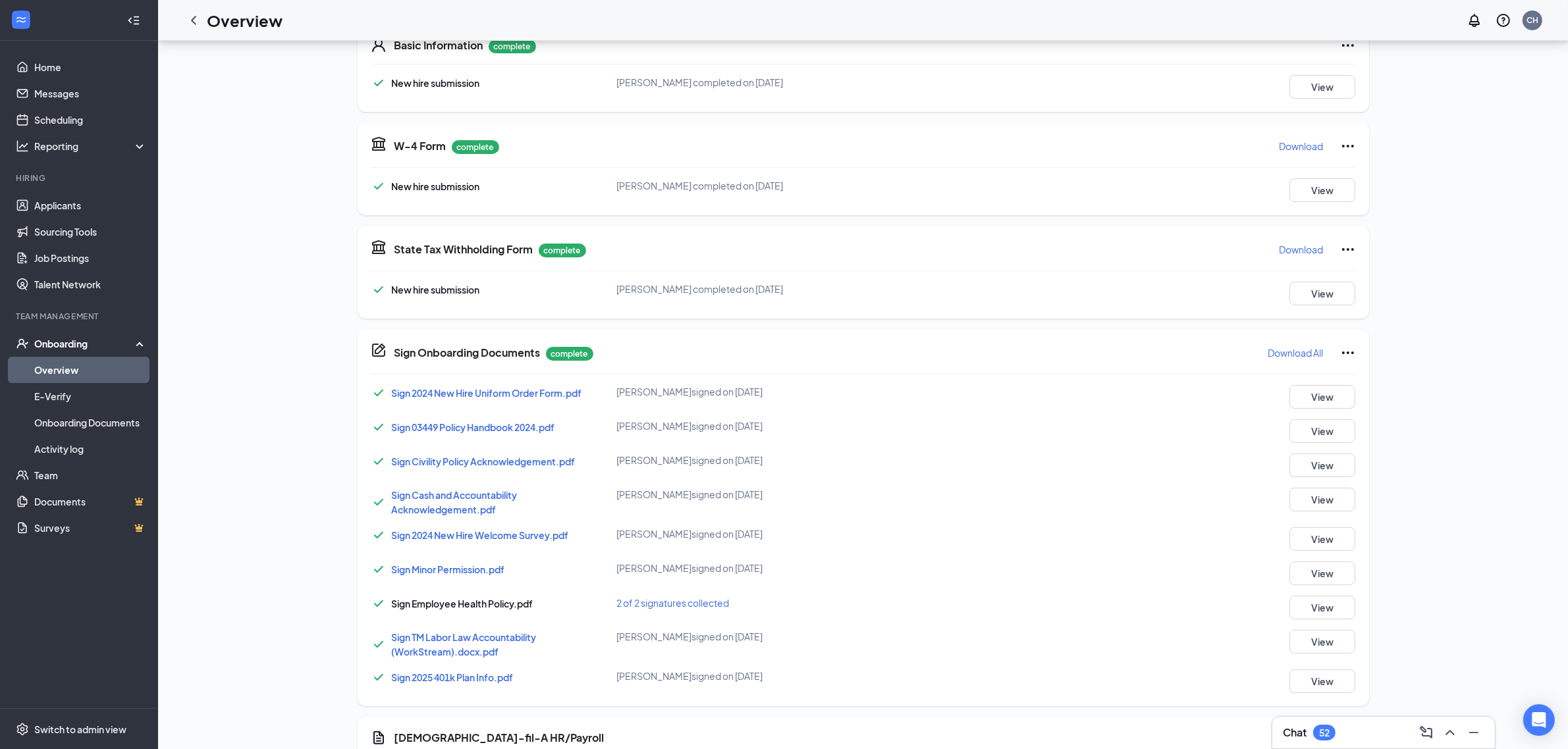
scroll to position [528, 0]
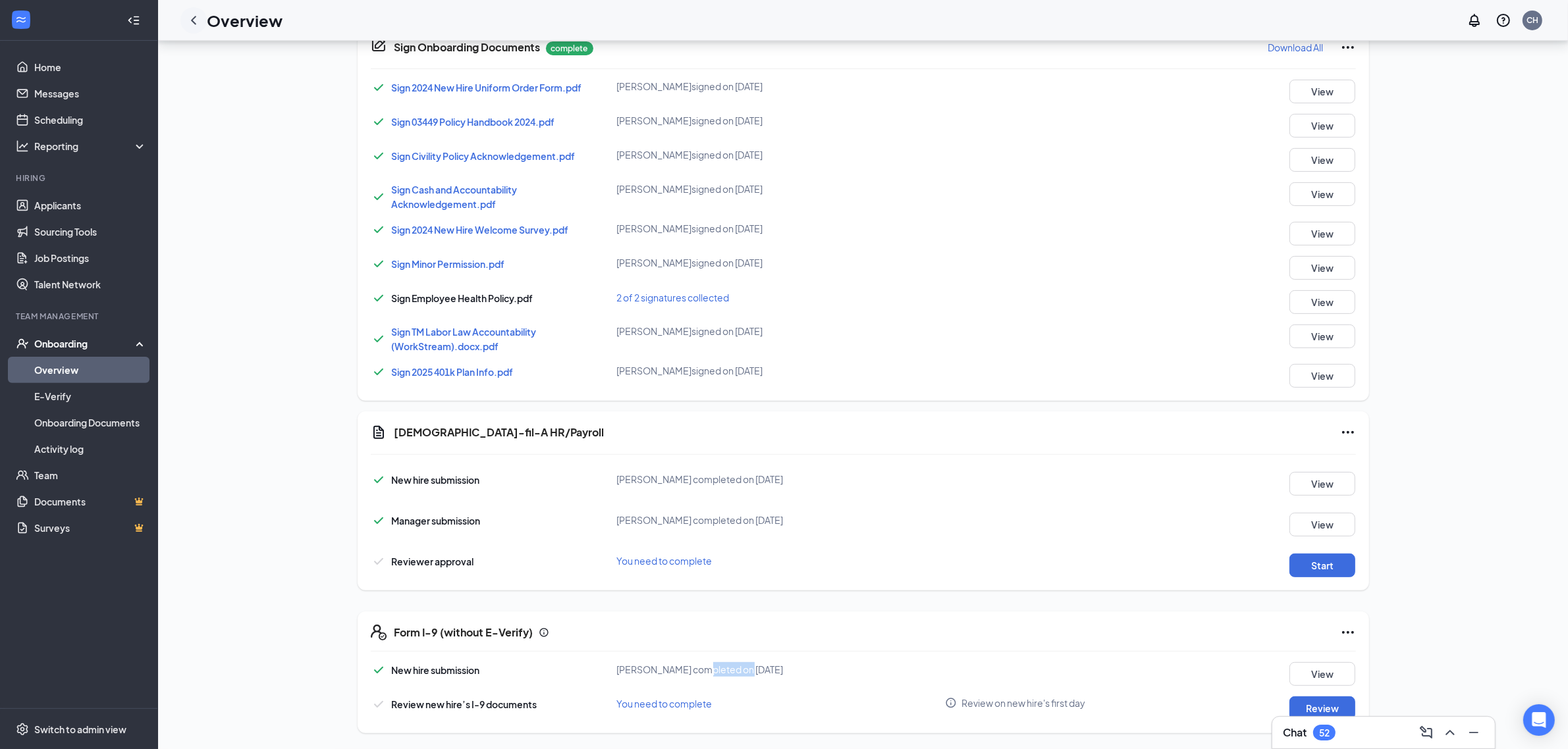
click at [192, 21] on icon "ChevronLeft" at bounding box center [193, 20] width 5 height 8
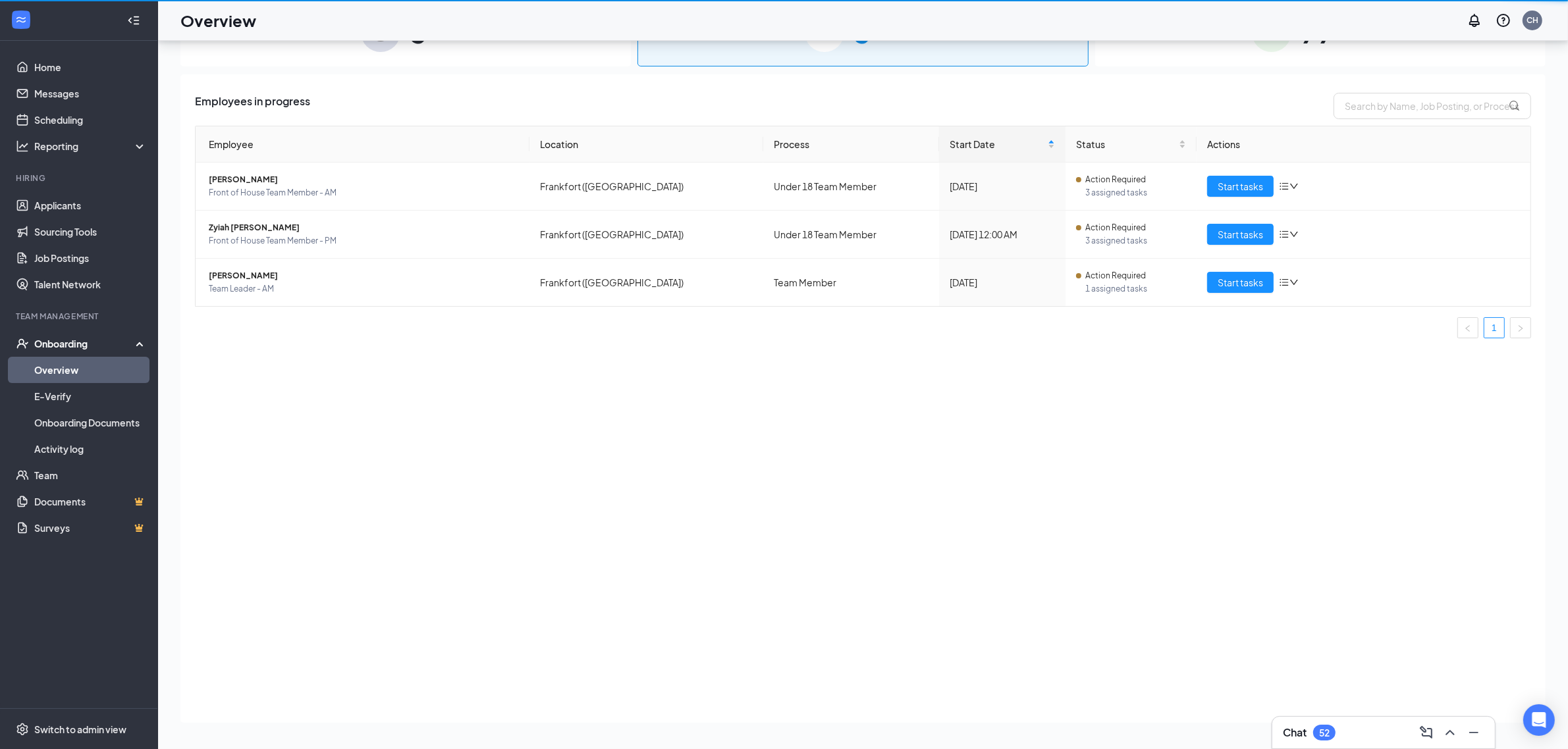
scroll to position [59, 0]
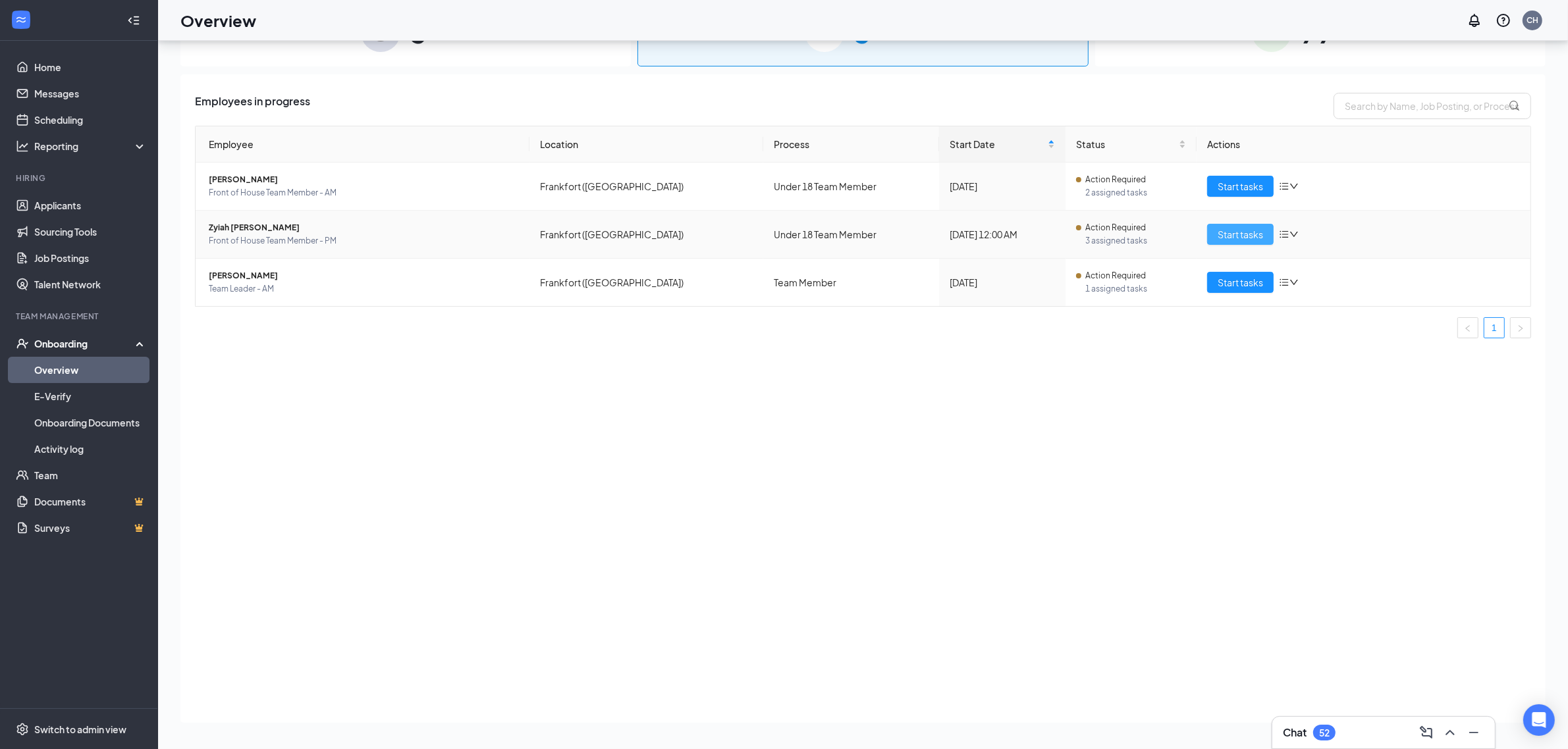
click at [1239, 238] on span "Start tasks" at bounding box center [1240, 234] width 46 height 14
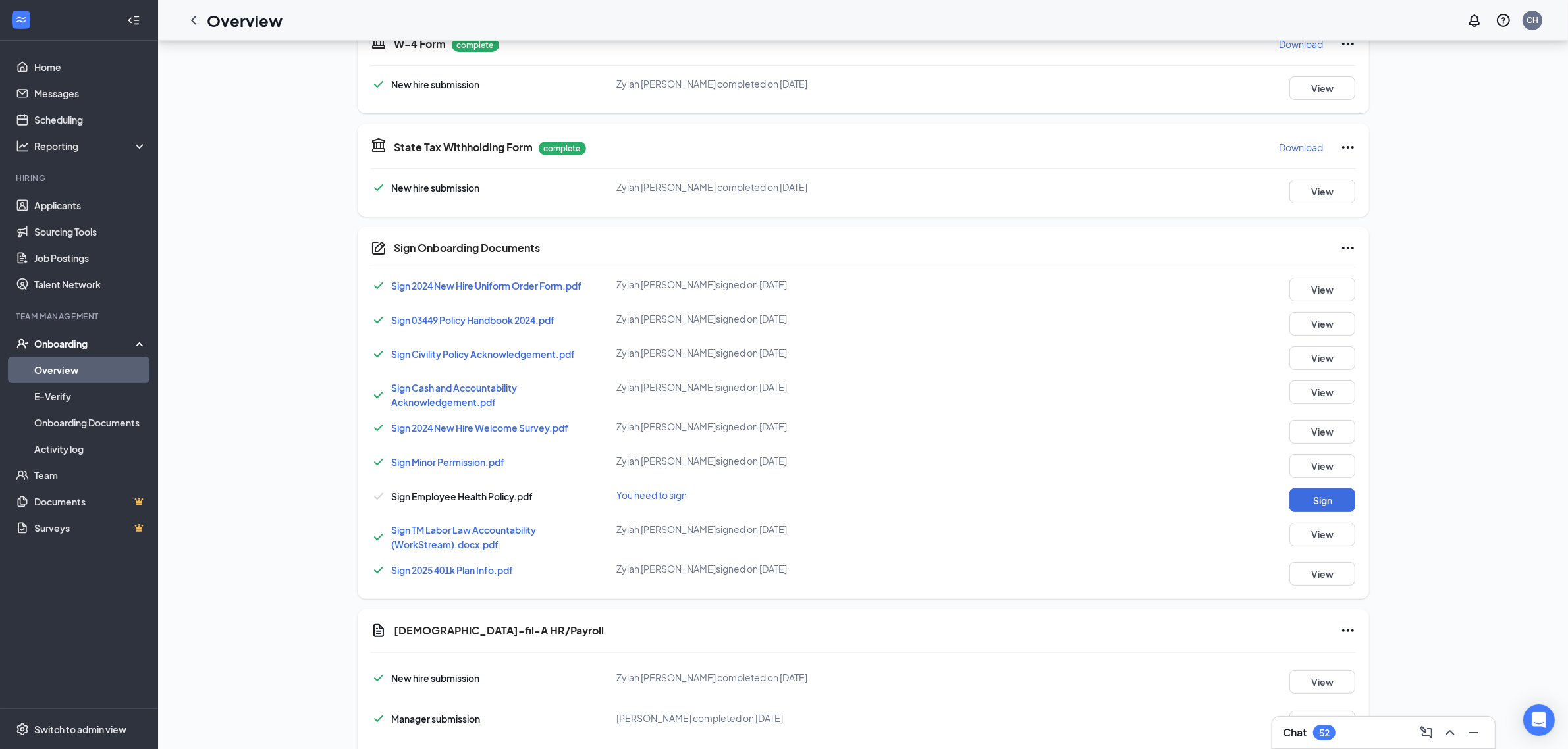
scroll to position [329, 0]
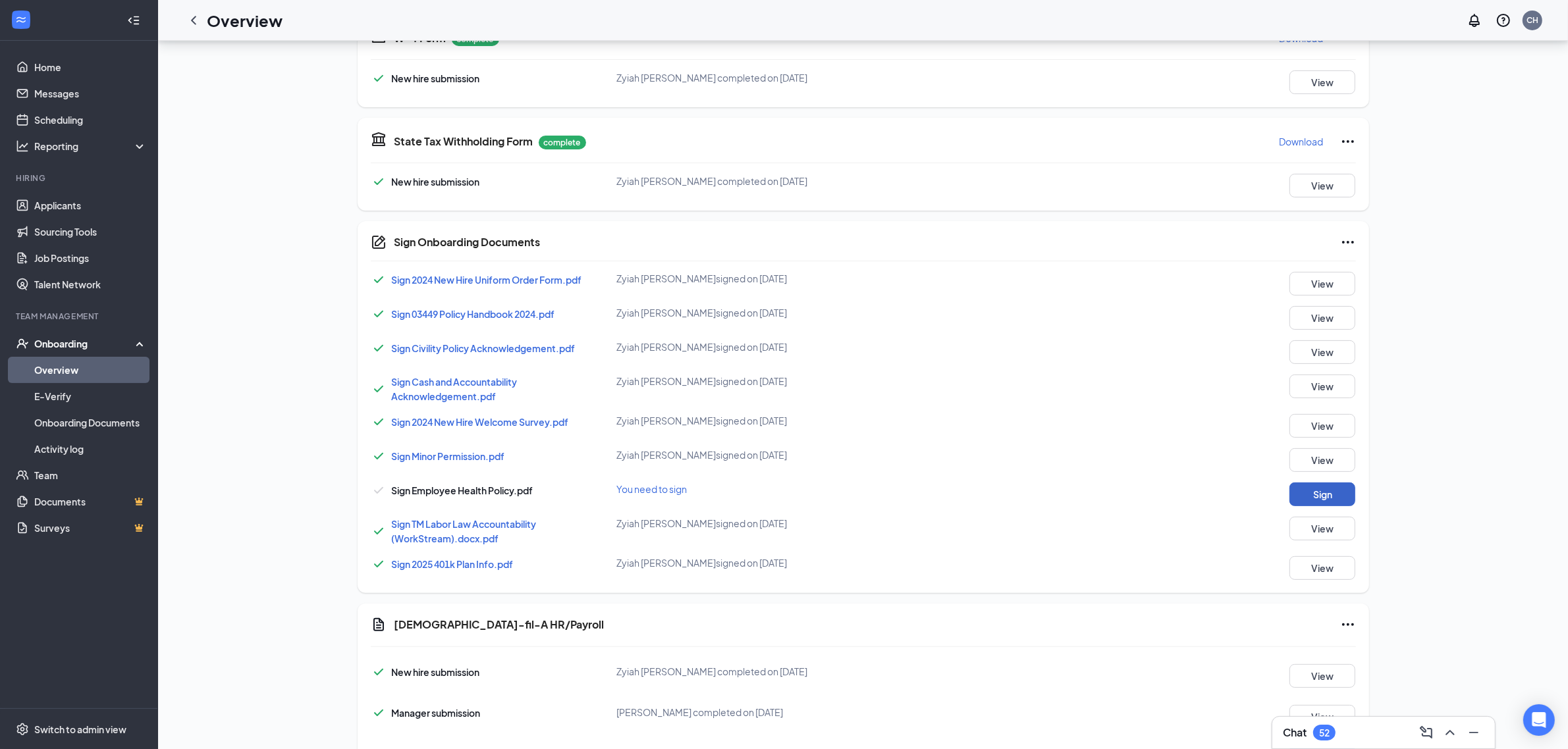
click at [1345, 502] on button "Sign" at bounding box center [1322, 494] width 66 height 24
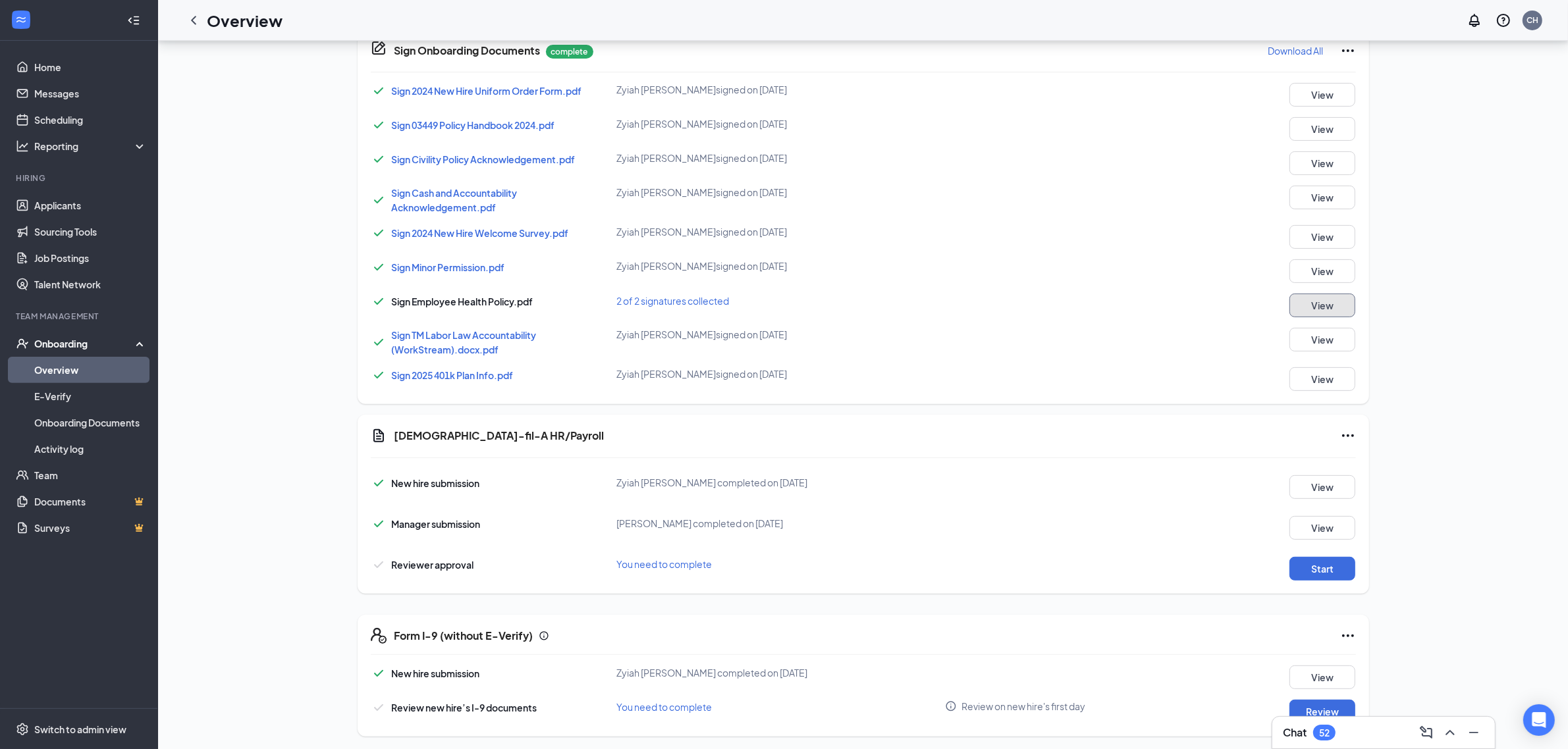
scroll to position [528, 0]
click at [1338, 703] on button "Review" at bounding box center [1322, 708] width 66 height 24
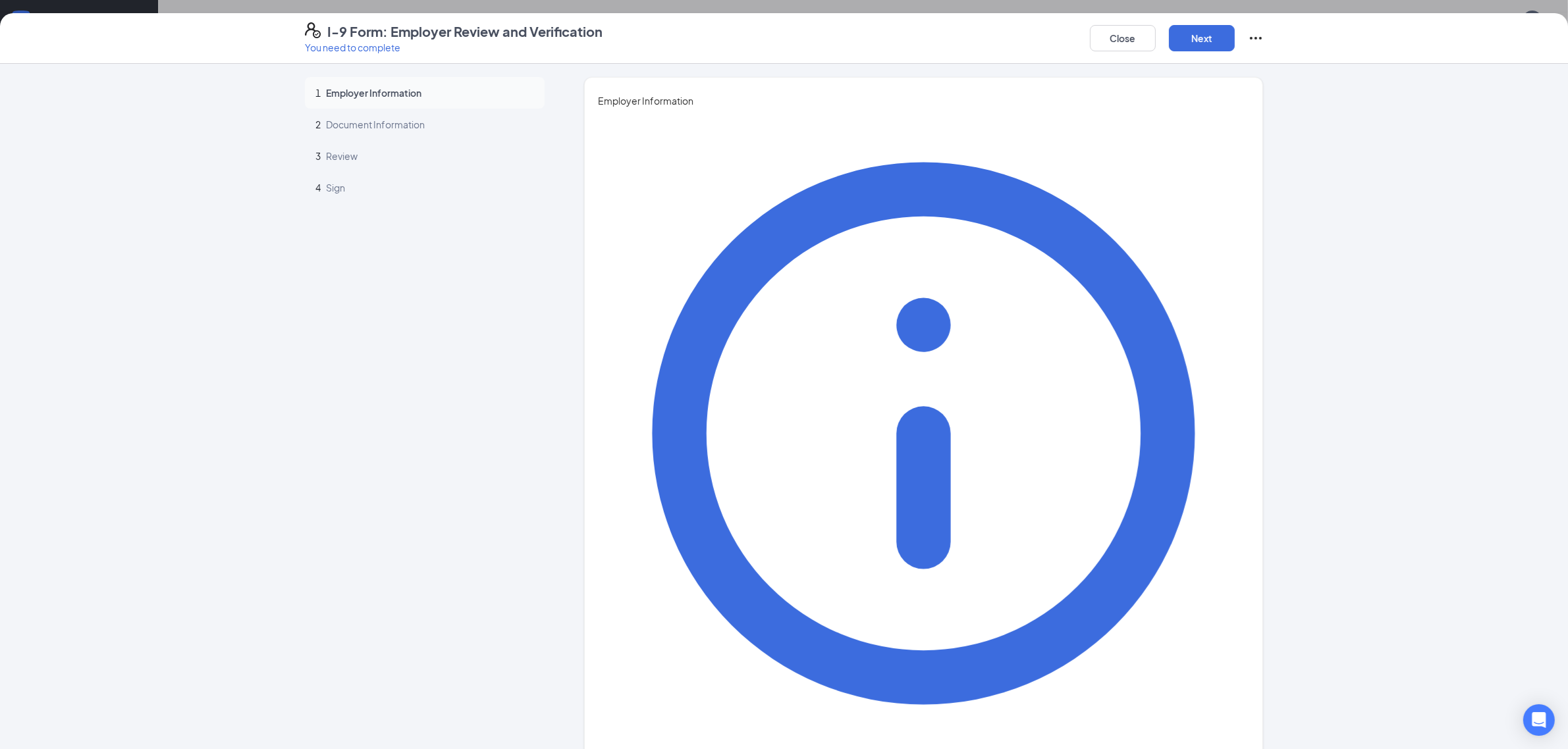
type input "Chase"
type input "[PERSON_NAME]"
type input "Hiring Manager"
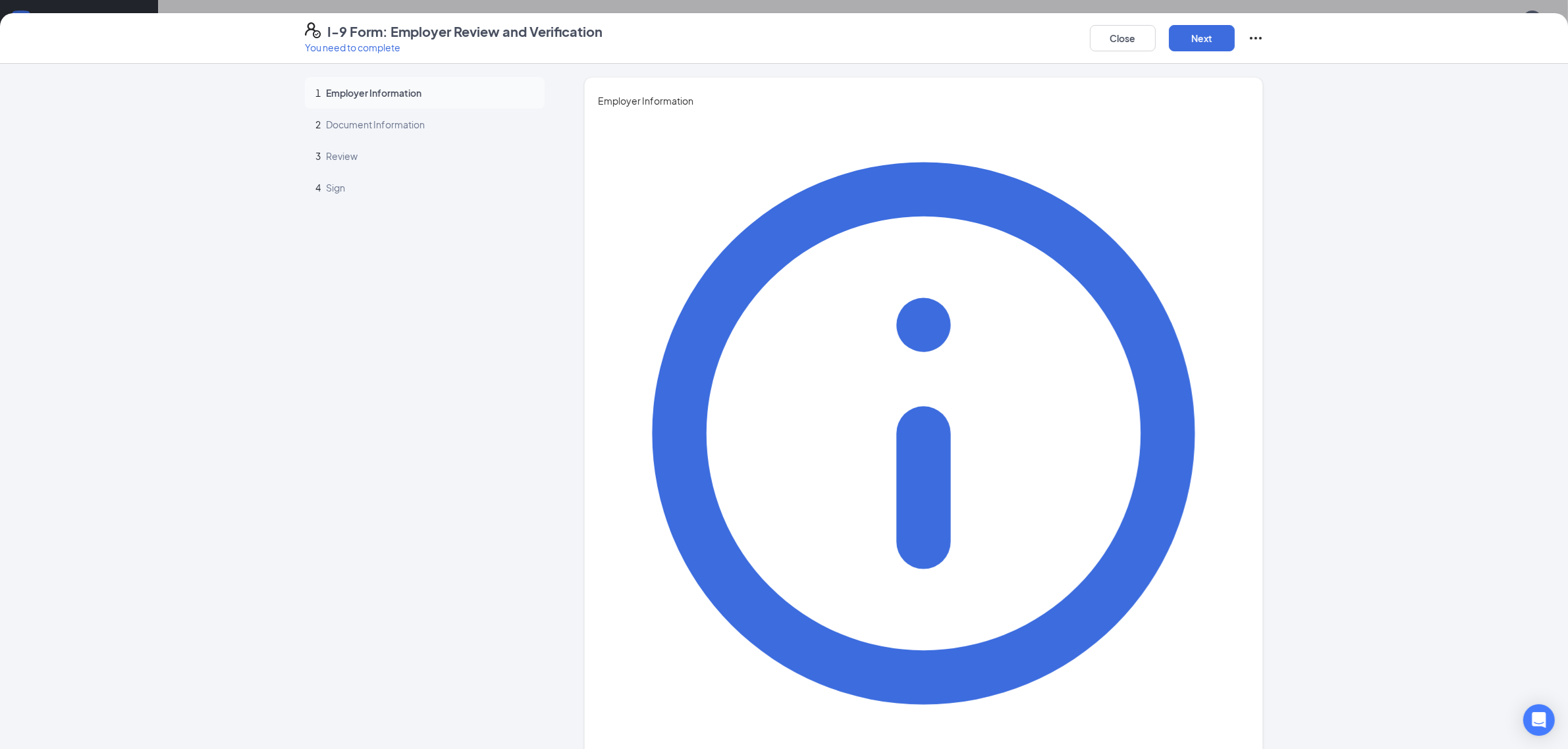
drag, startPoint x: 999, startPoint y: 410, endPoint x: 1266, endPoint y: 105, distance: 405.4
click at [1216, 34] on button "Next" at bounding box center [1201, 38] width 66 height 27
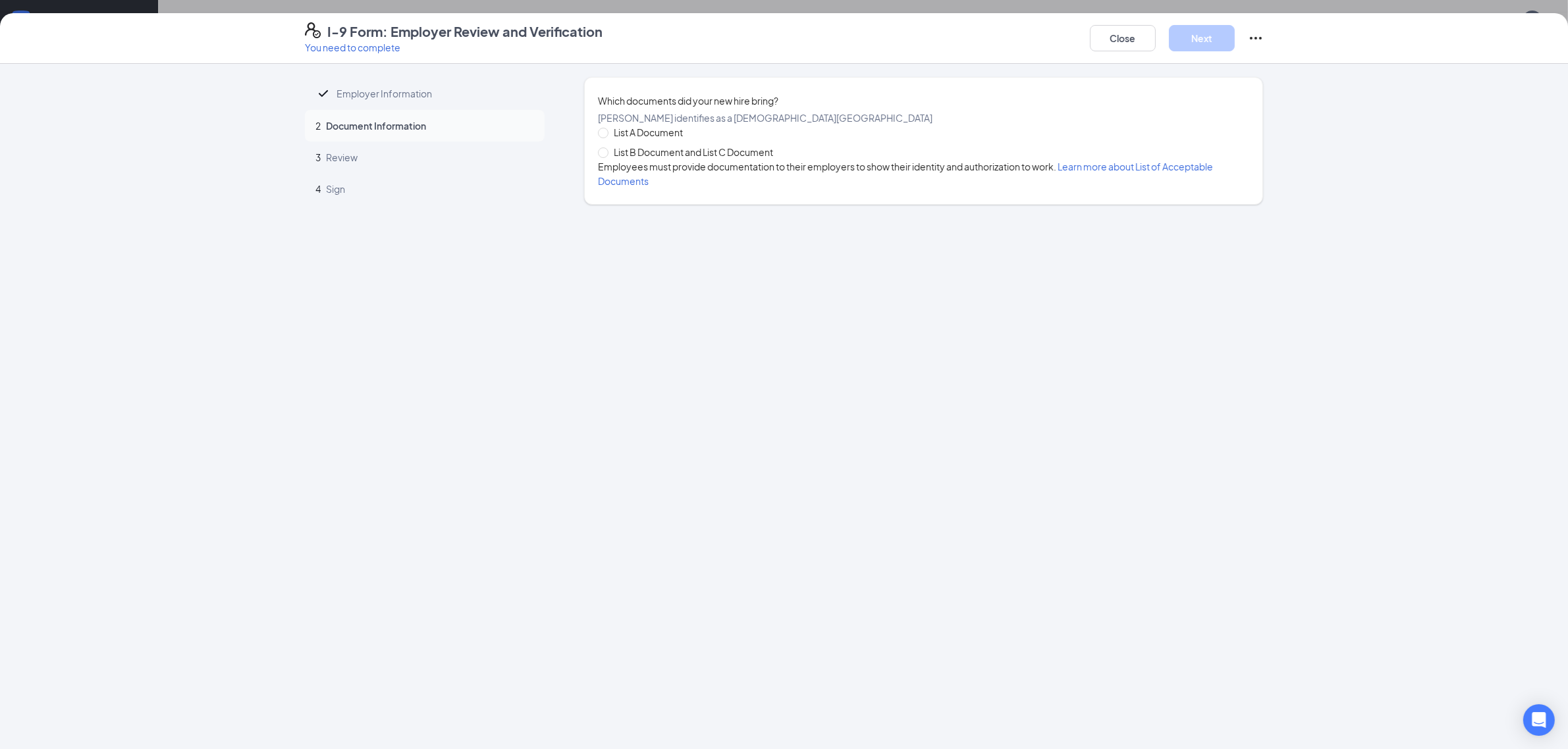
drag, startPoint x: 690, startPoint y: 178, endPoint x: 696, endPoint y: 176, distance: 6.3
click at [692, 159] on span "List B Document and List C Document" at bounding box center [693, 152] width 170 height 14
click at [607, 156] on input "List B Document and List C Document" at bounding box center [602, 152] width 9 height 9
radio input "true"
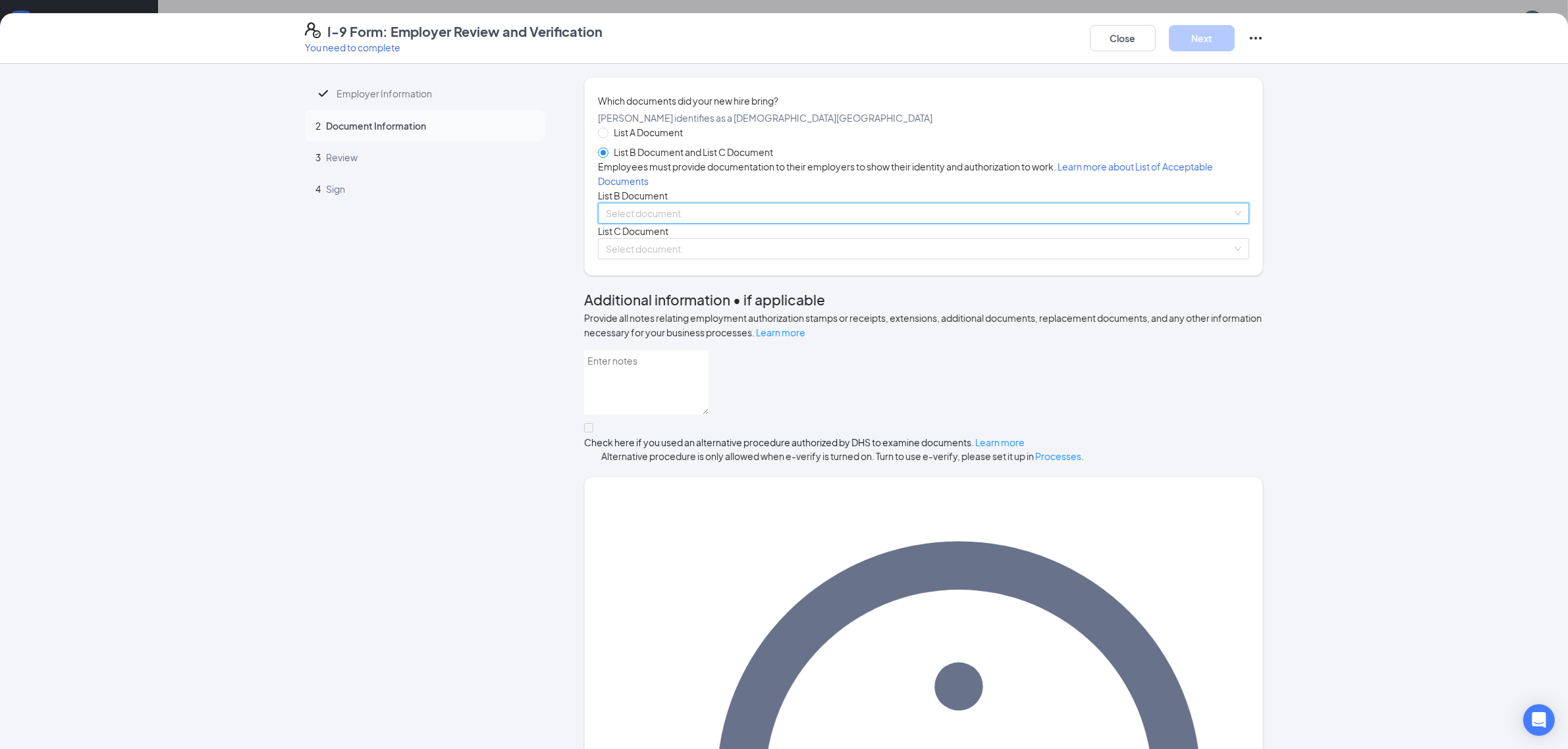
click at [708, 223] on input "search" at bounding box center [918, 214] width 626 height 20
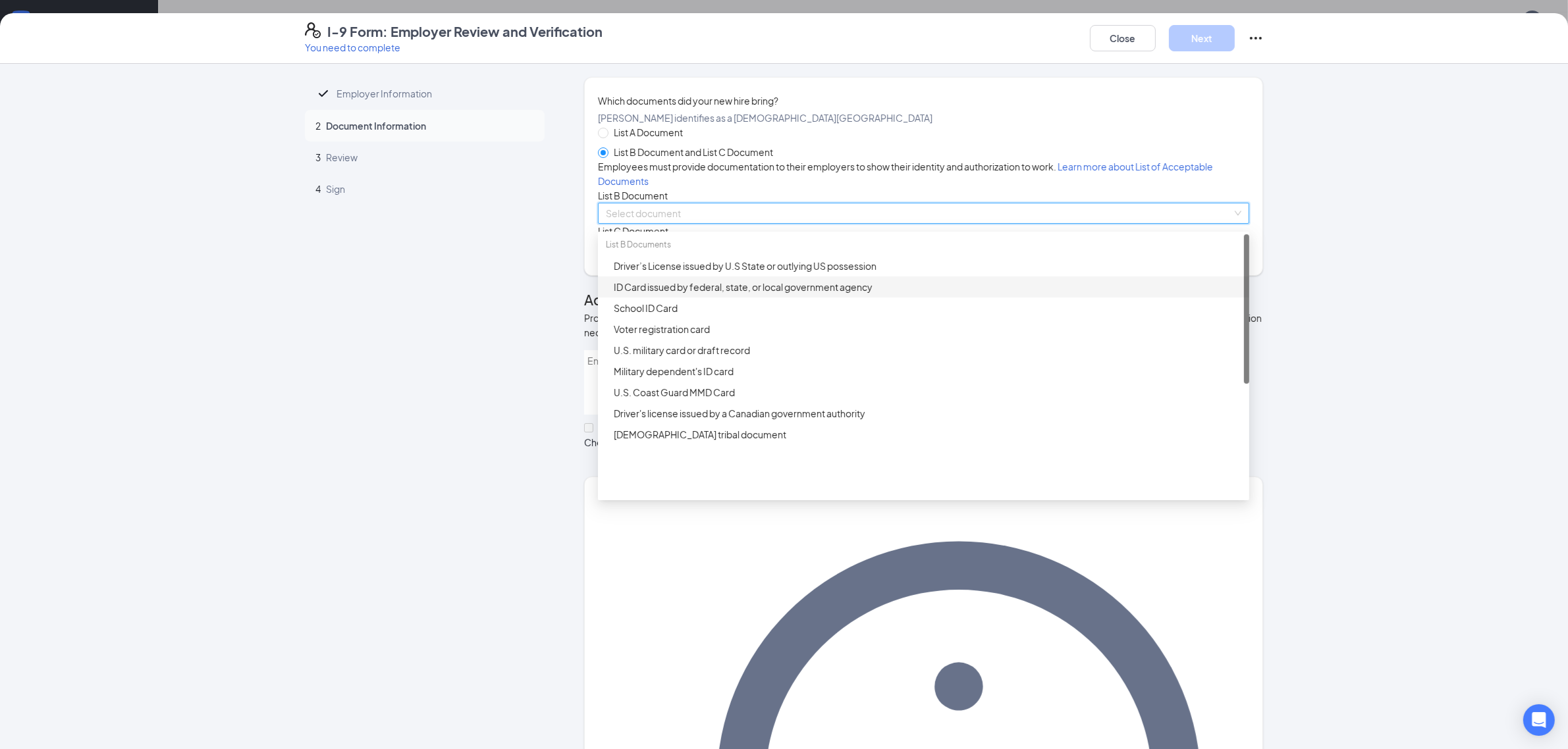
click at [715, 294] on div "ID Card issued by federal, state, or local government agency" at bounding box center [927, 287] width 628 height 14
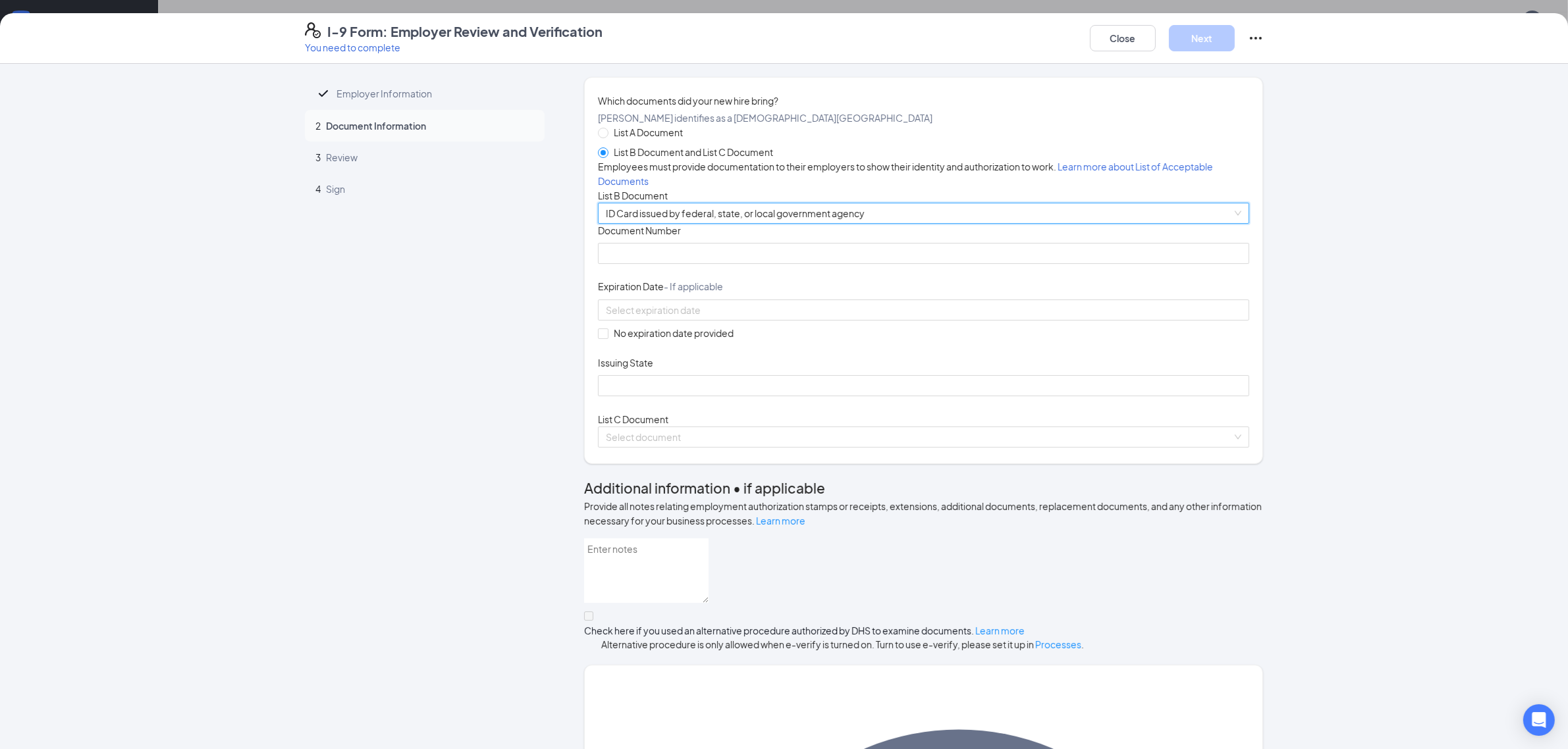
click at [641, 243] on div "Document Number" at bounding box center [924, 233] width 651 height 19
click at [649, 264] on input "Document Number" at bounding box center [924, 254] width 651 height 21
paste input "H25-002-859"
type input "H25-002-859"
click at [732, 317] on input at bounding box center [922, 310] width 633 height 14
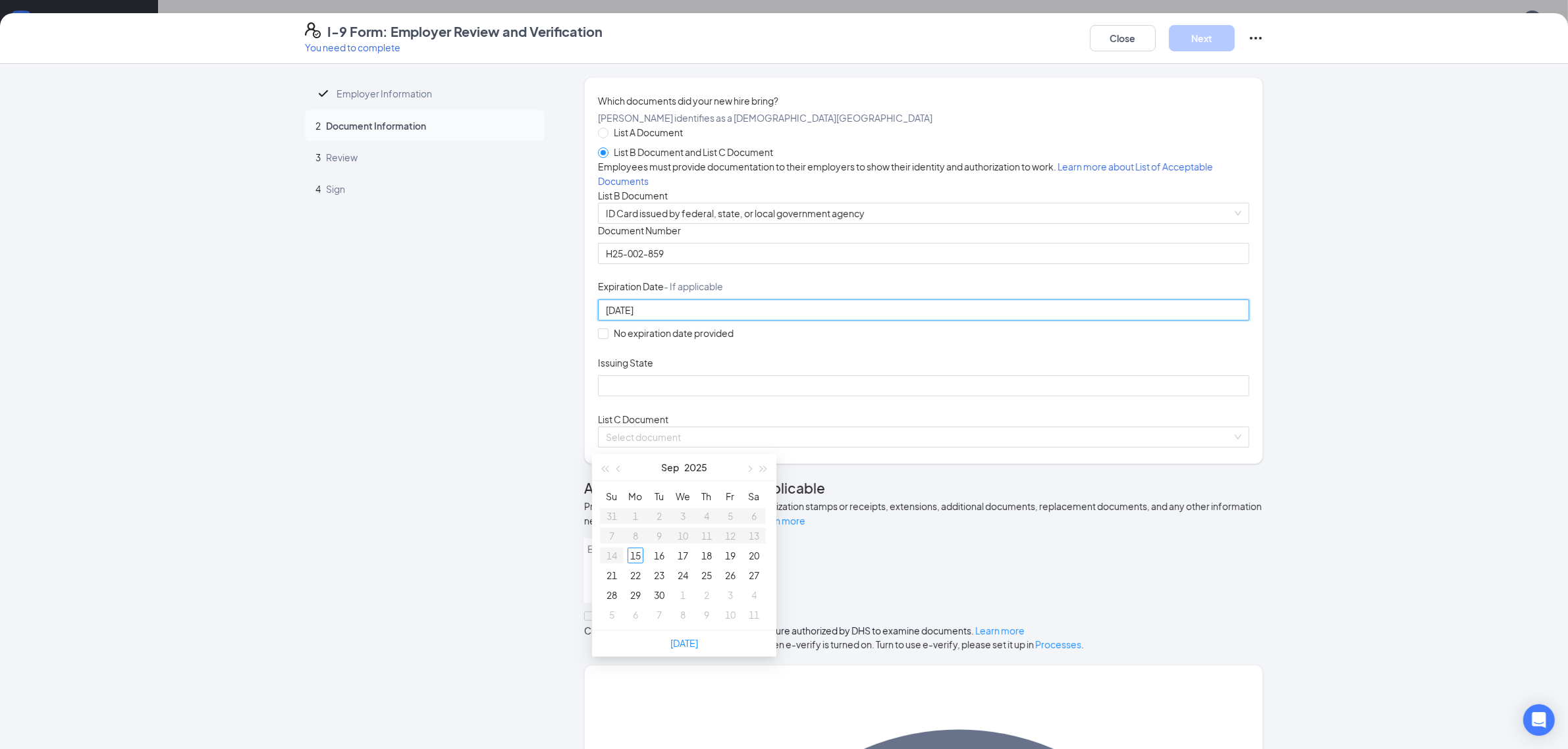
type input "[DATE]"
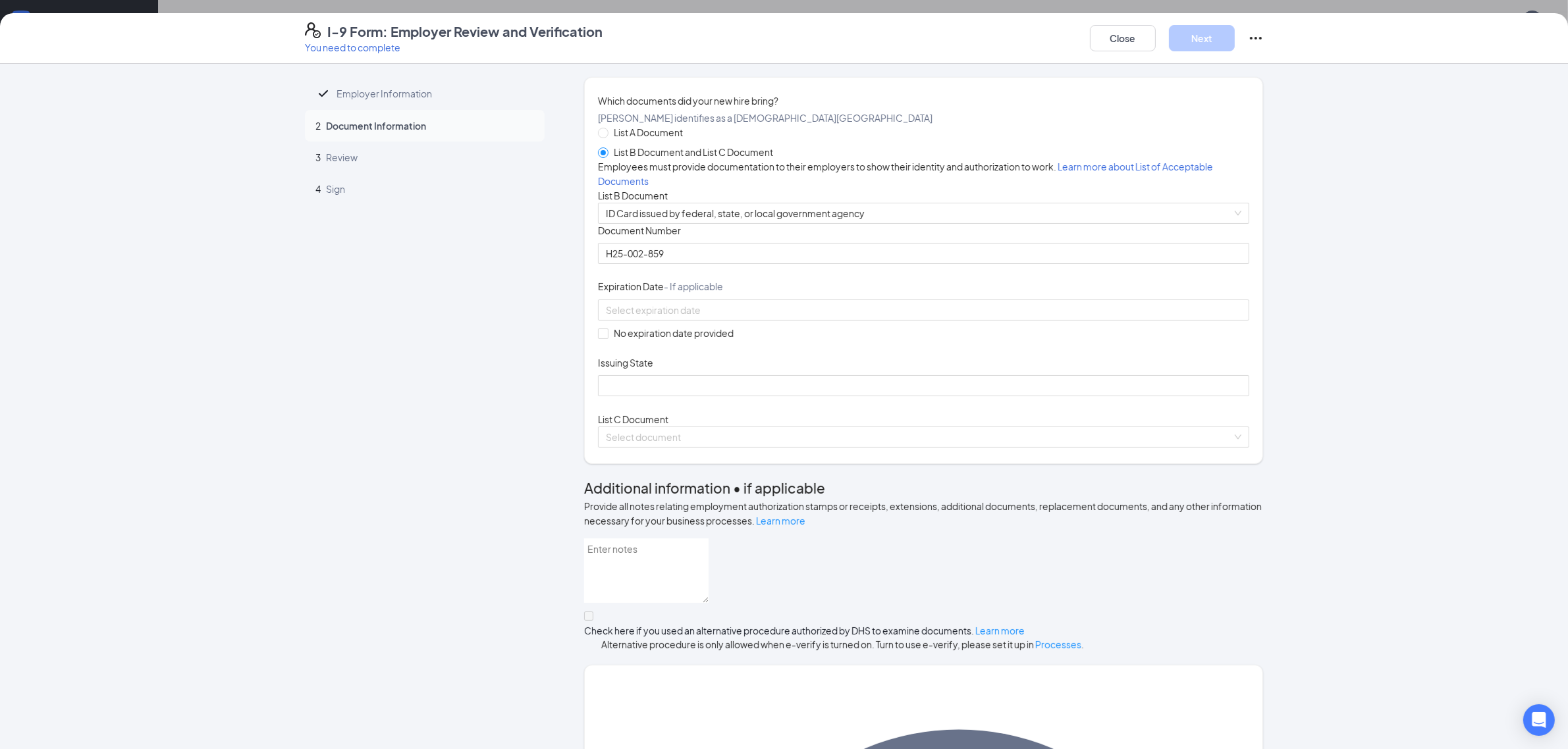
click at [921, 397] on div "Document Title ID Card issued by federal, state, or local government agency Doc…" at bounding box center [924, 310] width 651 height 172
click at [737, 317] on input at bounding box center [922, 310] width 633 height 14
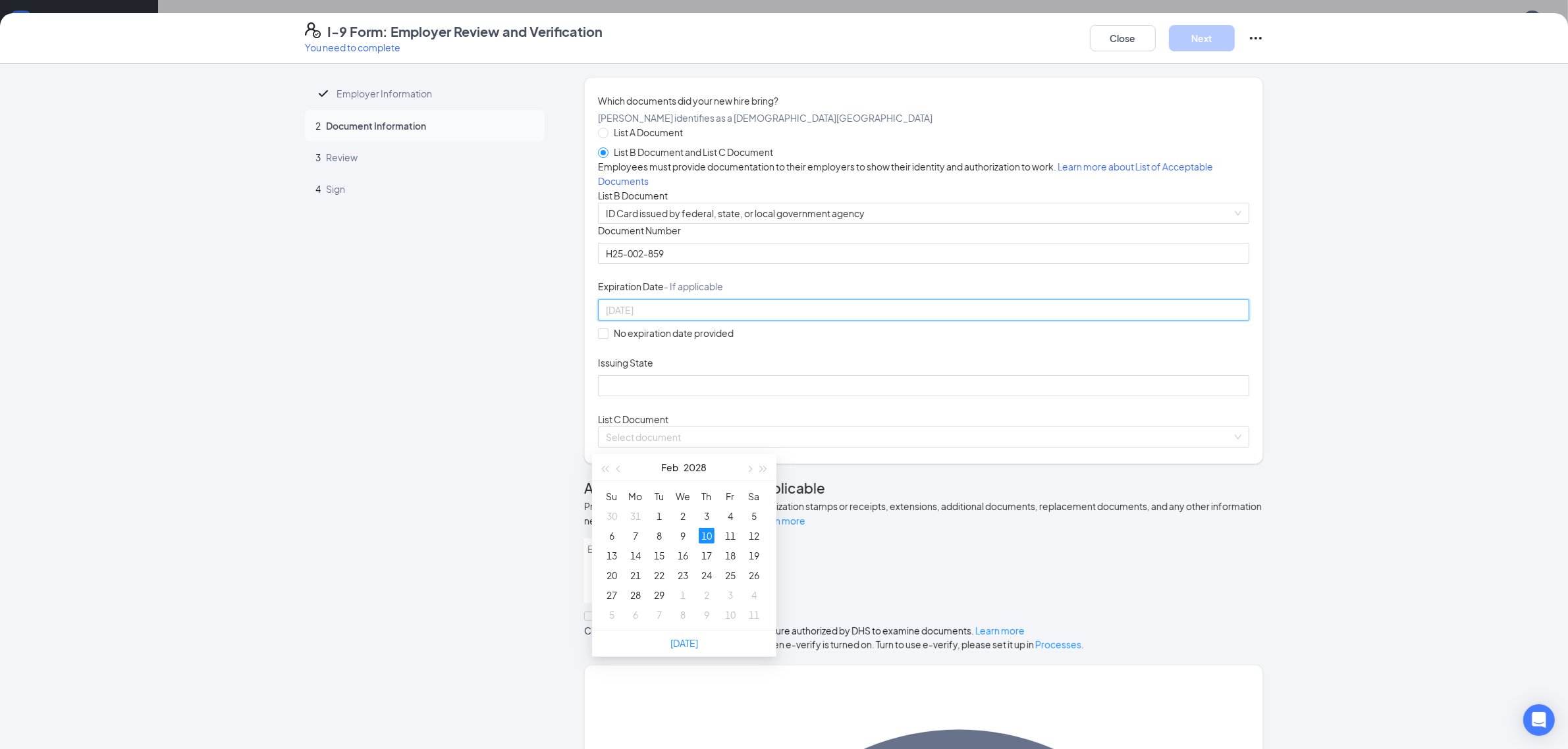
click at [701, 528] on div "10" at bounding box center [706, 535] width 16 height 16
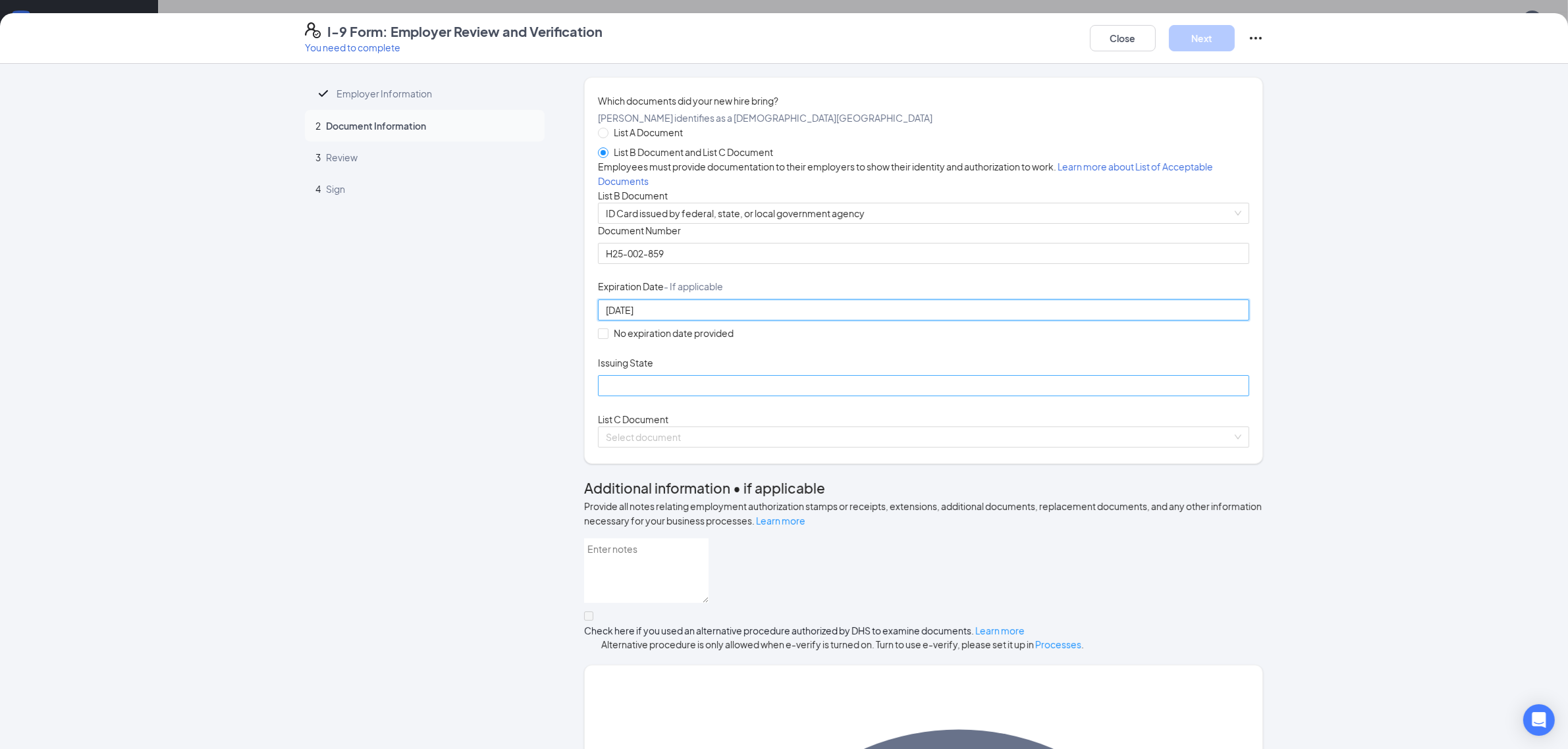
type input "[DATE]"
click at [673, 397] on input "Issuing State" at bounding box center [924, 386] width 651 height 21
type input "Commonweath of [US_STATE]"
click at [693, 447] on input "search" at bounding box center [918, 437] width 626 height 20
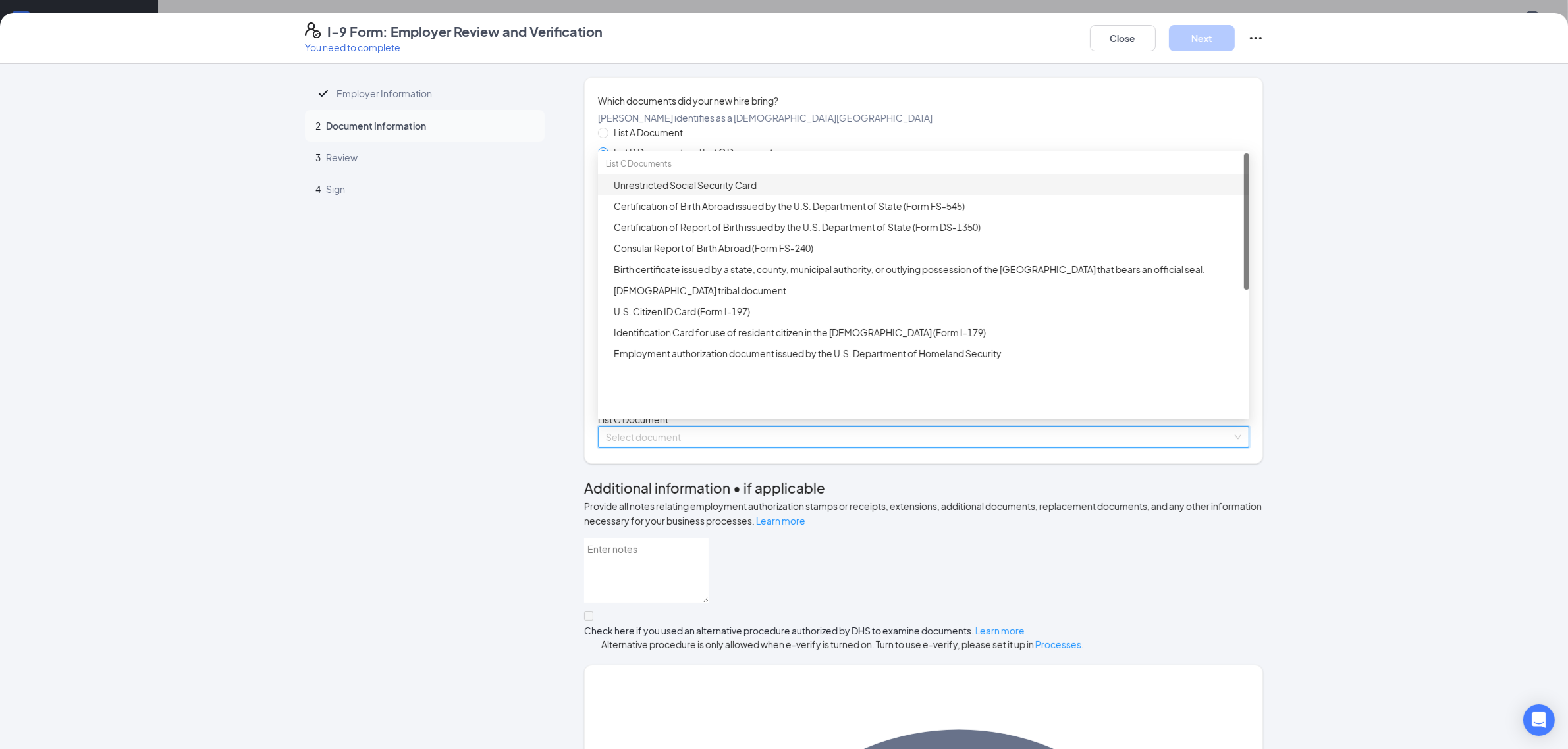
click at [699, 192] on div "Unrestricted Social Security Card" at bounding box center [927, 185] width 628 height 14
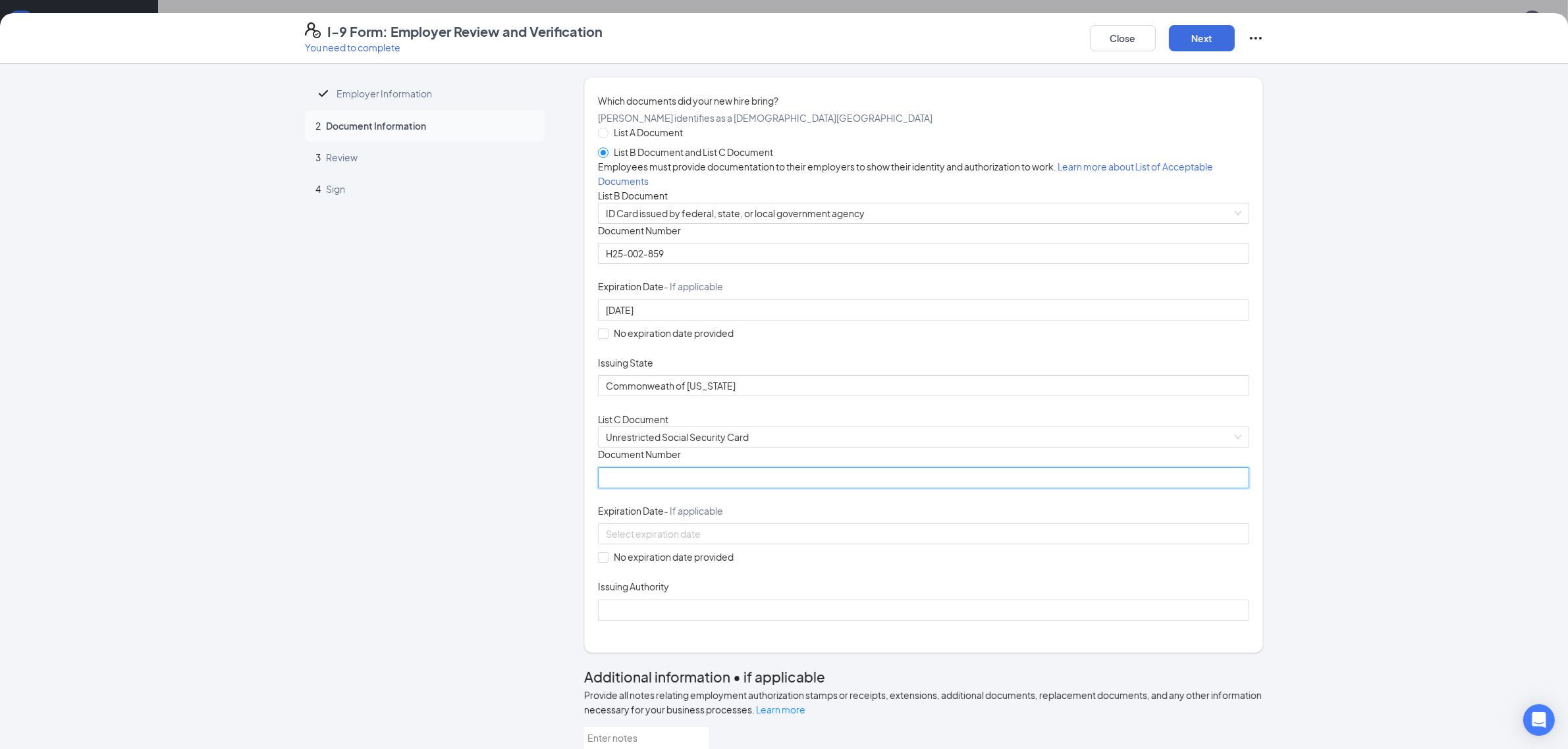
click at [655, 489] on input "Document Number" at bounding box center [924, 478] width 651 height 21
paste input "588-05-0804"
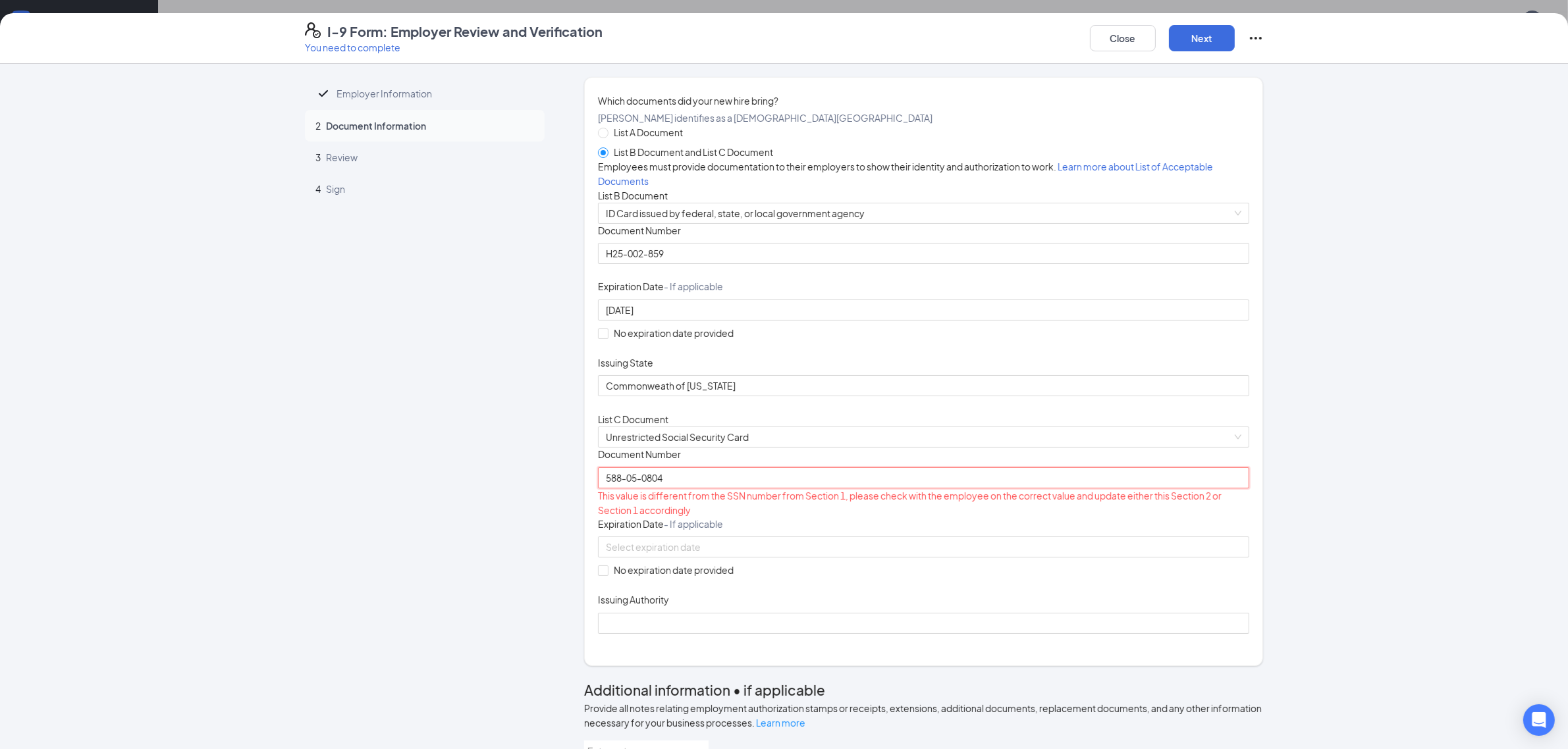
click at [638, 489] on input "588-05-0804" at bounding box center [924, 478] width 651 height 21
drag, startPoint x: 614, startPoint y: 639, endPoint x: 624, endPoint y: 641, distance: 10.2
click at [624, 489] on input "588-050804" at bounding box center [924, 478] width 651 height 21
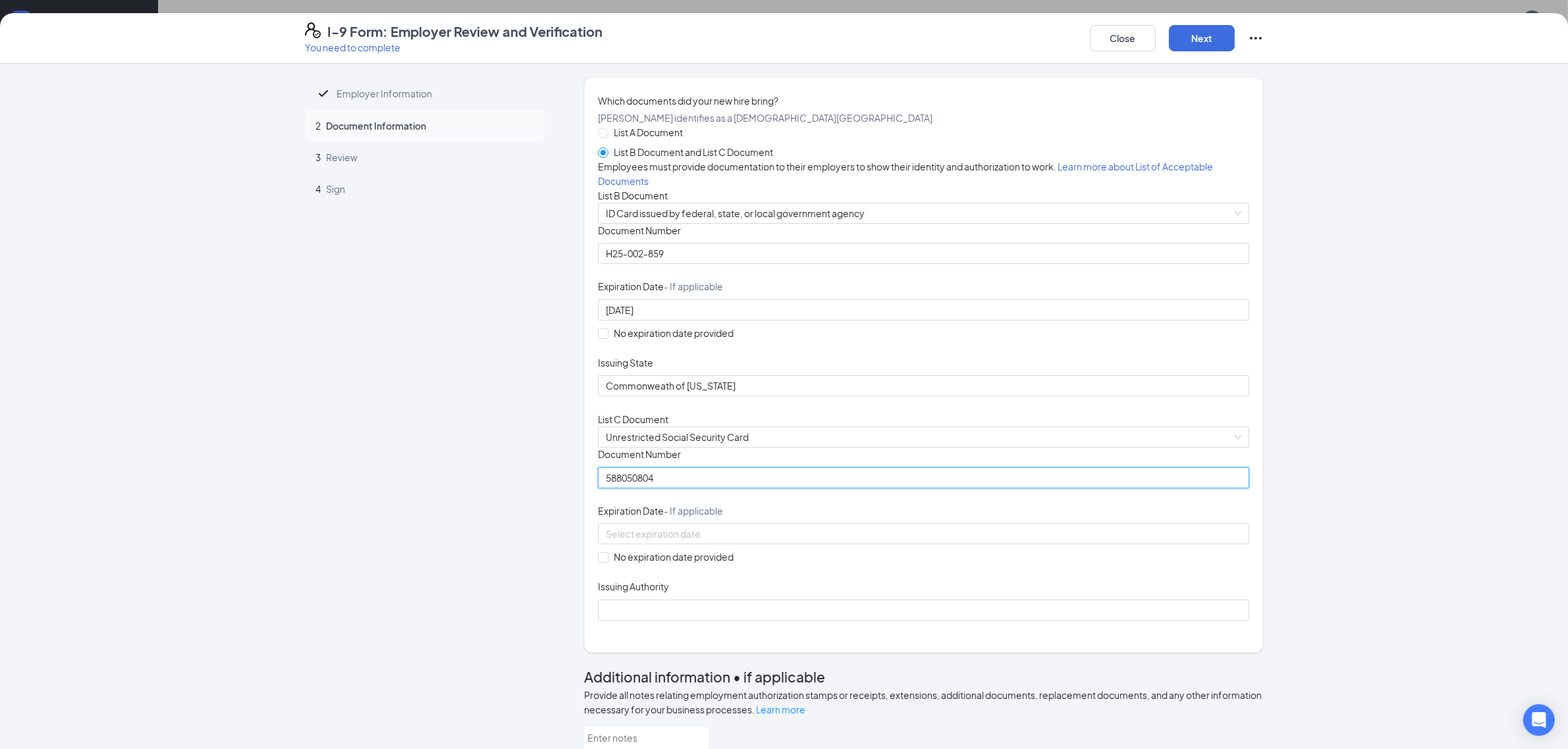
type input "588050804"
click at [850, 620] on div "Document Title Unrestricted Social Security Card Document Number 588050804 Expi…" at bounding box center [924, 534] width 651 height 172
click at [666, 564] on span "No expiration date provided" at bounding box center [673, 557] width 130 height 14
click at [607, 561] on input "No expiration date provided" at bounding box center [602, 557] width 9 height 9
checkbox input "true"
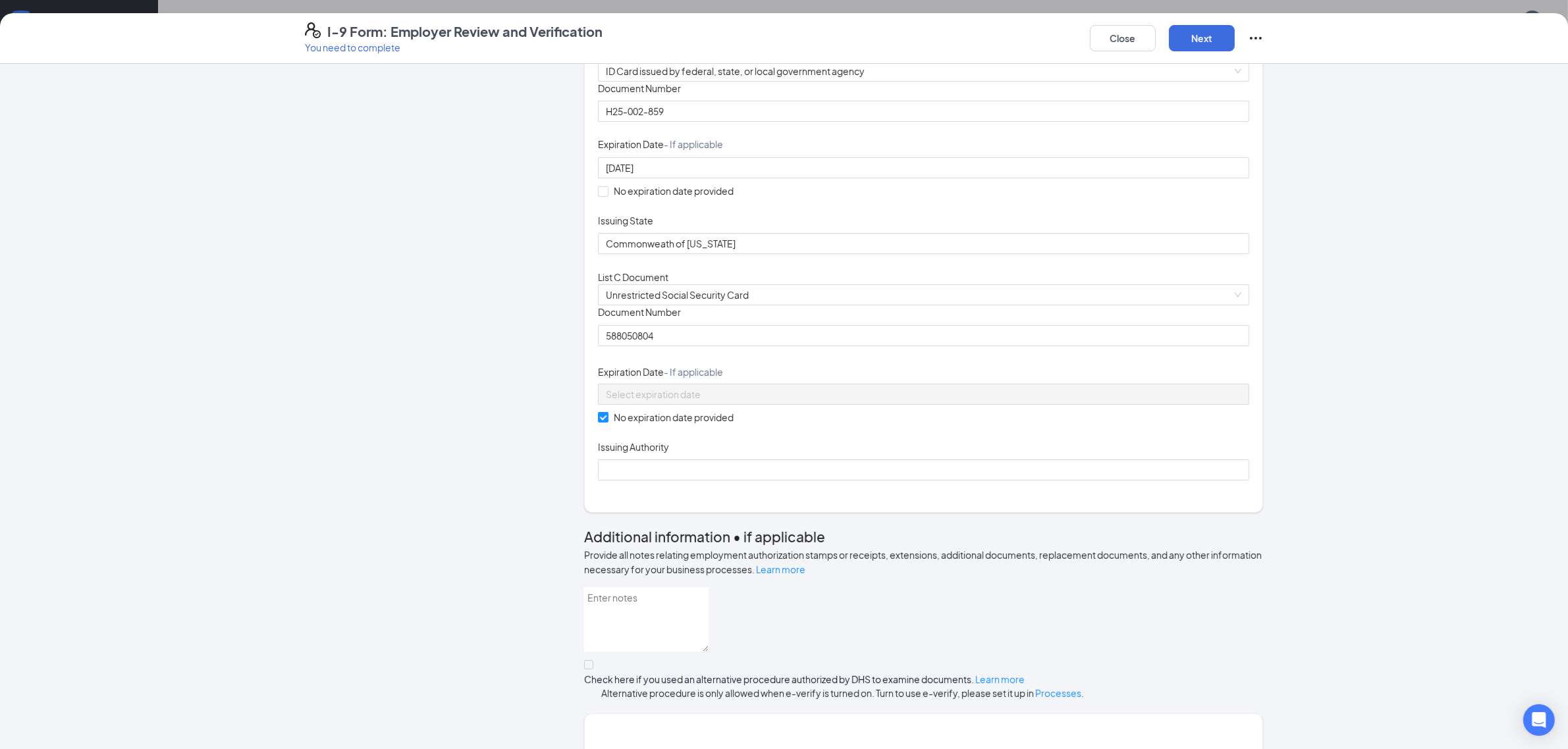
scroll to position [247, 0]
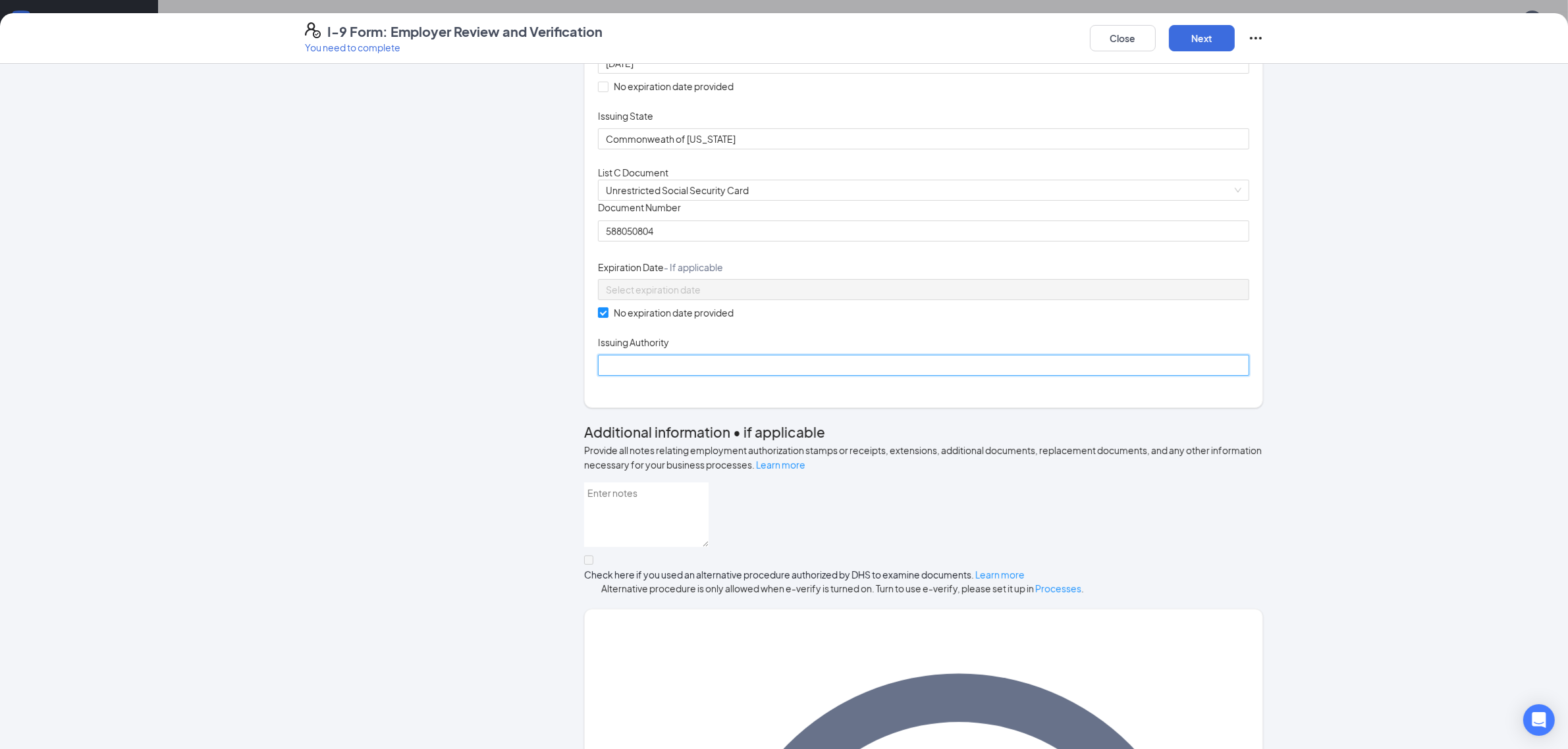
click at [667, 376] on input "Issuing Authority" at bounding box center [924, 365] width 651 height 21
type input "Social Security Administration"
click at [985, 376] on div "Document Title Unrestricted Social Security Card Document Number 588050804 Expi…" at bounding box center [924, 288] width 651 height 175
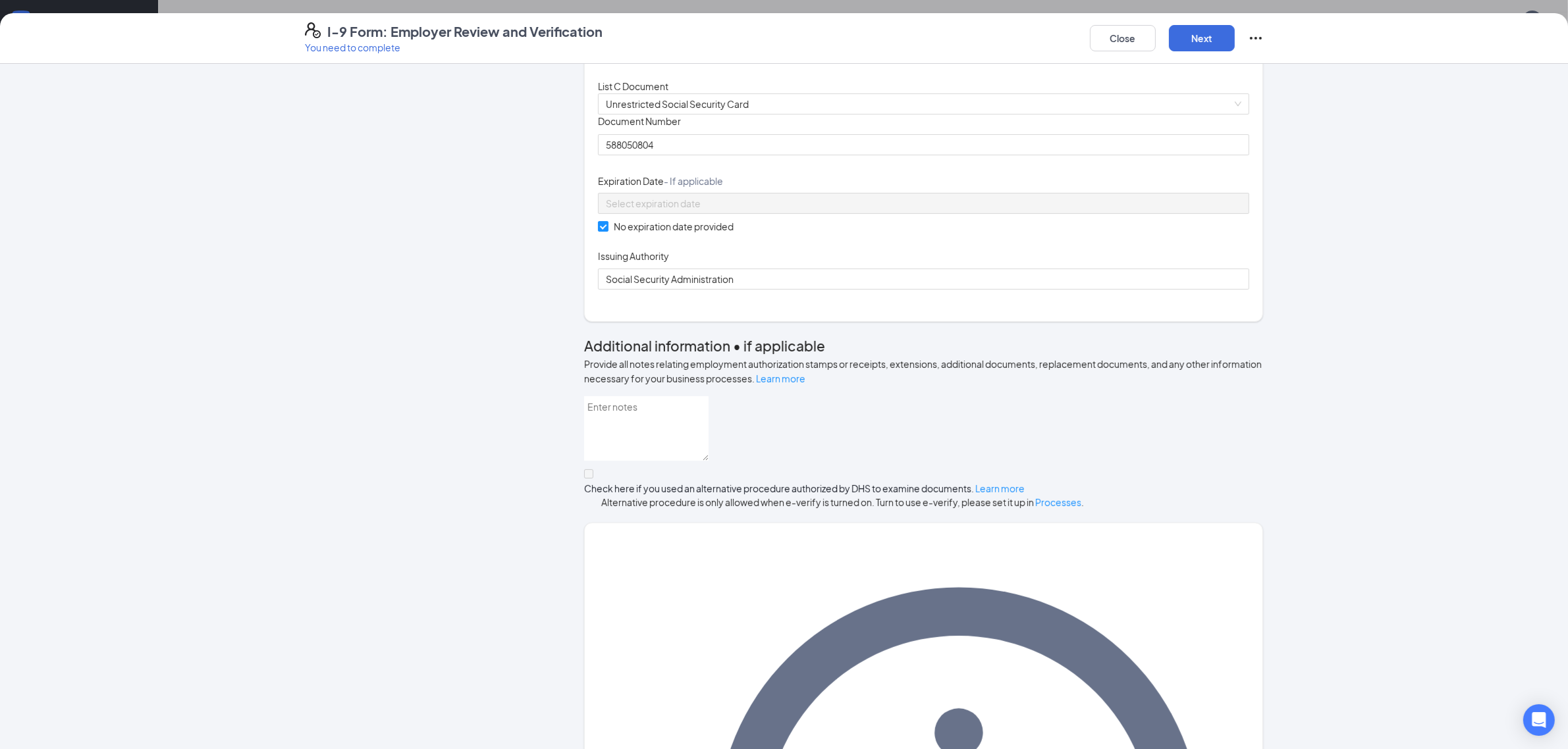
scroll to position [441, 0]
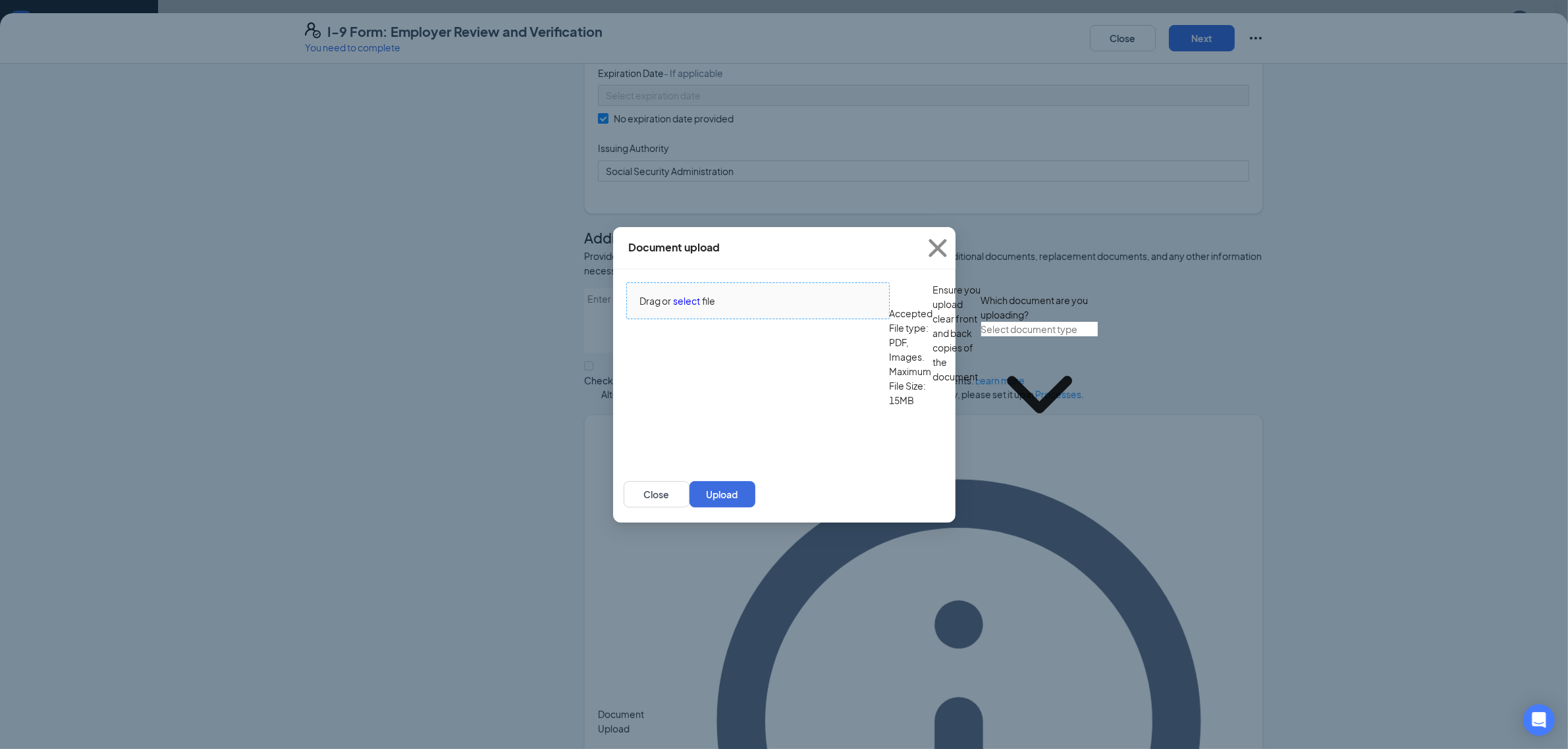
click at [715, 319] on span "Drag or select file" at bounding box center [758, 301] width 262 height 36
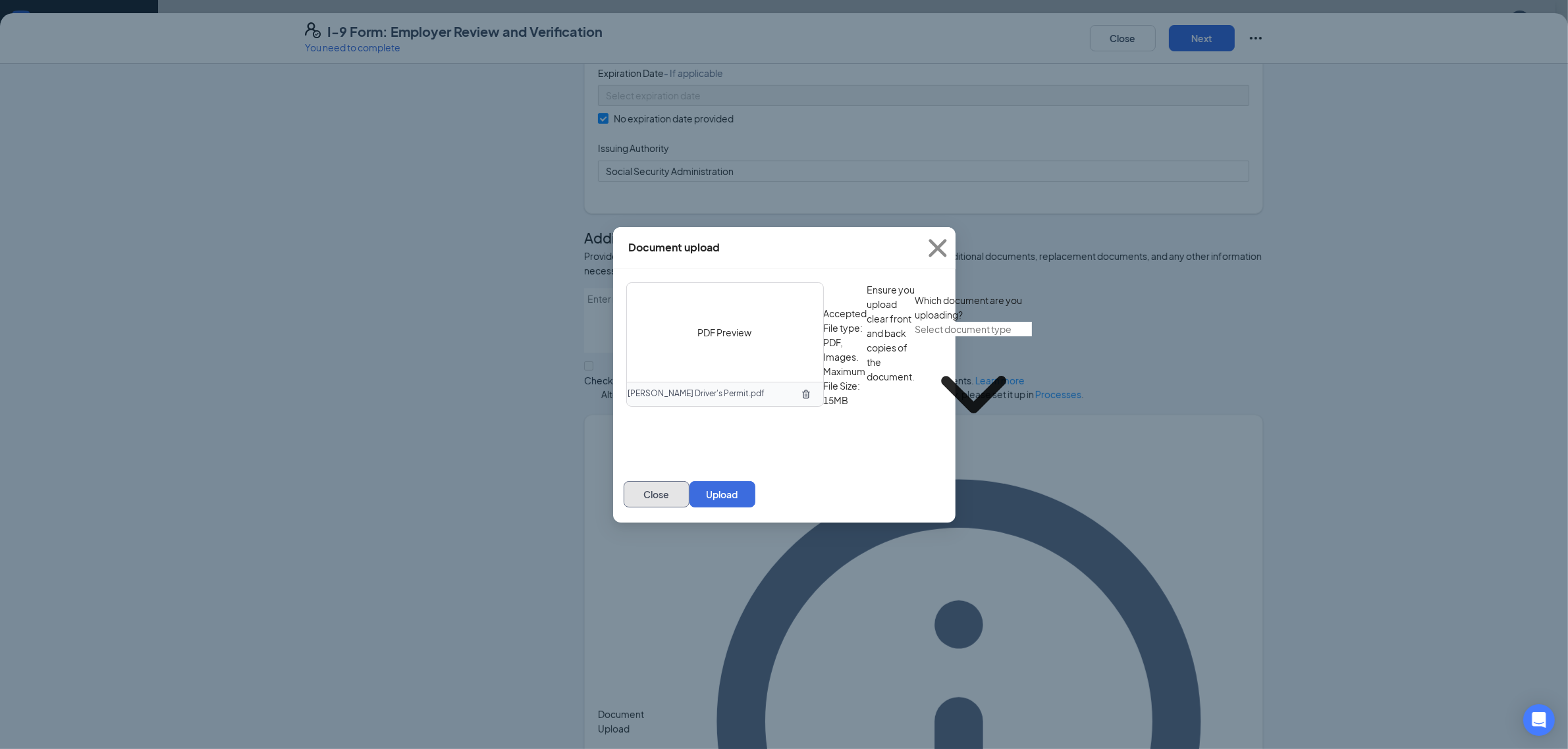
click at [689, 508] on button "Close" at bounding box center [657, 494] width 66 height 27
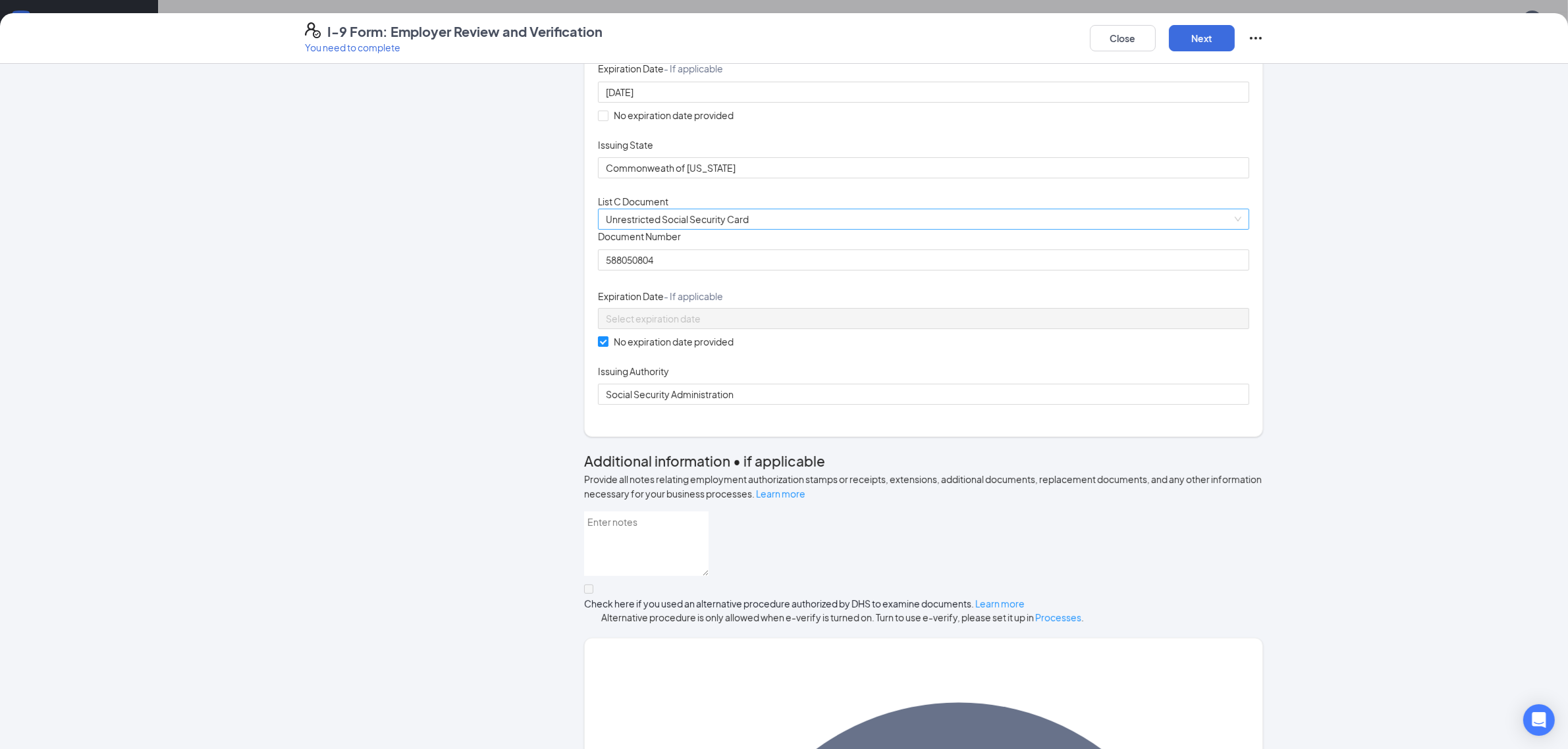
scroll to position [0, 0]
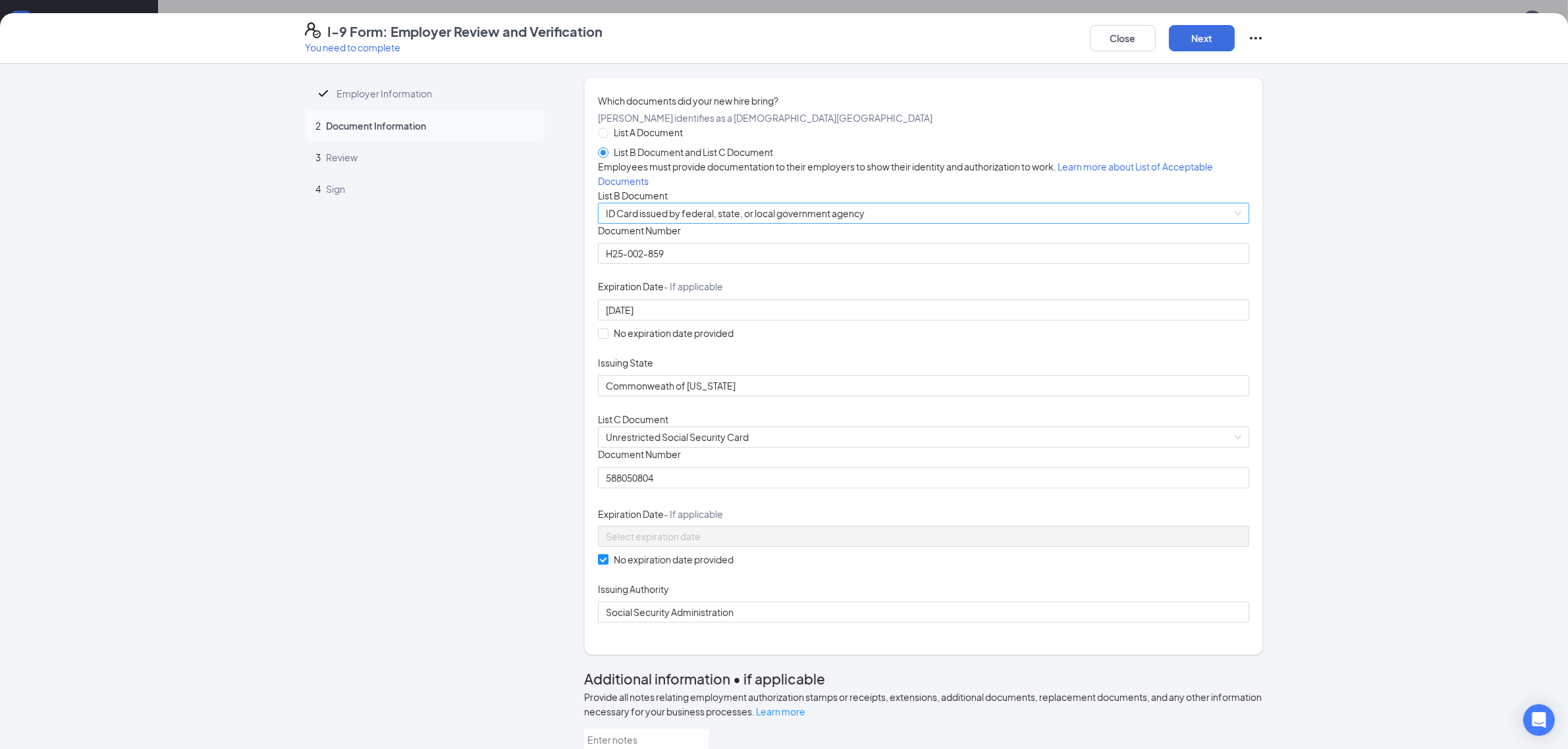
click at [719, 223] on span "ID Card issued by federal, state, or local government agency" at bounding box center [923, 214] width 635 height 20
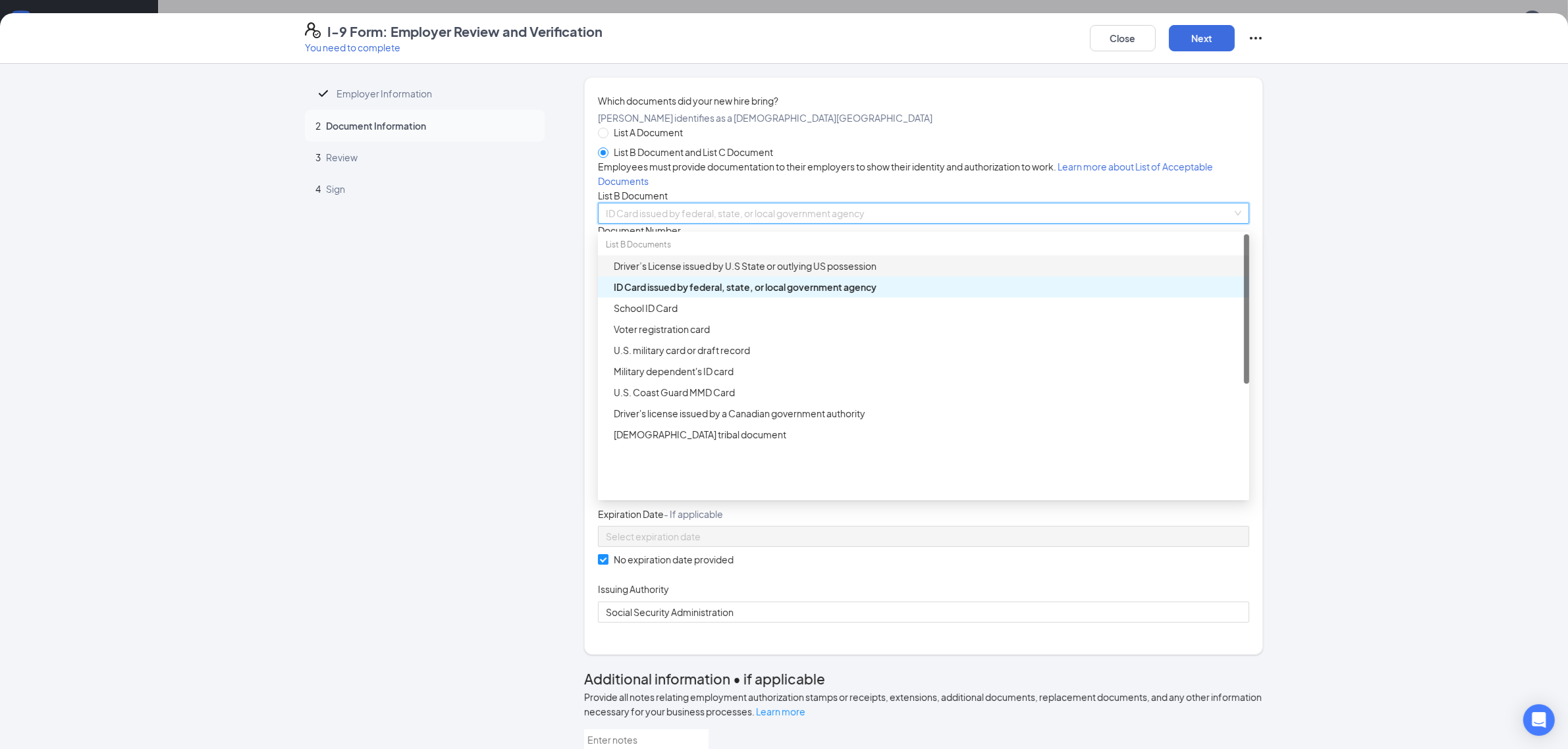
click at [695, 273] on div "Driver’s License issued by U.S State or outlying US possession" at bounding box center [927, 265] width 628 height 14
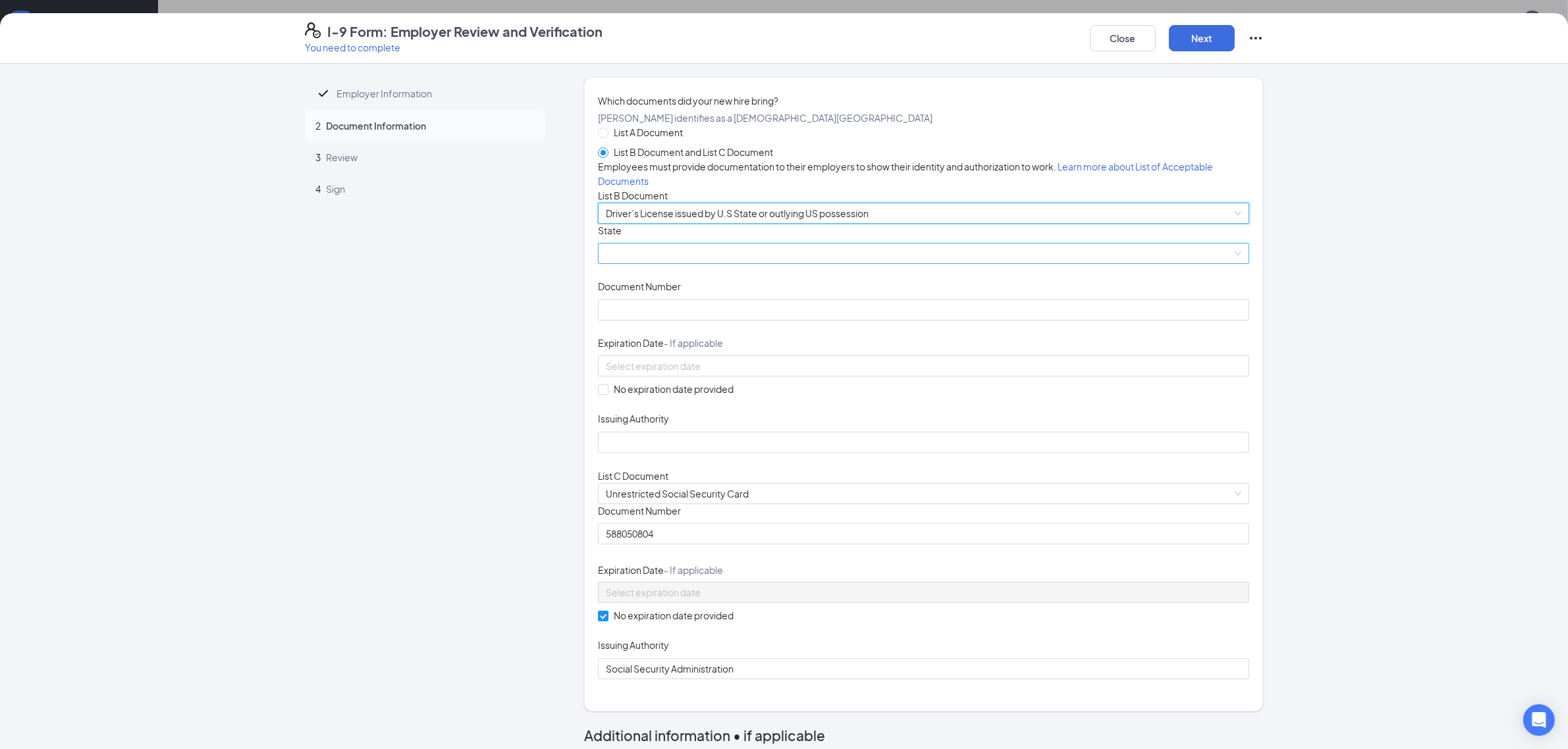
click at [731, 263] on span at bounding box center [923, 253] width 635 height 20
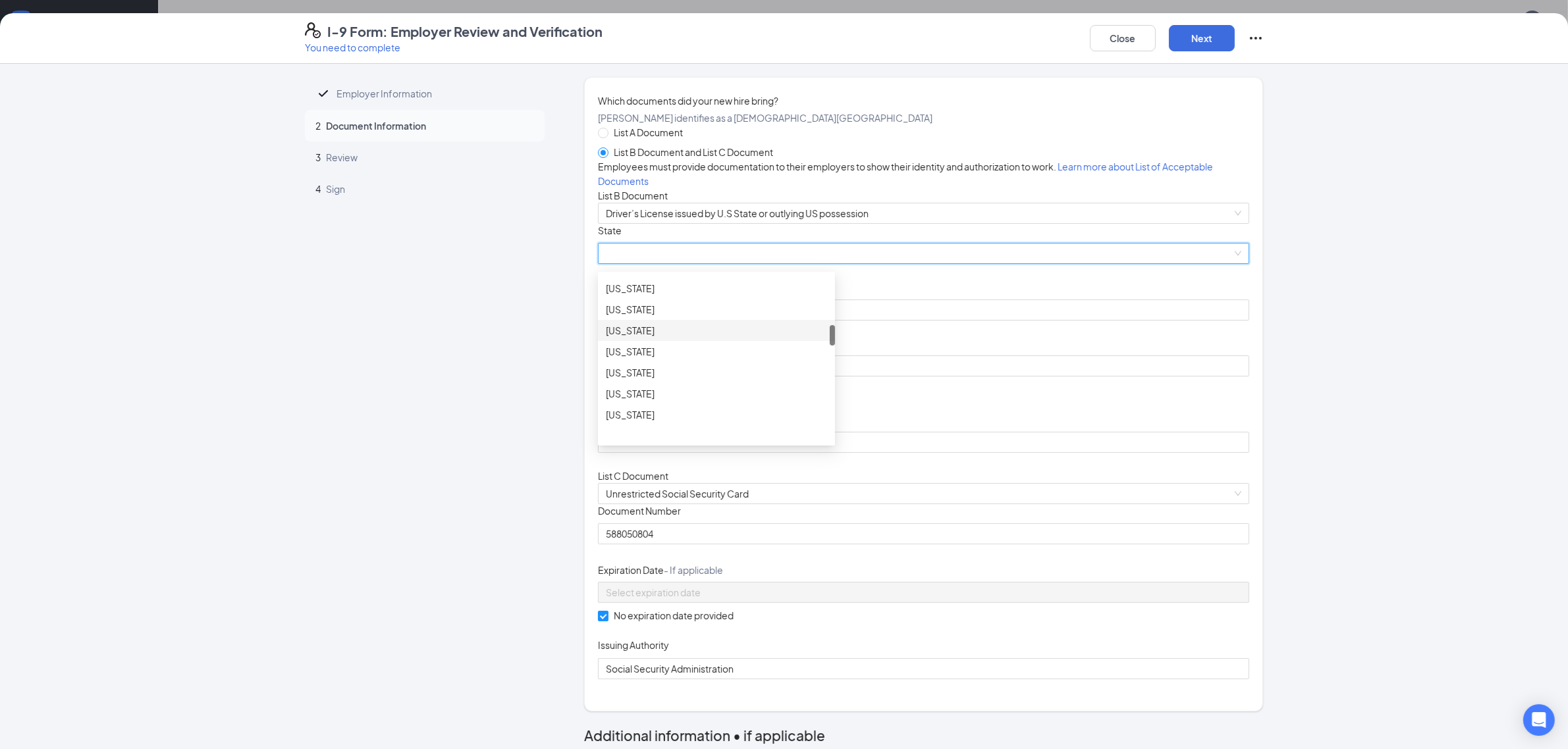
scroll to position [493, 0]
click at [690, 346] on div "[US_STATE]" at bounding box center [716, 339] width 221 height 14
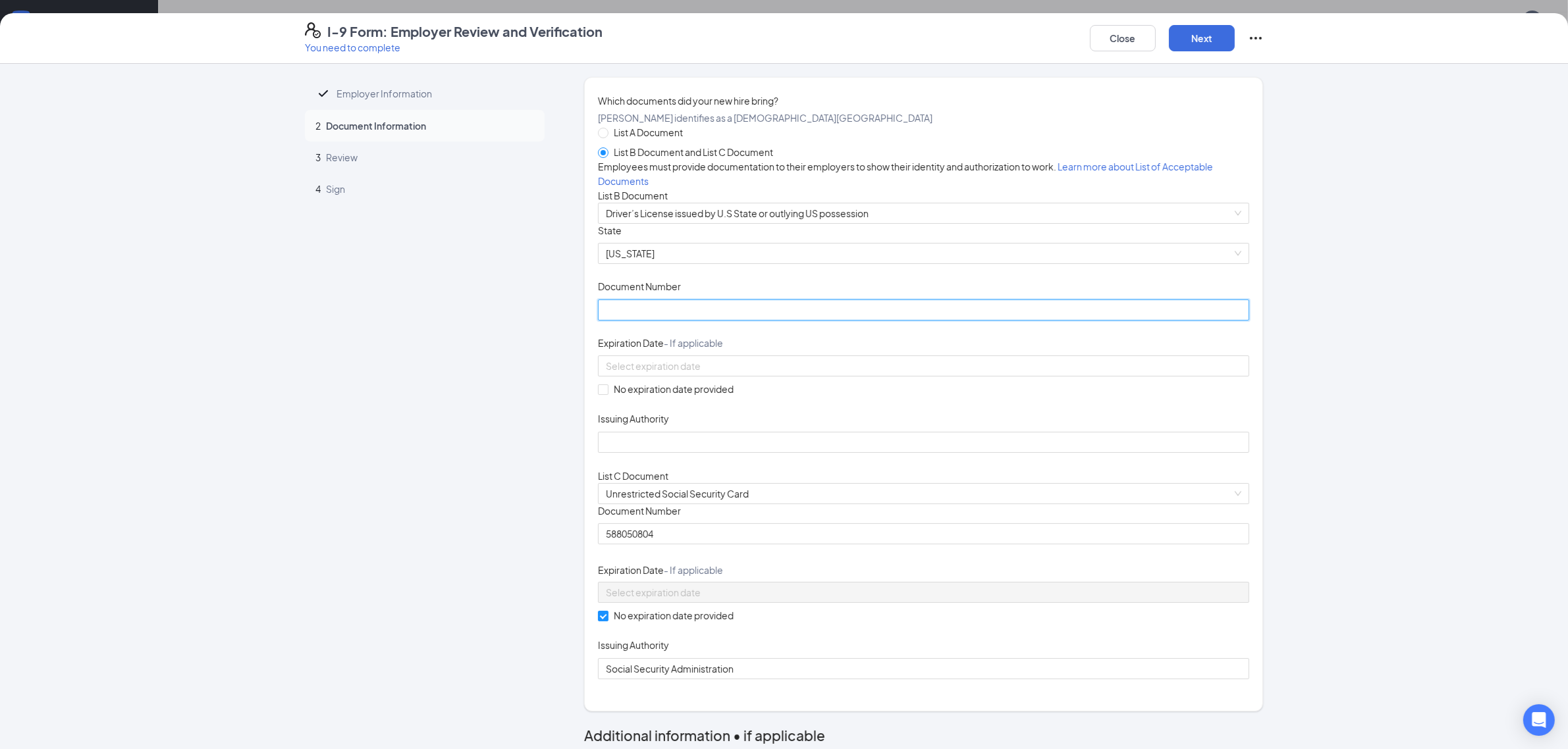
click at [665, 320] on input "Document Number" at bounding box center [924, 310] width 651 height 21
paste input "H25-002-859"
type input "H25-002-859"
click at [620, 374] on input at bounding box center [922, 366] width 633 height 14
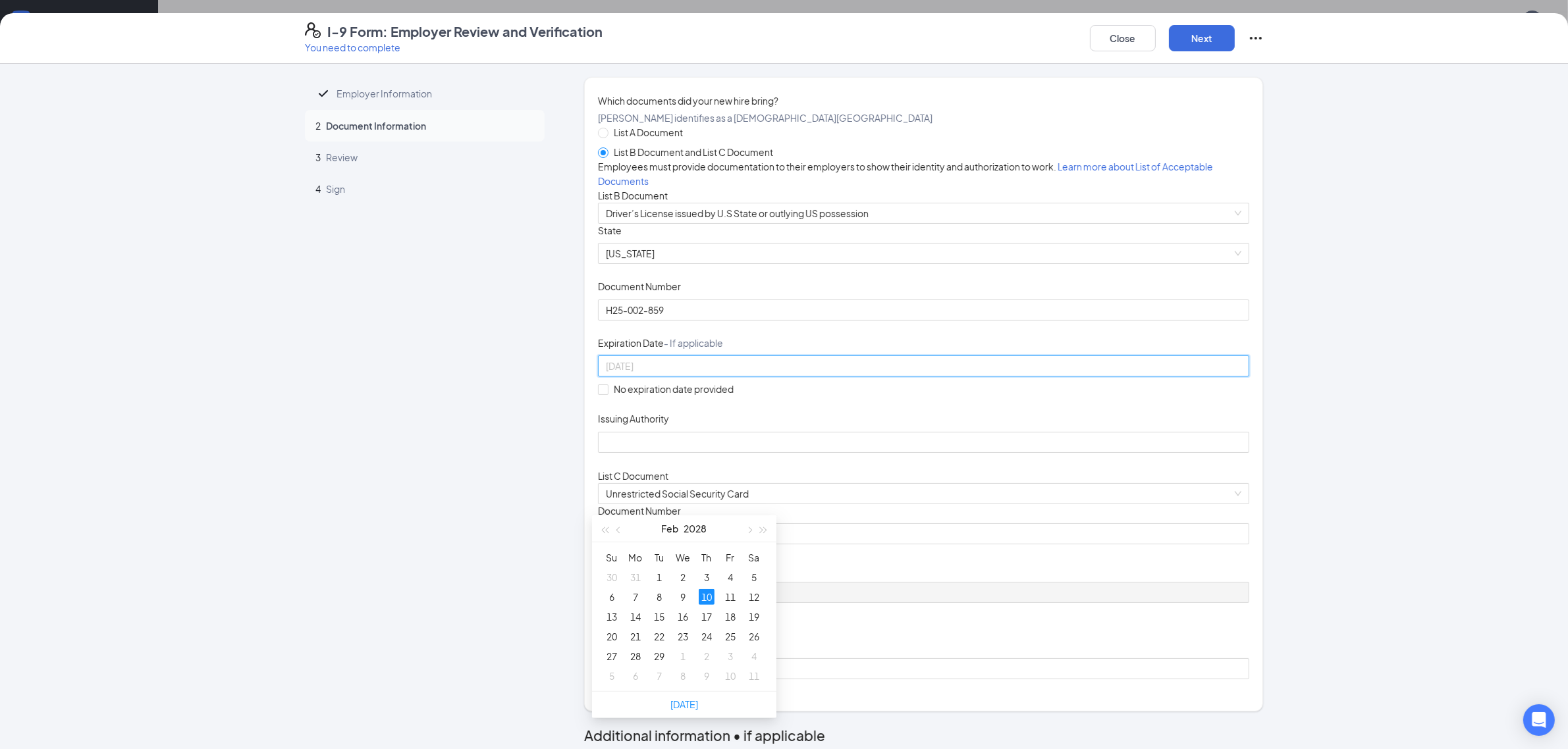
click at [705, 590] on div "10" at bounding box center [706, 597] width 16 height 16
type input "[DATE]"
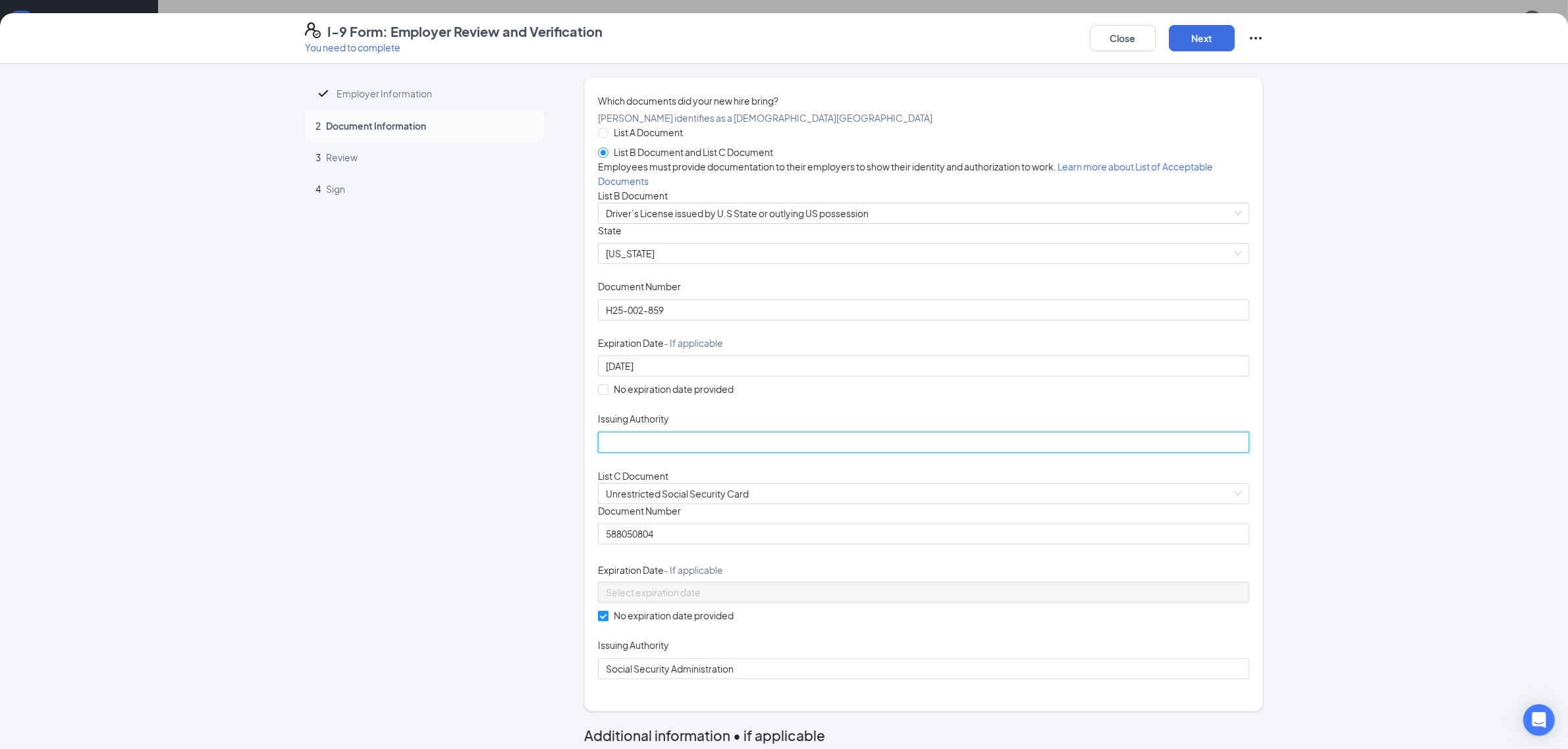
click at [696, 453] on input "Issuing Authority" at bounding box center [924, 442] width 651 height 21
type input "Commonweath of [US_STATE]"
click at [932, 453] on div "Document Title Driver’s License issued by U.S State or outlying US possession S…" at bounding box center [924, 339] width 651 height 229
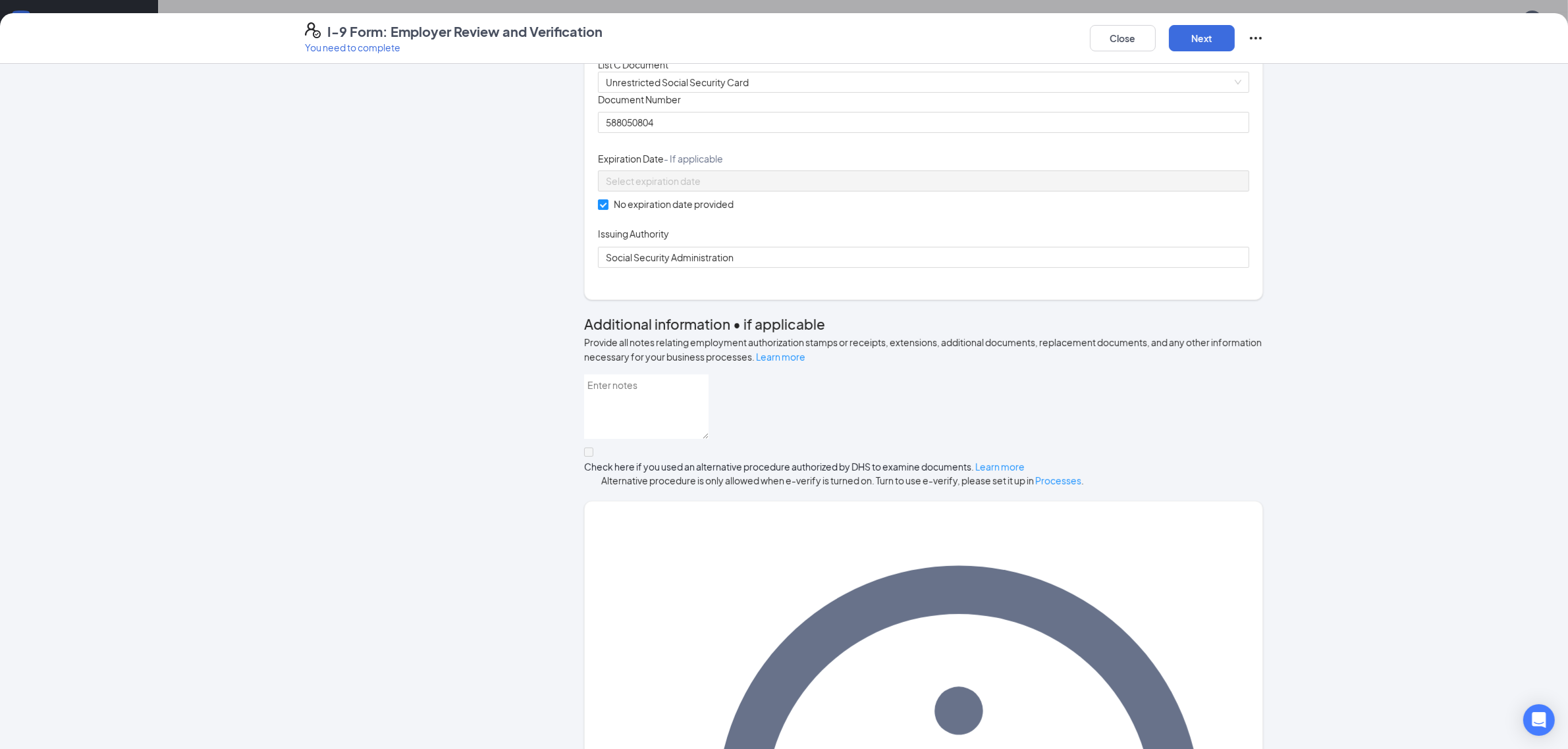
scroll to position [503, 0]
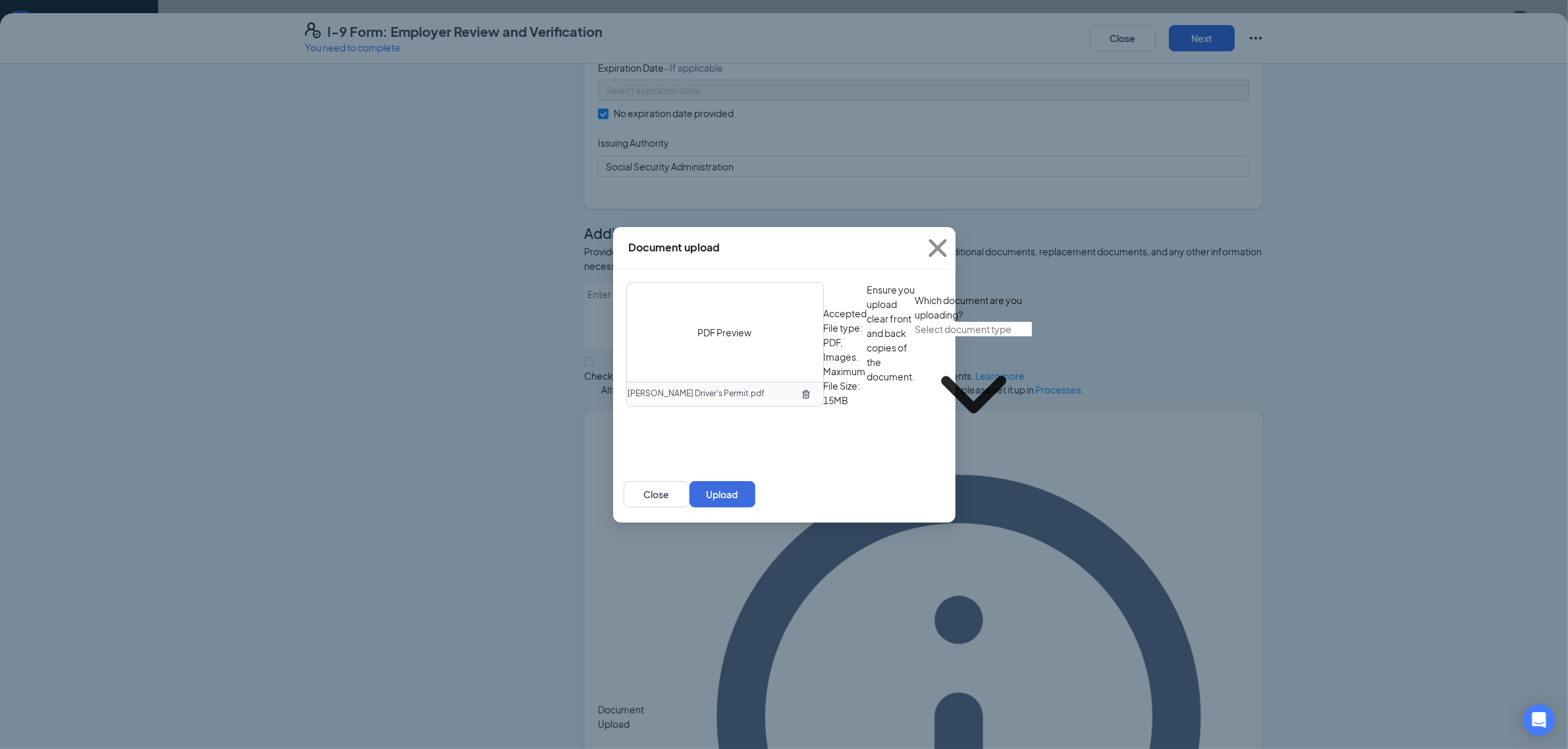
click at [726, 329] on div "PDF Preview" at bounding box center [725, 332] width 196 height 98
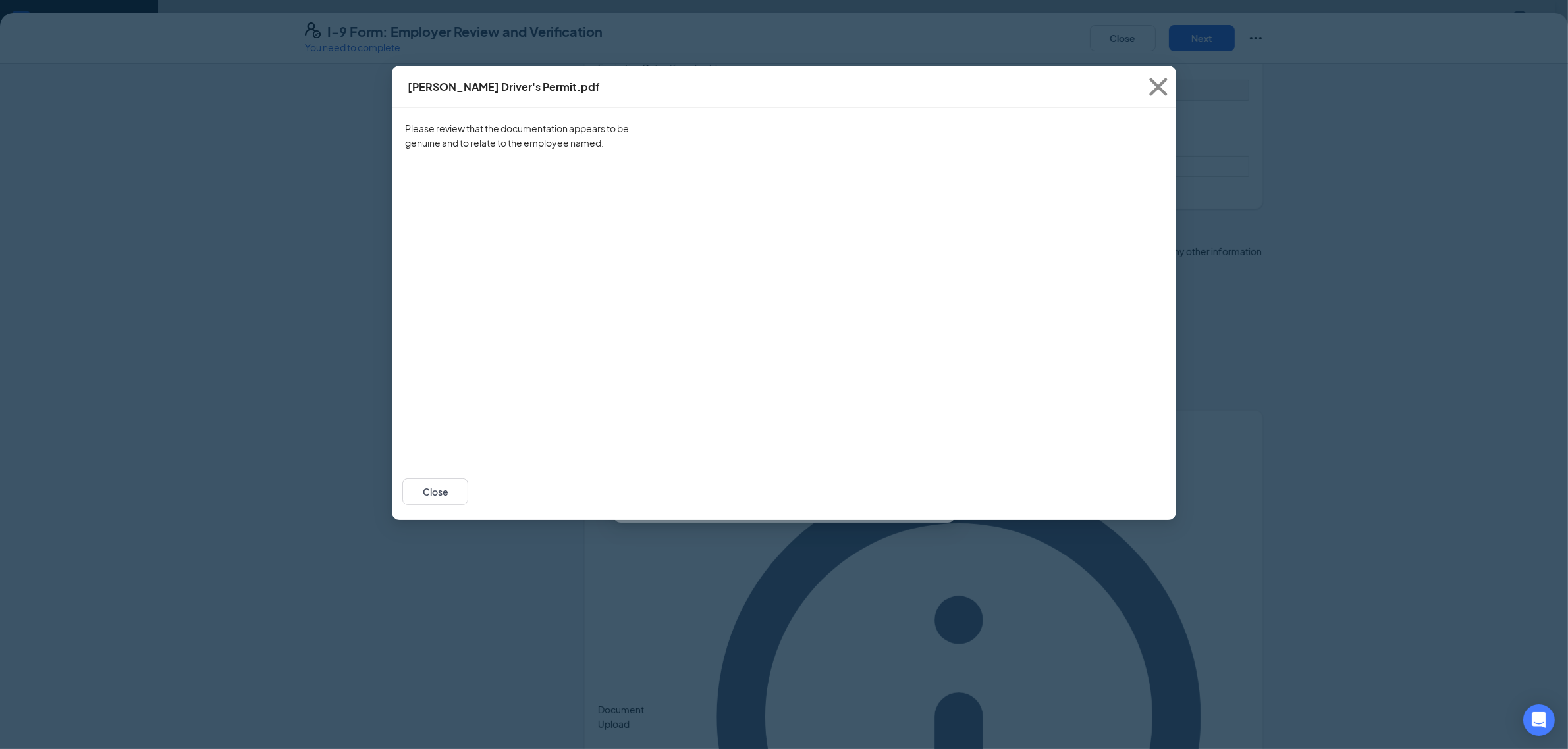
click at [959, 301] on div "Please review that the documentation appears to be genuine and to relate to the…" at bounding box center [784, 286] width 784 height 355
click at [468, 505] on button "Close" at bounding box center [435, 492] width 66 height 27
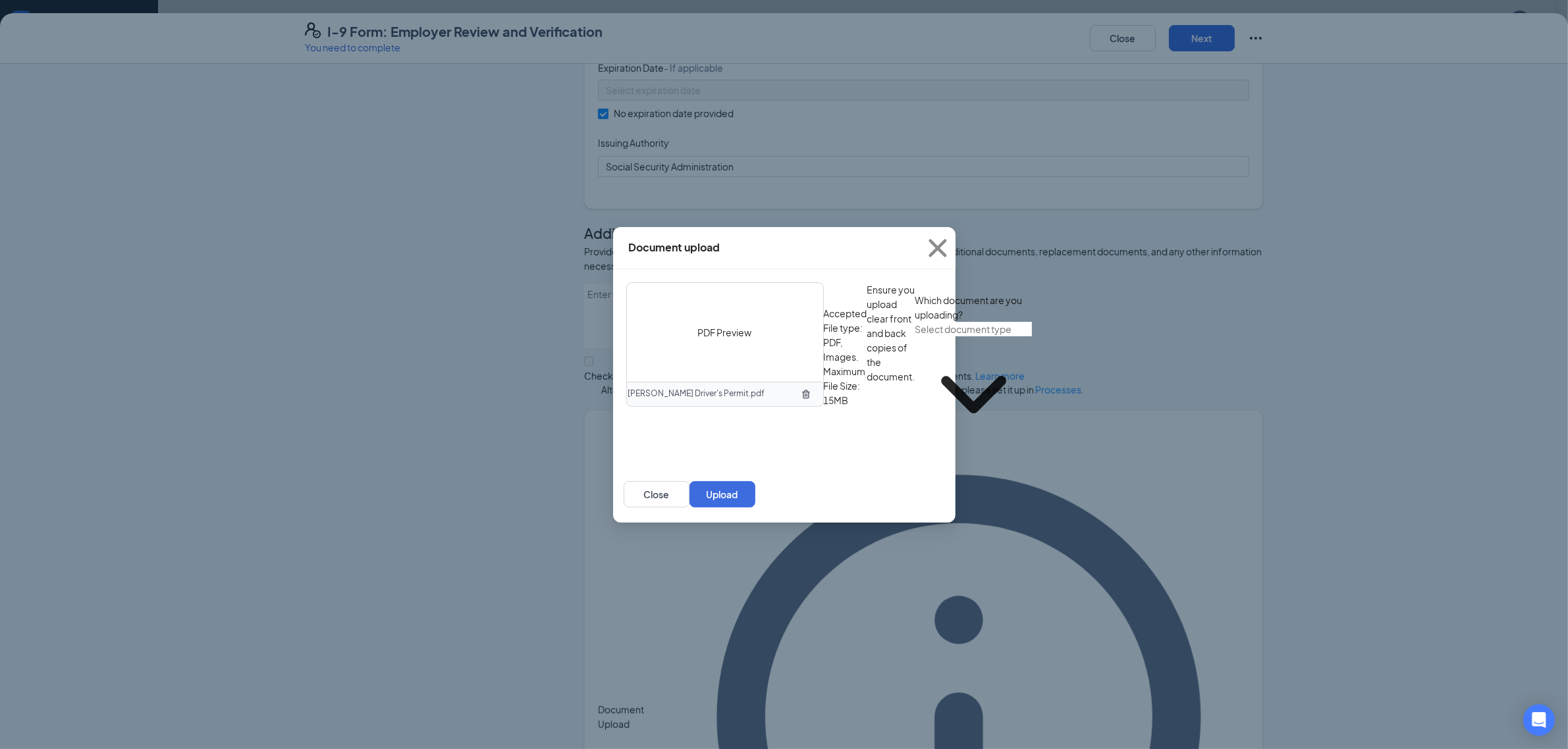
click at [915, 336] on input "text" at bounding box center [973, 329] width 117 height 14
click at [743, 508] on div "Driver’s License issued by U.S State or outlying US possession" at bounding box center [769, 515] width 262 height 14
click at [755, 508] on button "Upload" at bounding box center [722, 494] width 66 height 27
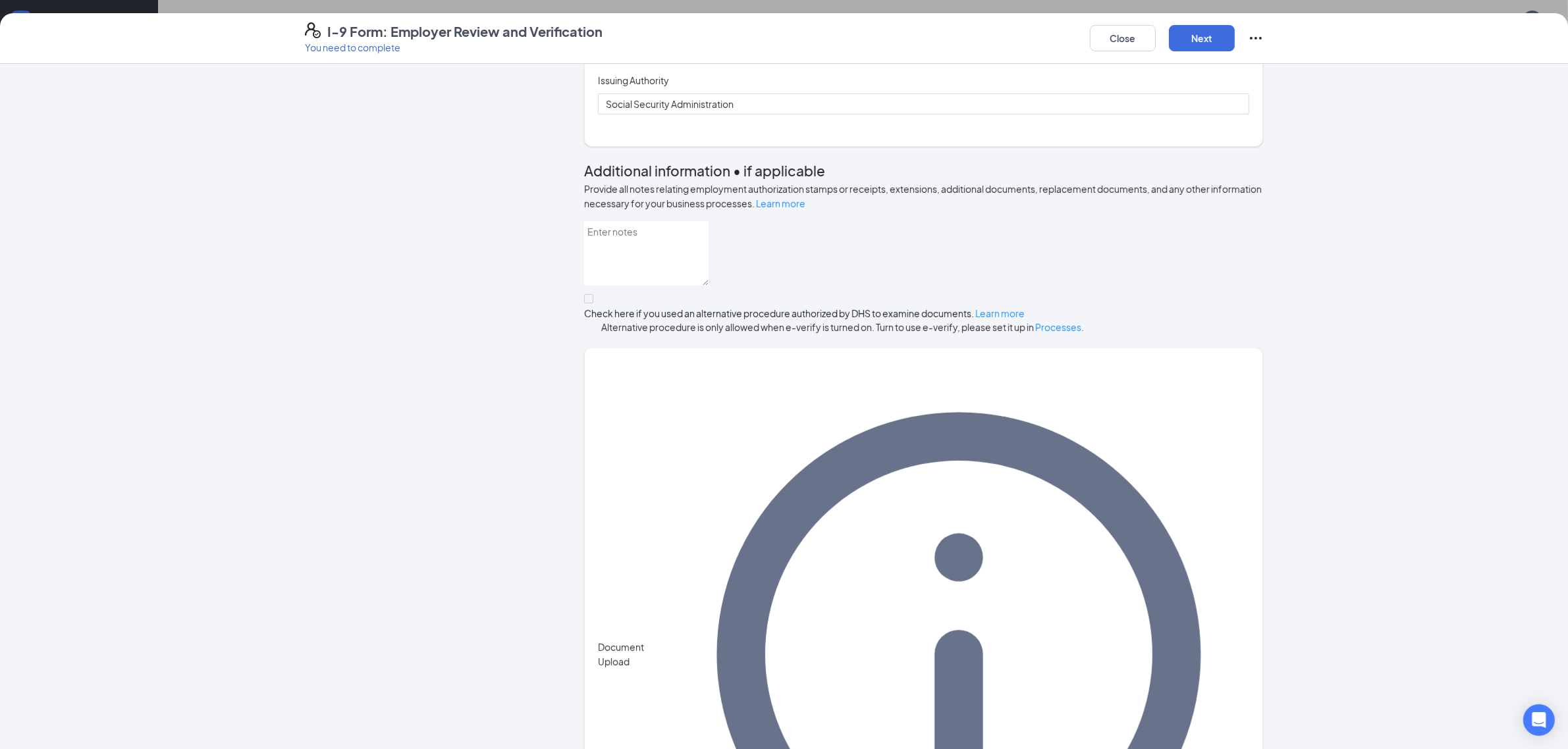
scroll to position [628, 0]
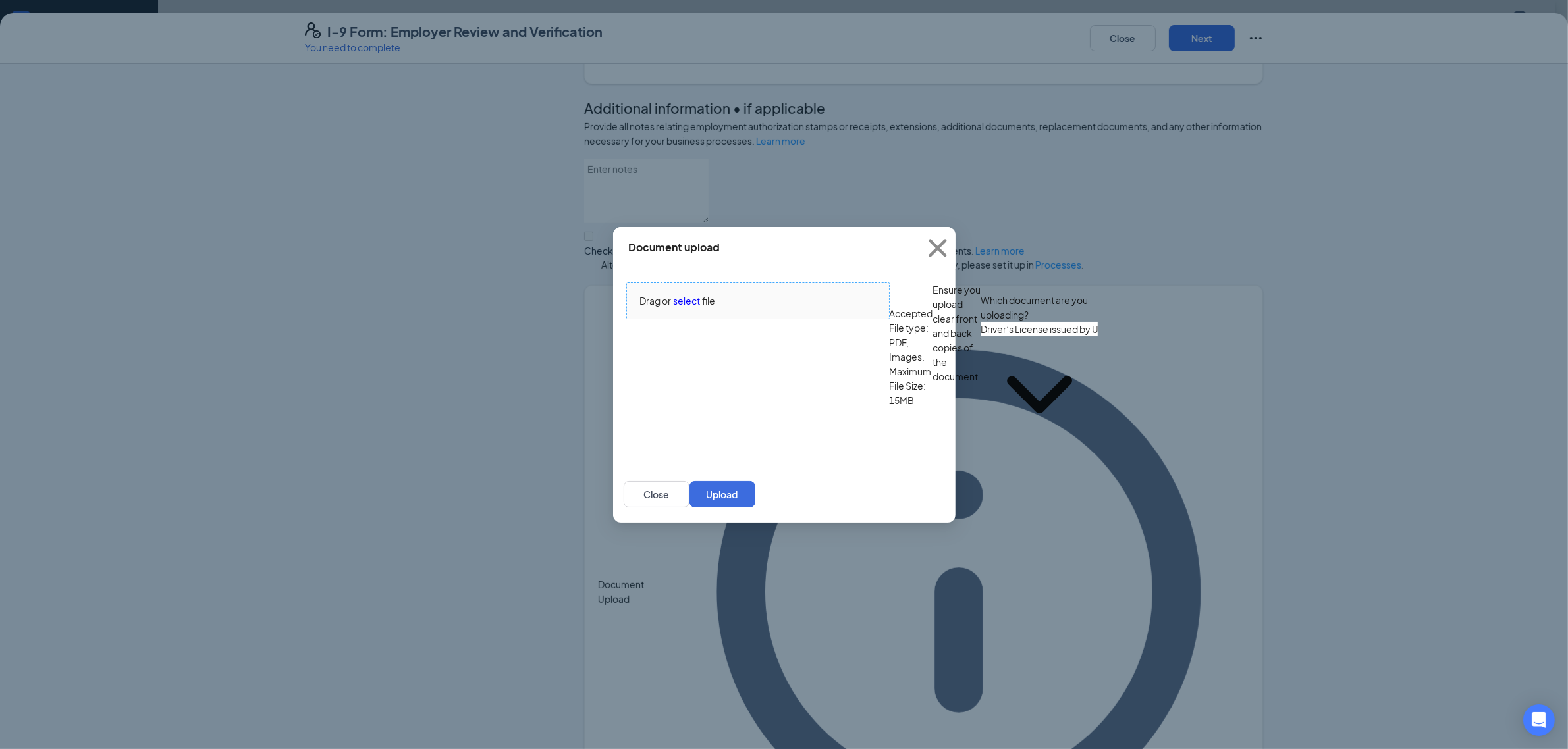
click at [721, 308] on div "Drag or select file" at bounding box center [758, 301] width 262 height 14
click at [692, 308] on span "select" at bounding box center [686, 301] width 27 height 14
click at [981, 336] on input "Driver’s License issued by U.S State or outlying US possession" at bounding box center [1039, 329] width 117 height 14
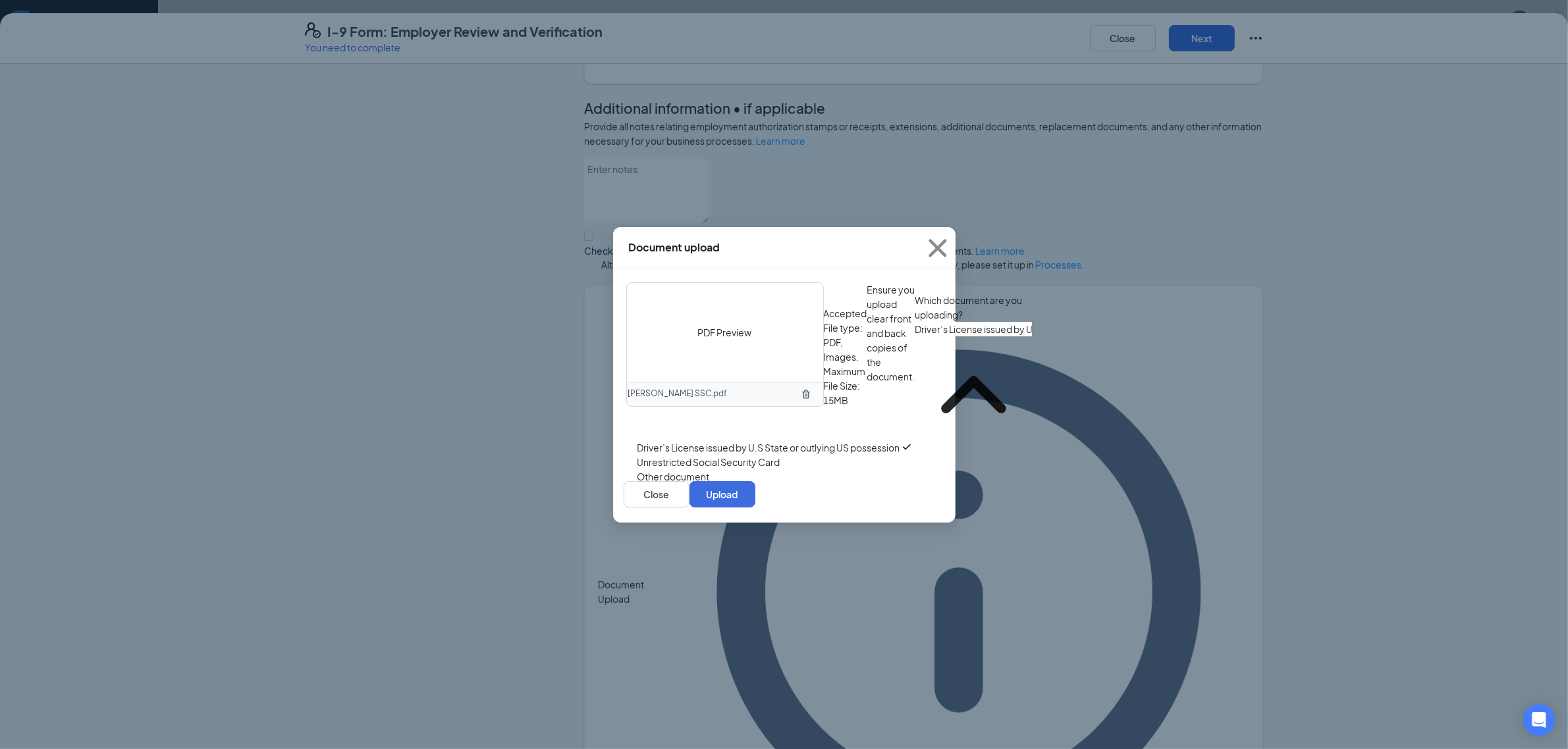
click at [686, 470] on div "Unrestricted Social Security Card" at bounding box center [776, 462] width 276 height 14
type input "Unrestricted Social Security Card"
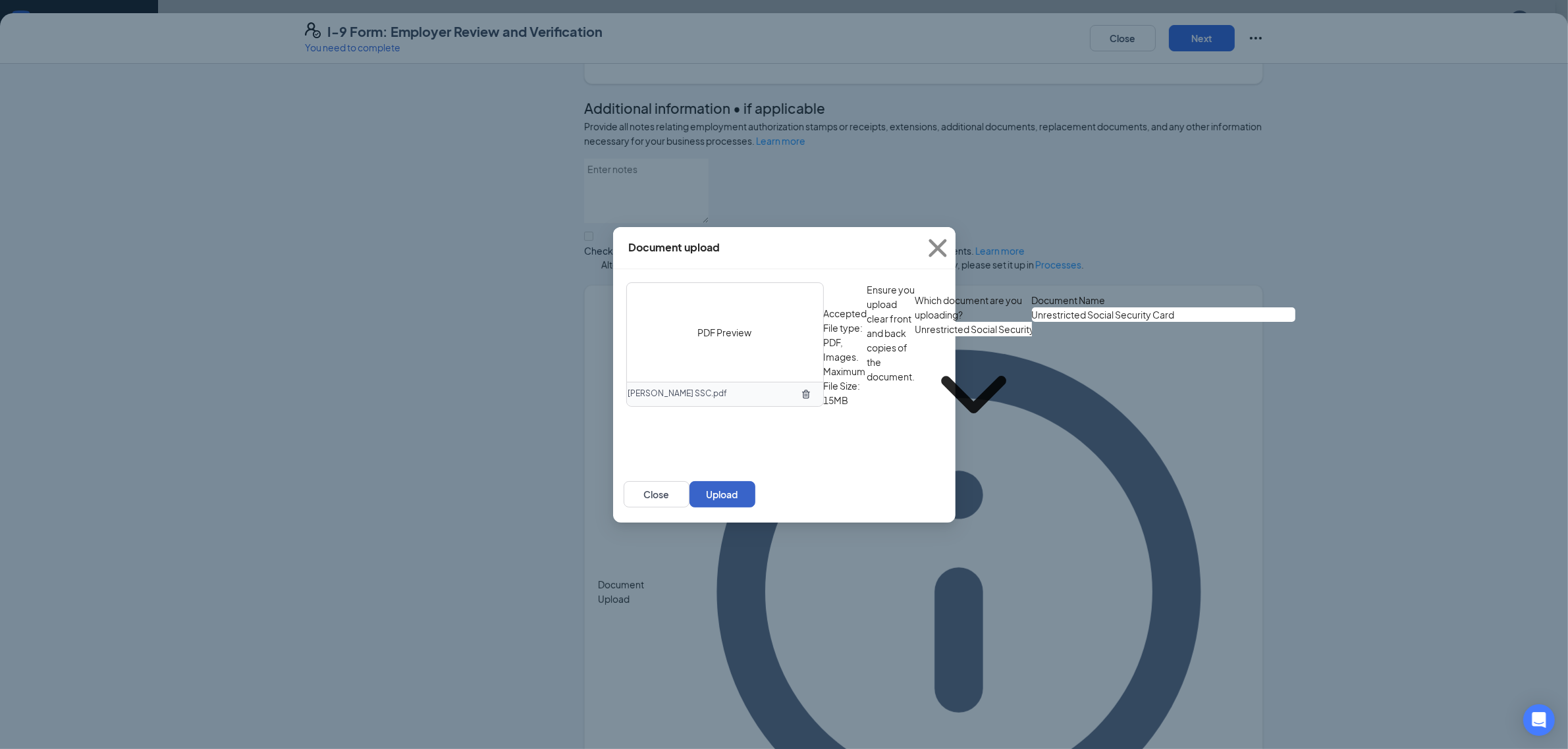
click at [755, 508] on button "Upload" at bounding box center [722, 494] width 66 height 27
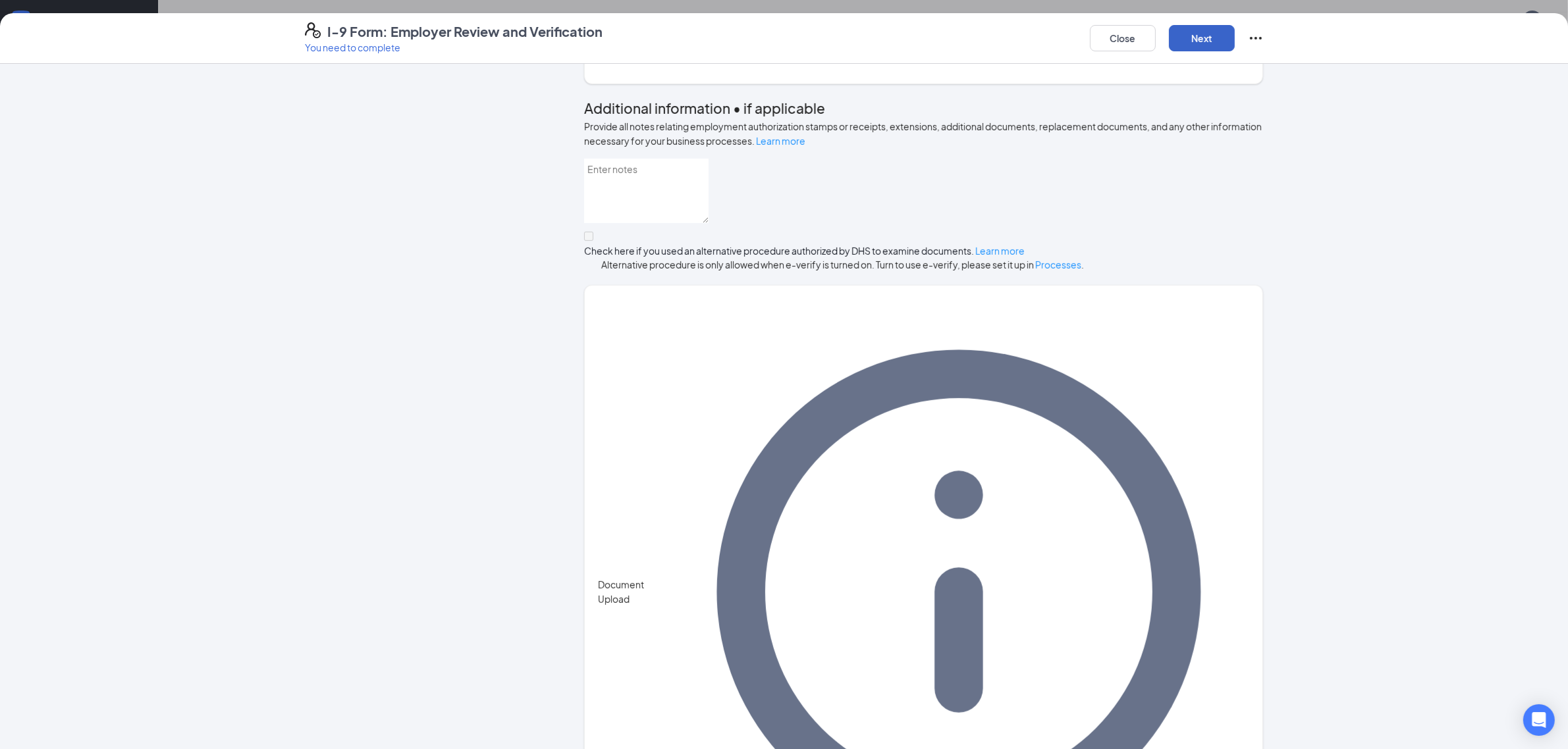
click at [1212, 35] on button "Next" at bounding box center [1201, 38] width 66 height 27
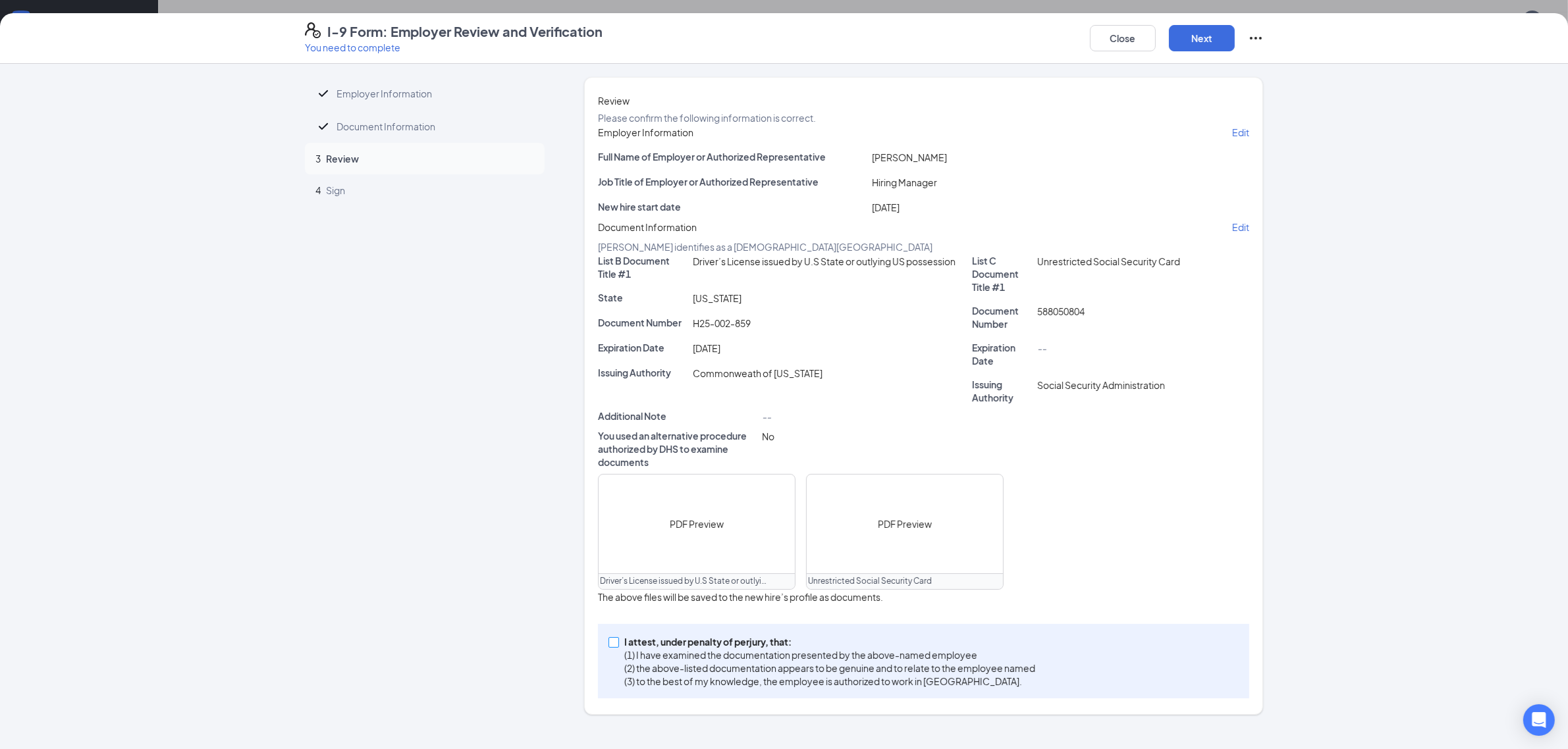
click at [619, 670] on span "I attest, under penalty of [PERSON_NAME], that: (1) I have examined the documen…" at bounding box center [830, 661] width 422 height 53
click at [614, 647] on input "I attest, under penalty of [PERSON_NAME], that: (1) I have examined the documen…" at bounding box center [613, 642] width 9 height 9
checkbox input "true"
click at [1210, 37] on button "Next" at bounding box center [1201, 38] width 66 height 27
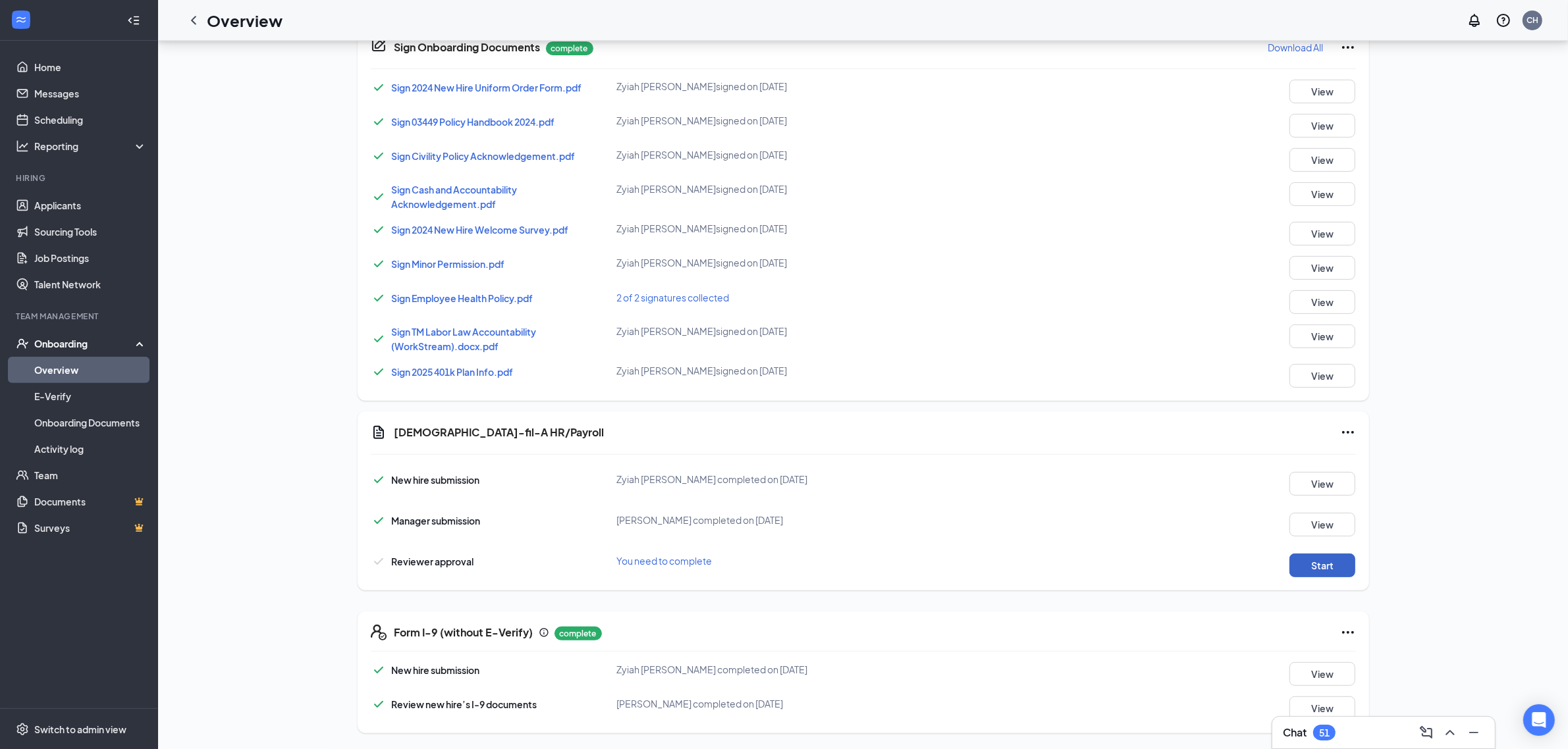
click at [1308, 561] on button "Start" at bounding box center [1322, 565] width 66 height 24
click at [186, 25] on icon "ChevronLeft" at bounding box center [193, 20] width 16 height 16
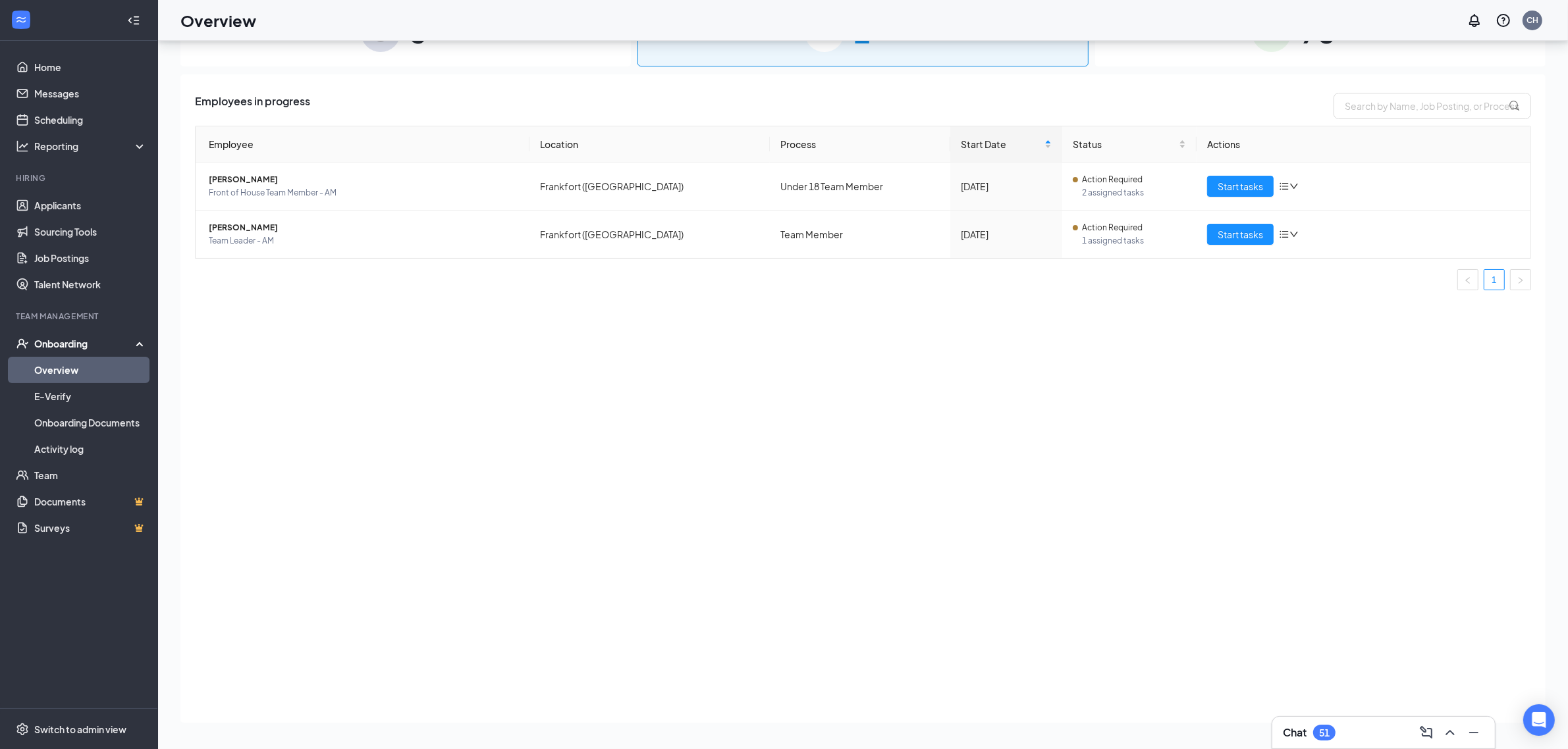
drag, startPoint x: 1252, startPoint y: 416, endPoint x: 1281, endPoint y: 369, distance: 55.2
click at [1260, 407] on div "Employees in progress Employee Location Process Start Date Status Actions [PERS…" at bounding box center [863, 399] width 1365 height 648
